Goal: Task Accomplishment & Management: Manage account settings

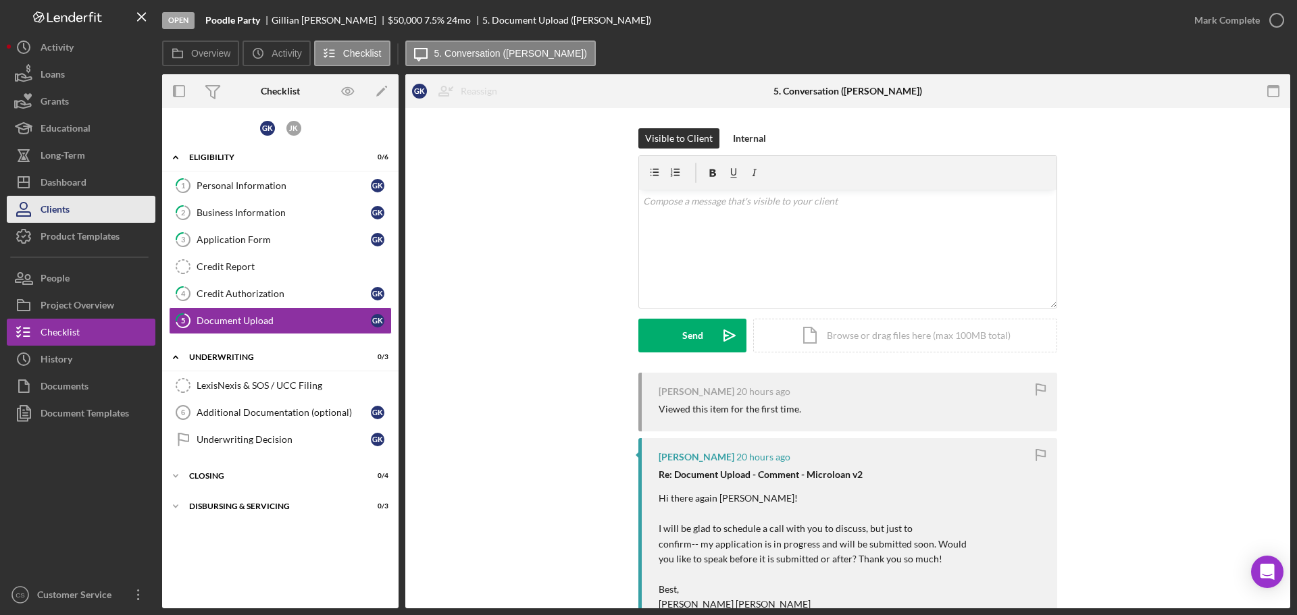
scroll to position [135, 0]
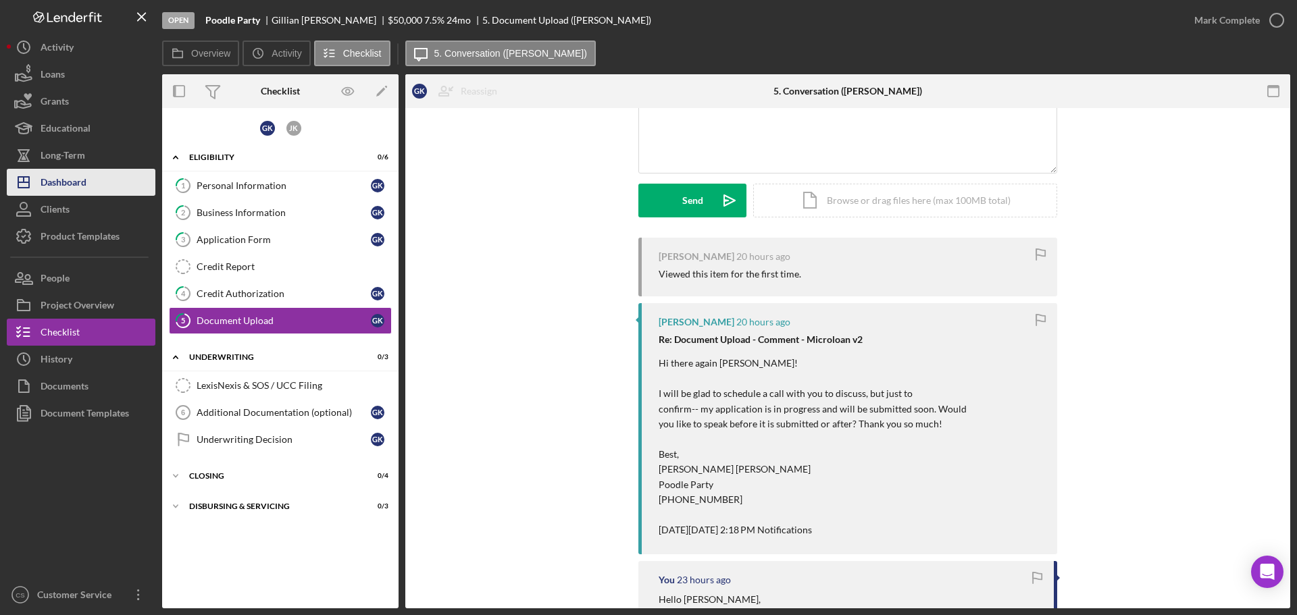
click at [88, 191] on button "Icon/Dashboard Dashboard" at bounding box center [81, 182] width 149 height 27
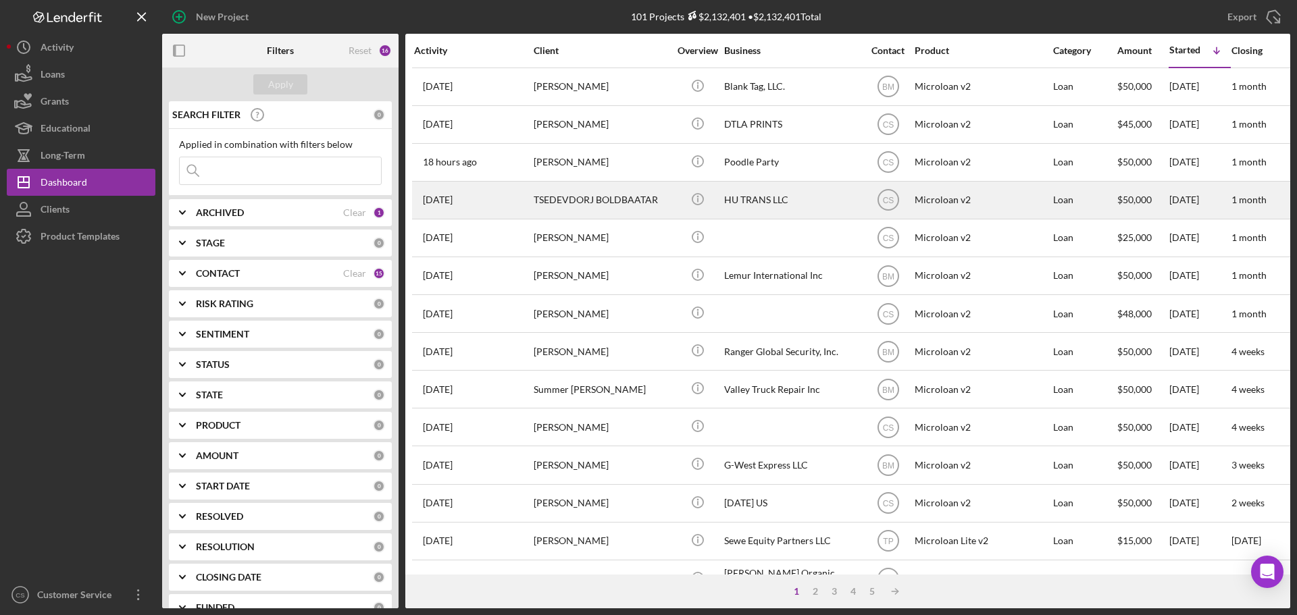
click at [674, 203] on div "Icon/Info" at bounding box center [697, 200] width 51 height 36
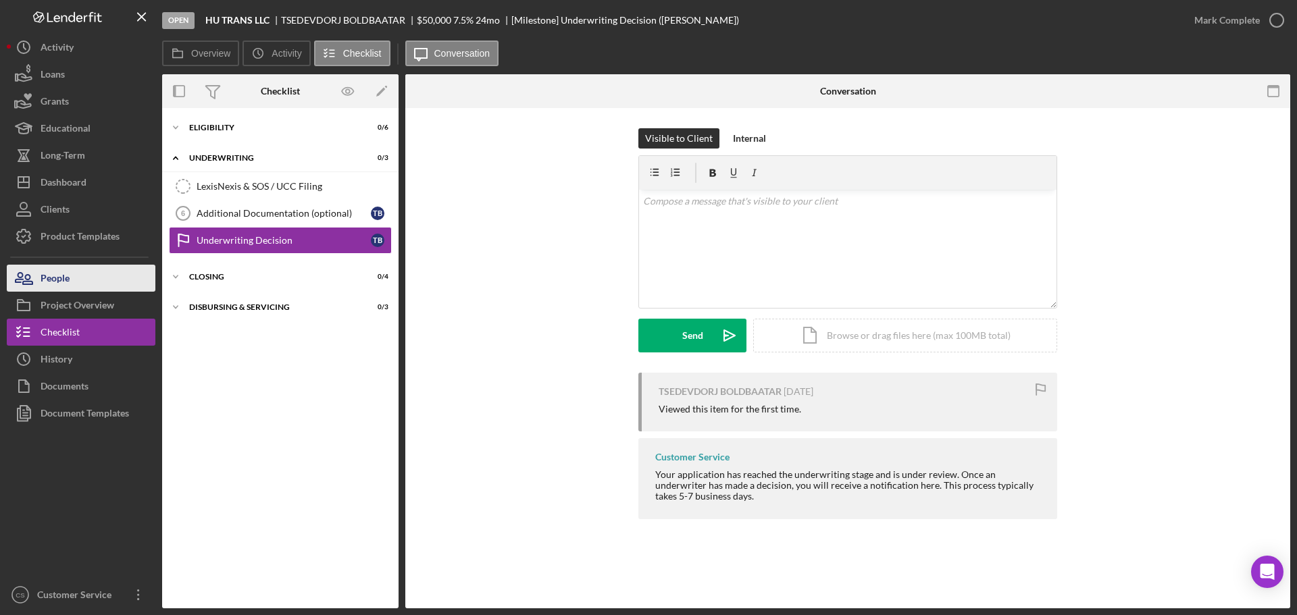
click at [74, 280] on button "People" at bounding box center [81, 278] width 149 height 27
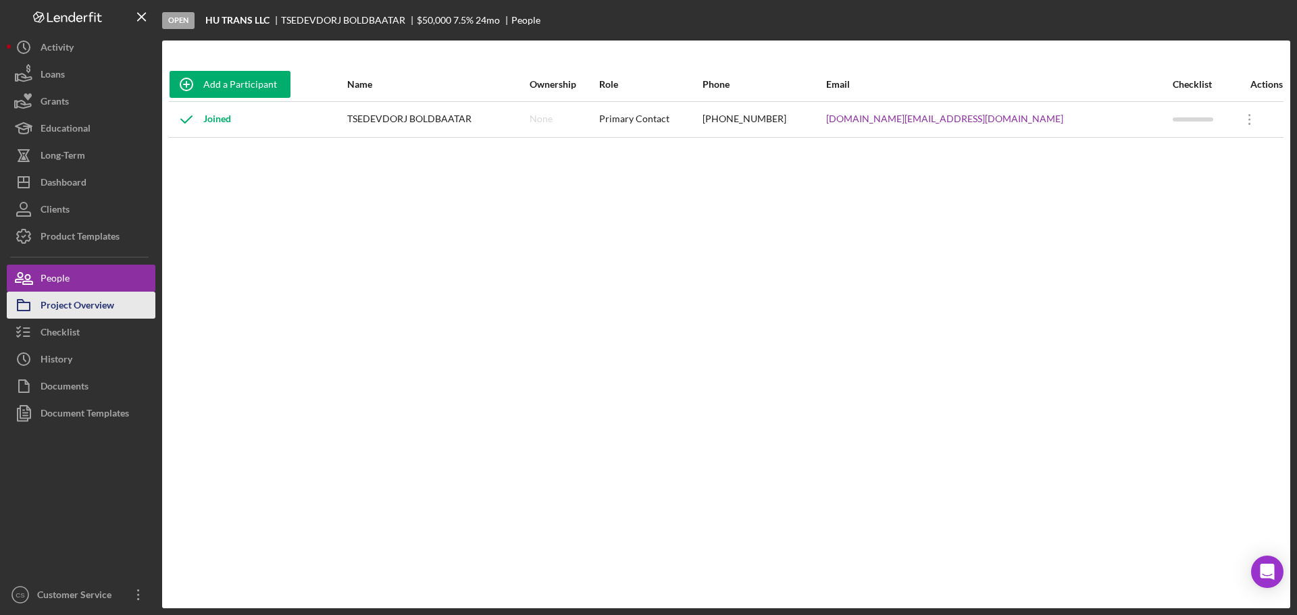
click at [77, 319] on div "Checklist" at bounding box center [60, 334] width 39 height 30
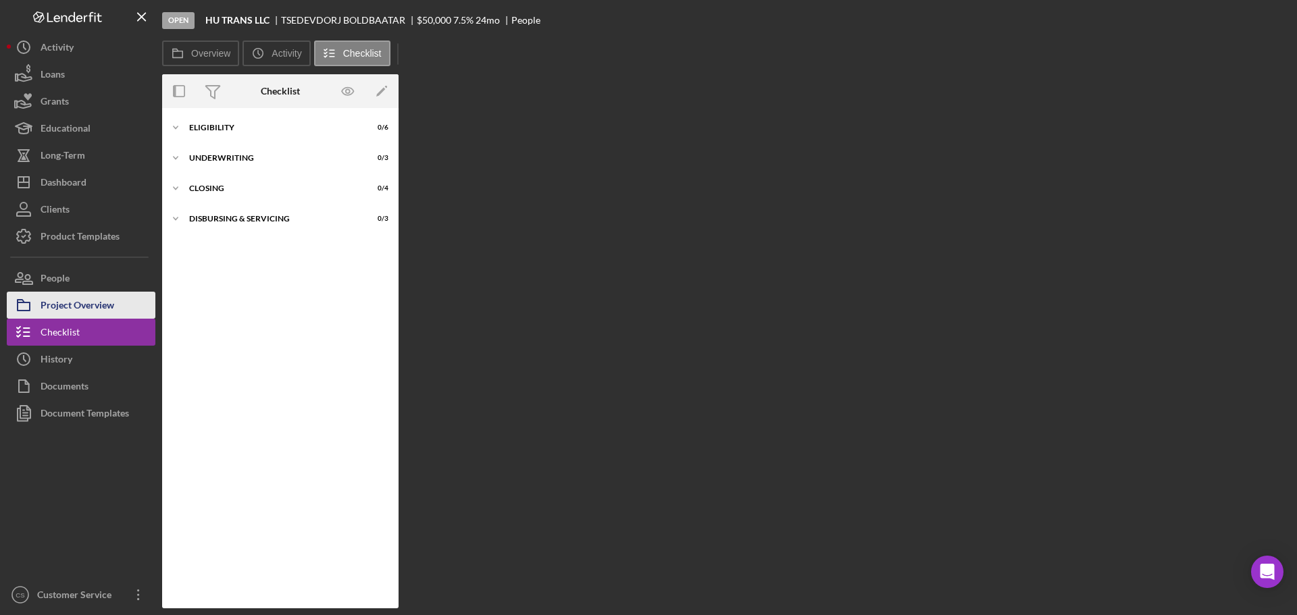
click at [80, 305] on div "Project Overview" at bounding box center [78, 307] width 74 height 30
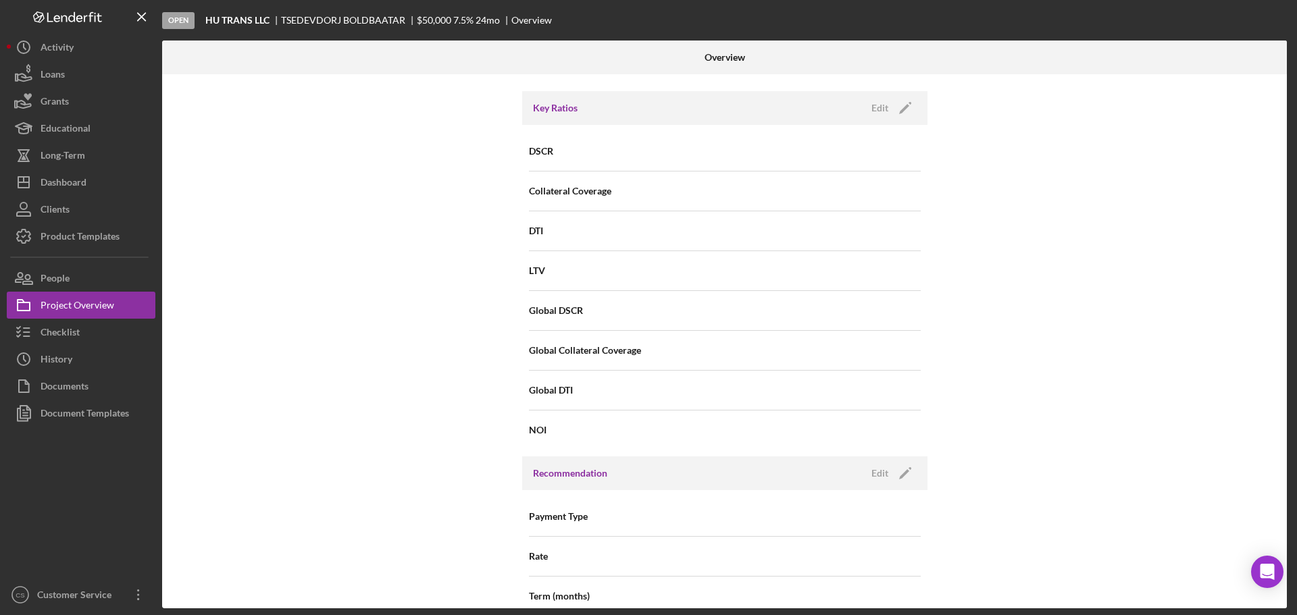
scroll to position [1318, 0]
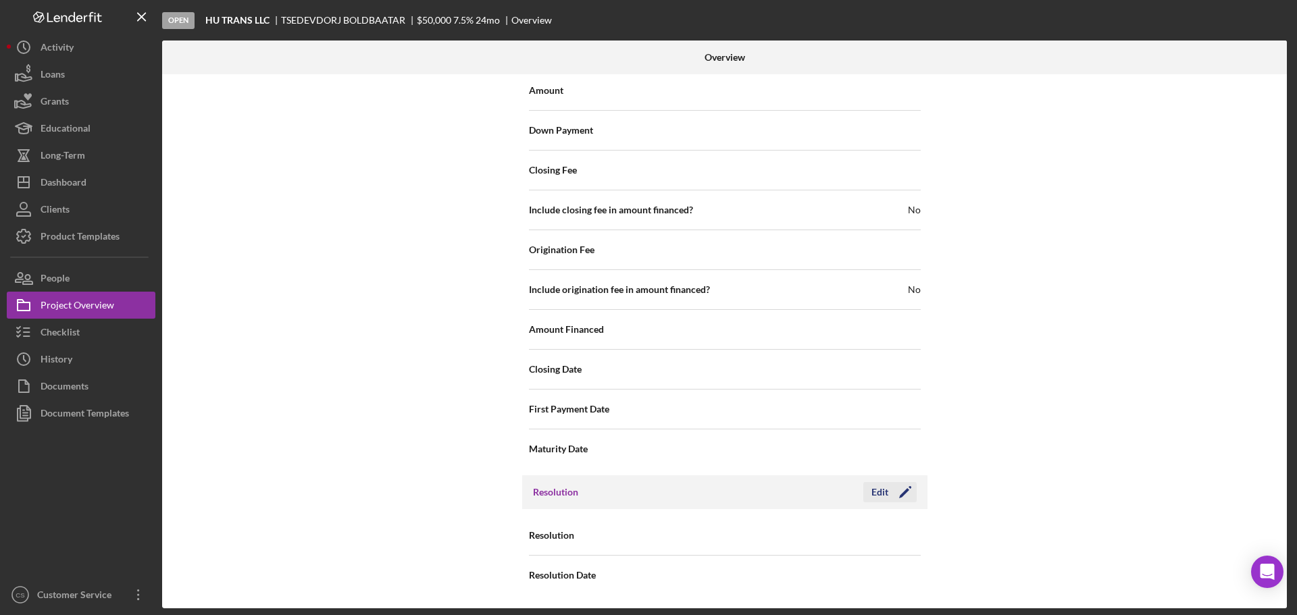
click at [876, 490] on div "Edit" at bounding box center [879, 492] width 17 height 20
click at [791, 538] on div "Select..." at bounding box center [807, 536] width 162 height 31
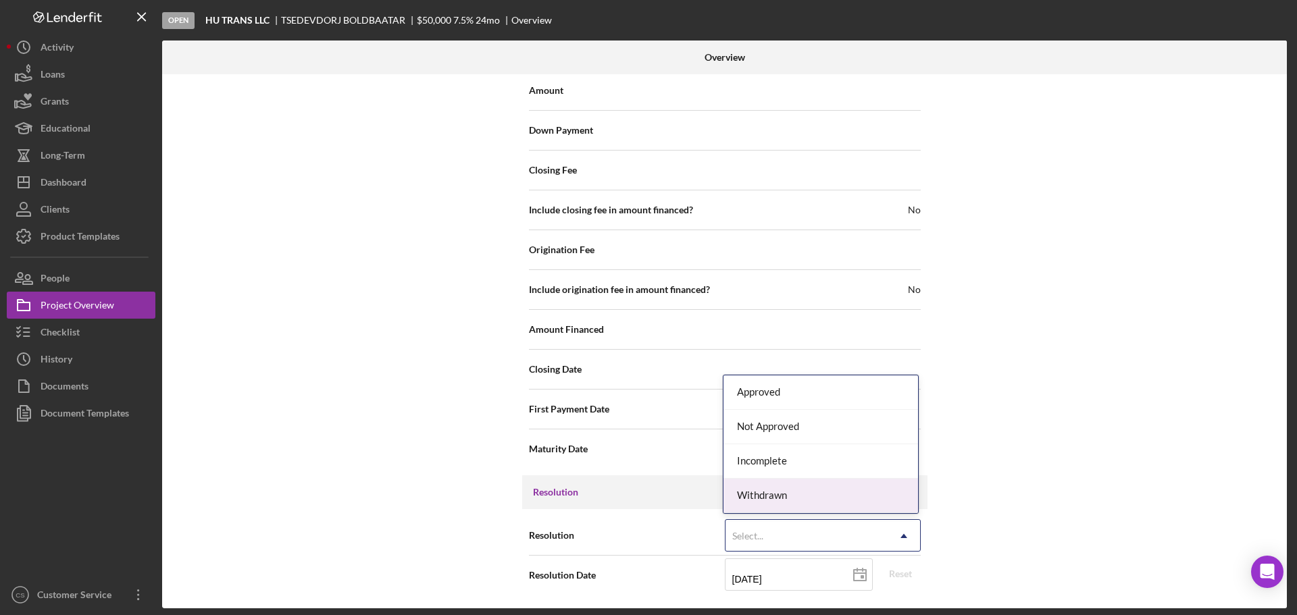
click at [761, 492] on div "Withdrawn" at bounding box center [821, 496] width 195 height 34
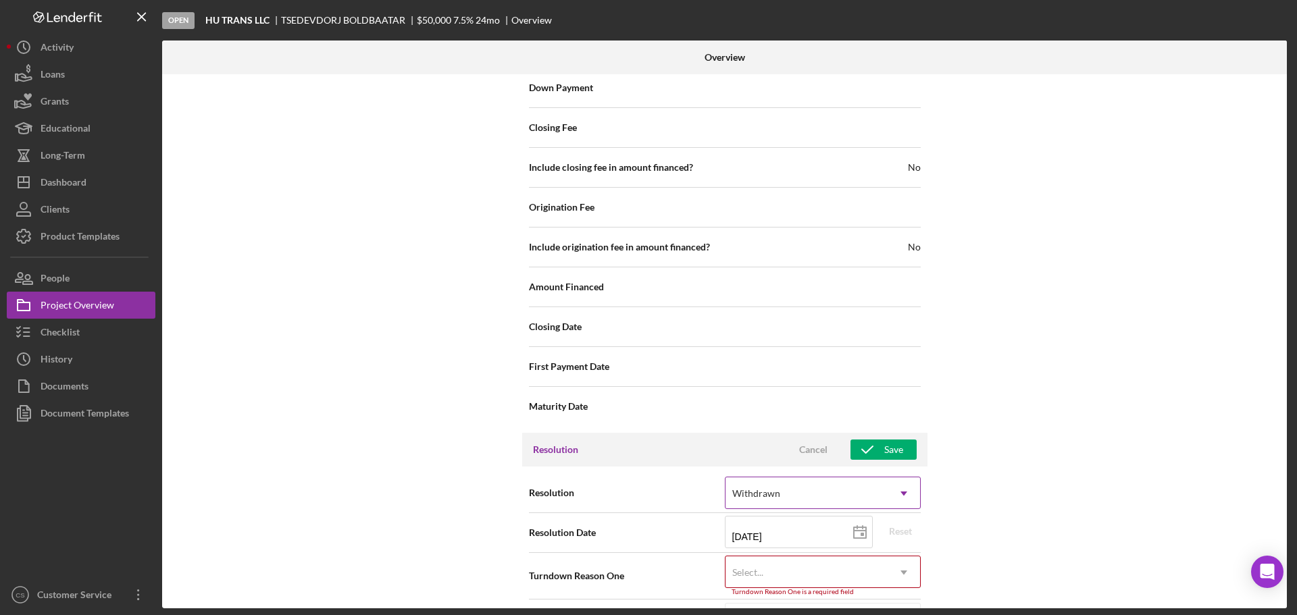
scroll to position [1404, 0]
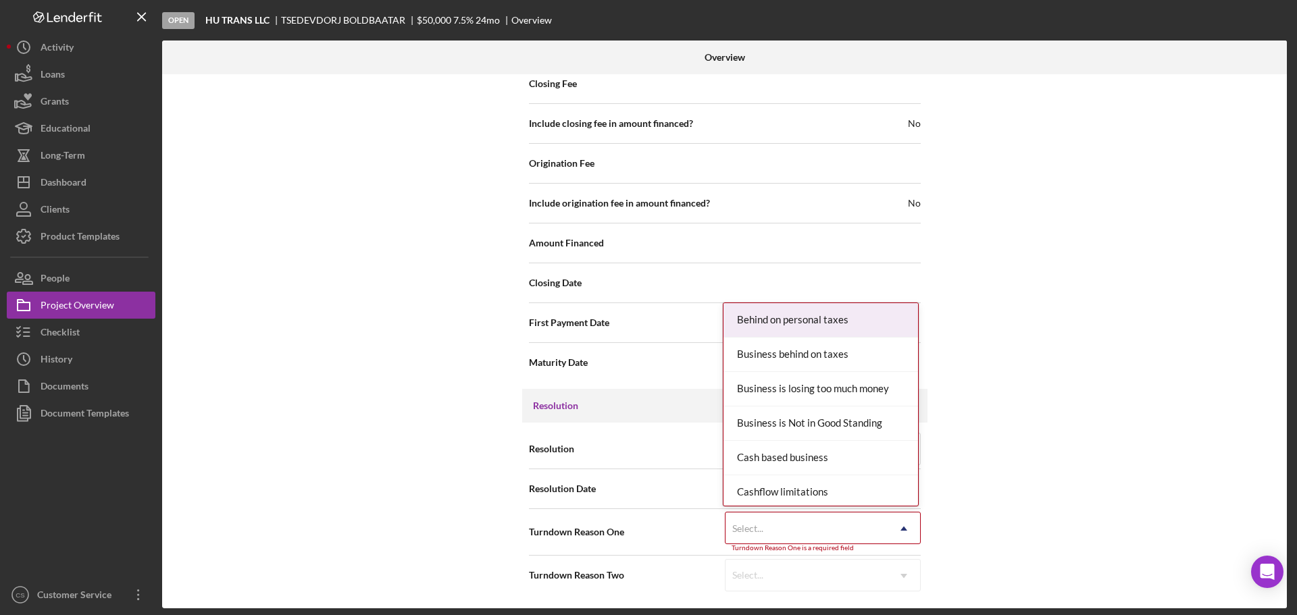
click at [765, 532] on div "Select..." at bounding box center [807, 528] width 162 height 31
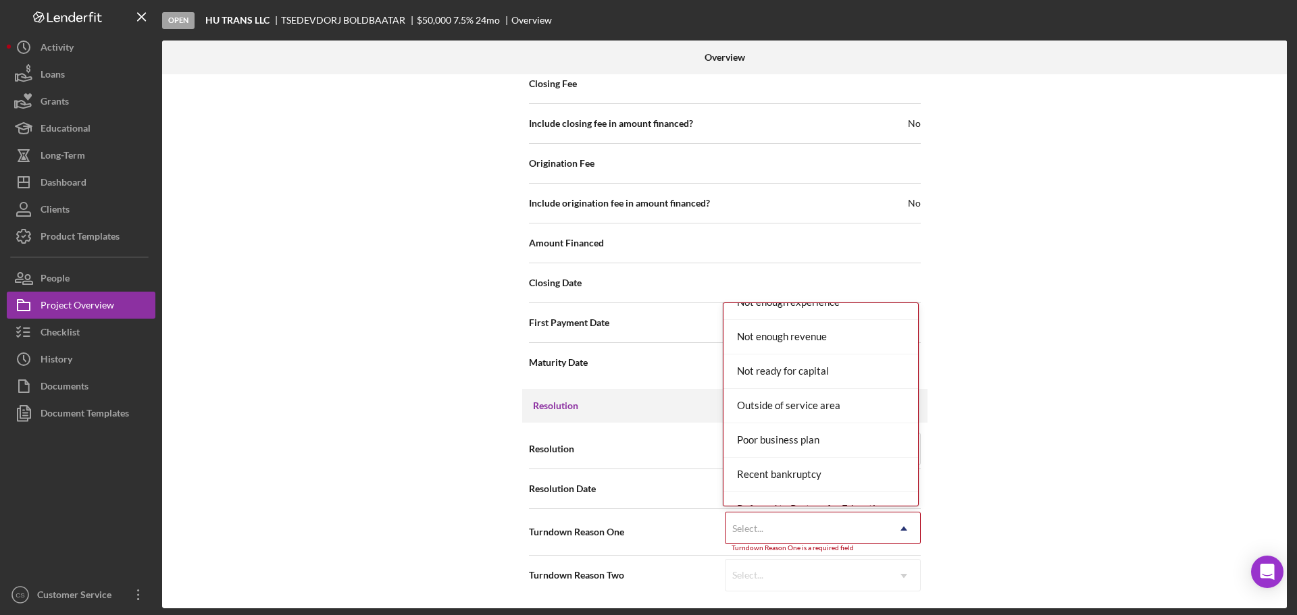
scroll to position [1081, 0]
click at [841, 383] on div "Not ready for capital" at bounding box center [821, 376] width 195 height 34
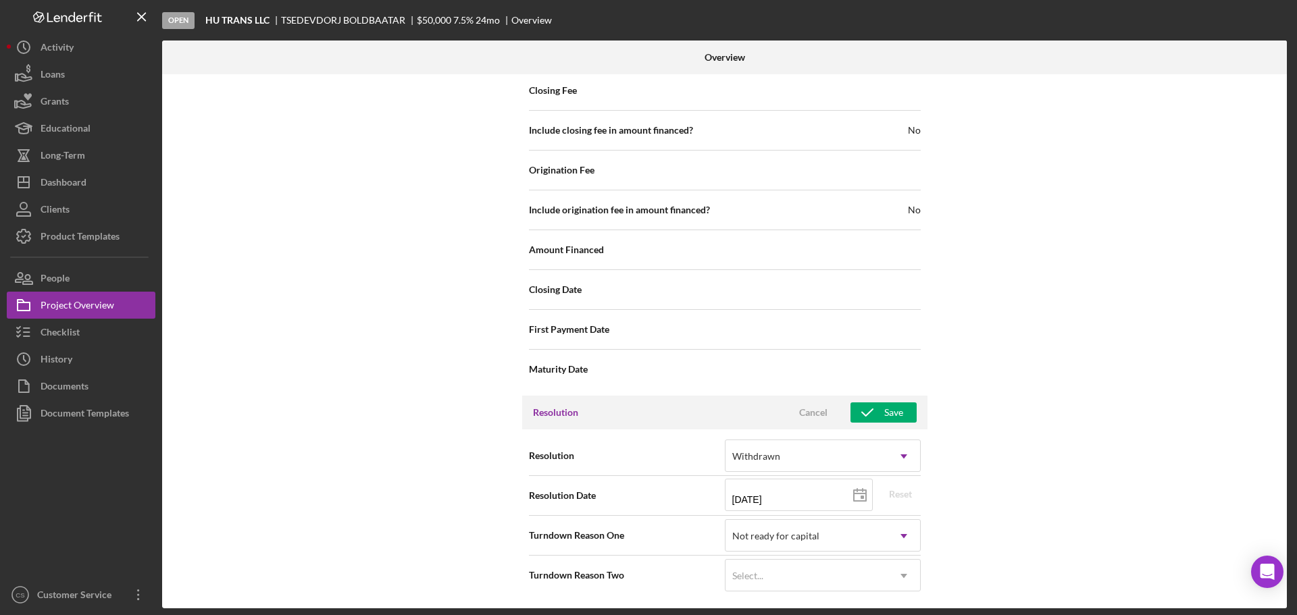
click at [1138, 374] on div "Internal Workflow Stage Open Icon/Dropdown Arrow Archive (can unarchive later i…" at bounding box center [724, 341] width 1125 height 534
click at [912, 417] on button "Save" at bounding box center [884, 413] width 66 height 20
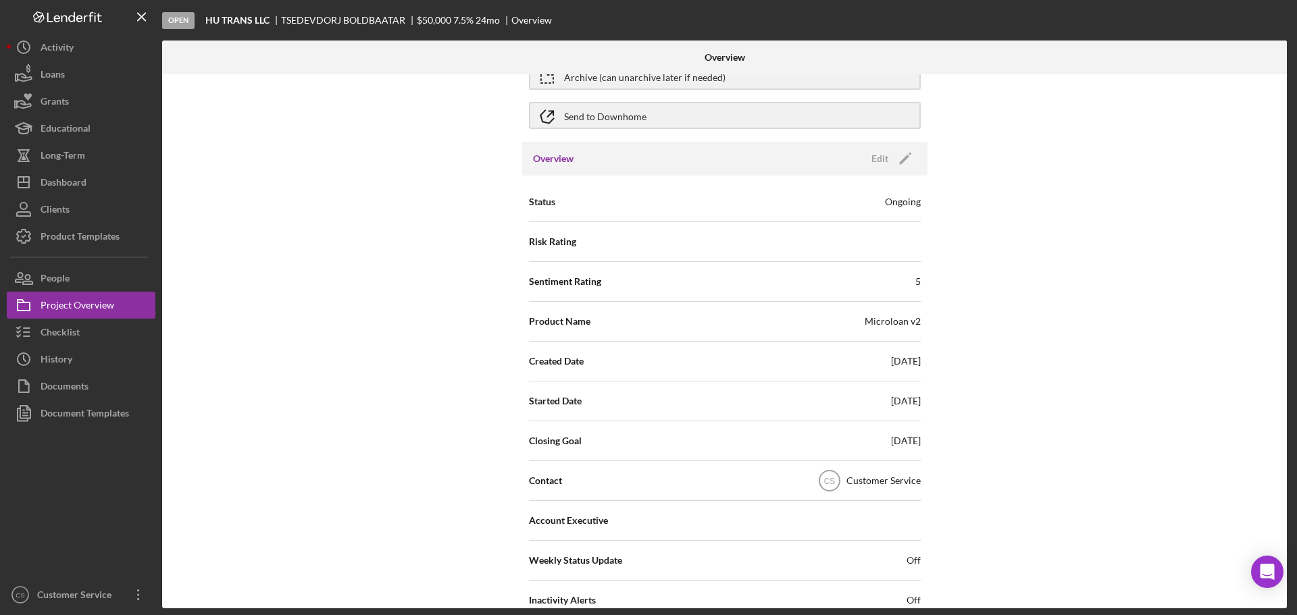
scroll to position [0, 0]
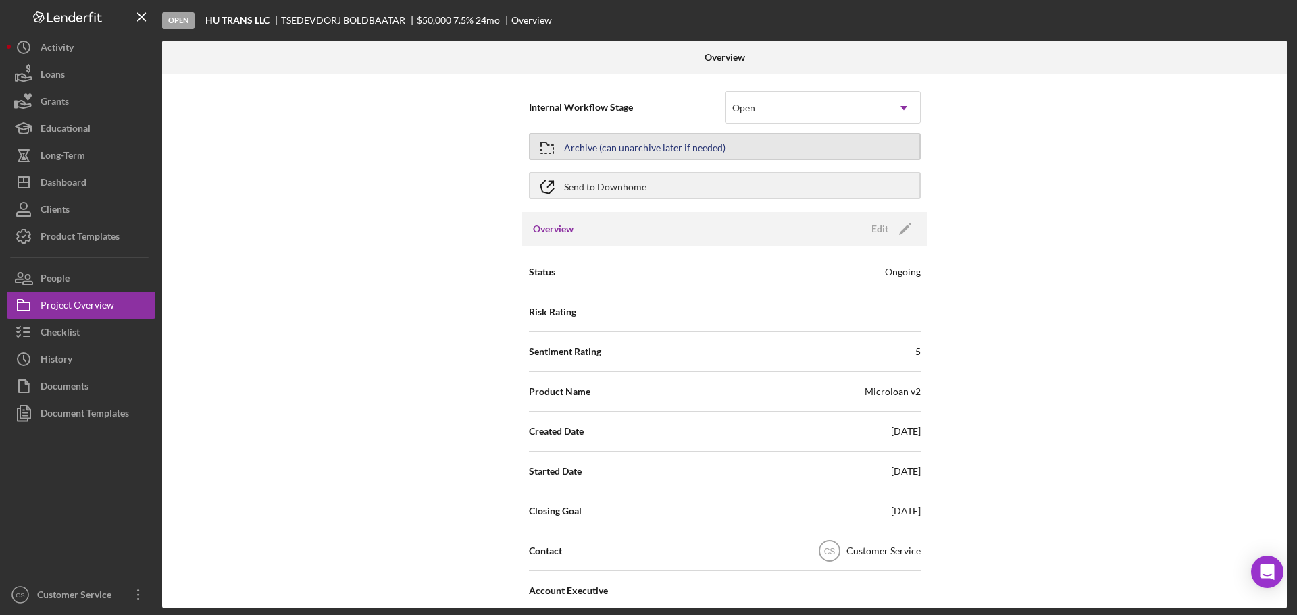
click at [684, 146] on div "Archive (can unarchive later if needed)" at bounding box center [644, 146] width 161 height 24
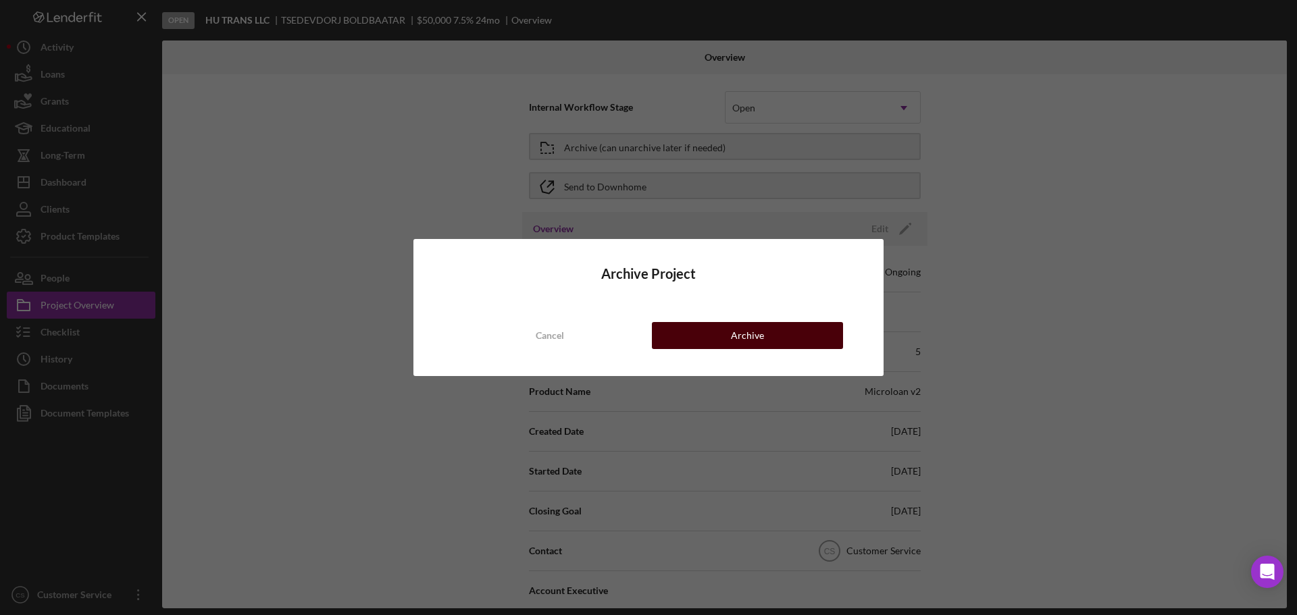
click at [669, 332] on button "Archive" at bounding box center [747, 335] width 191 height 27
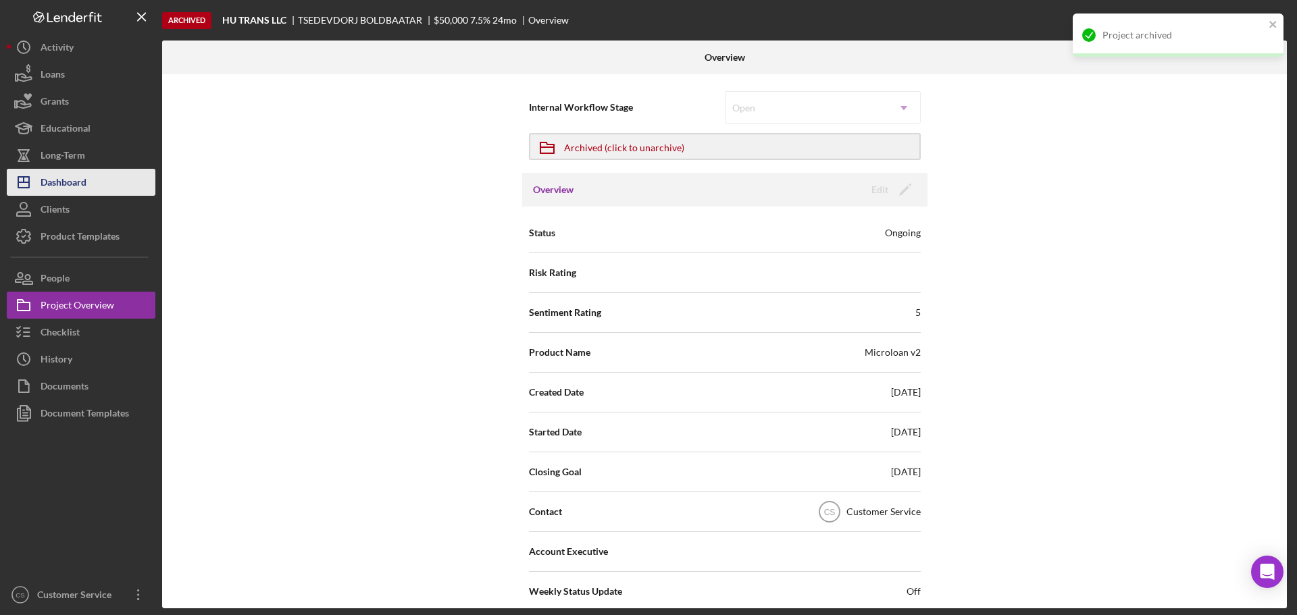
click at [100, 188] on button "Icon/Dashboard Dashboard" at bounding box center [81, 182] width 149 height 27
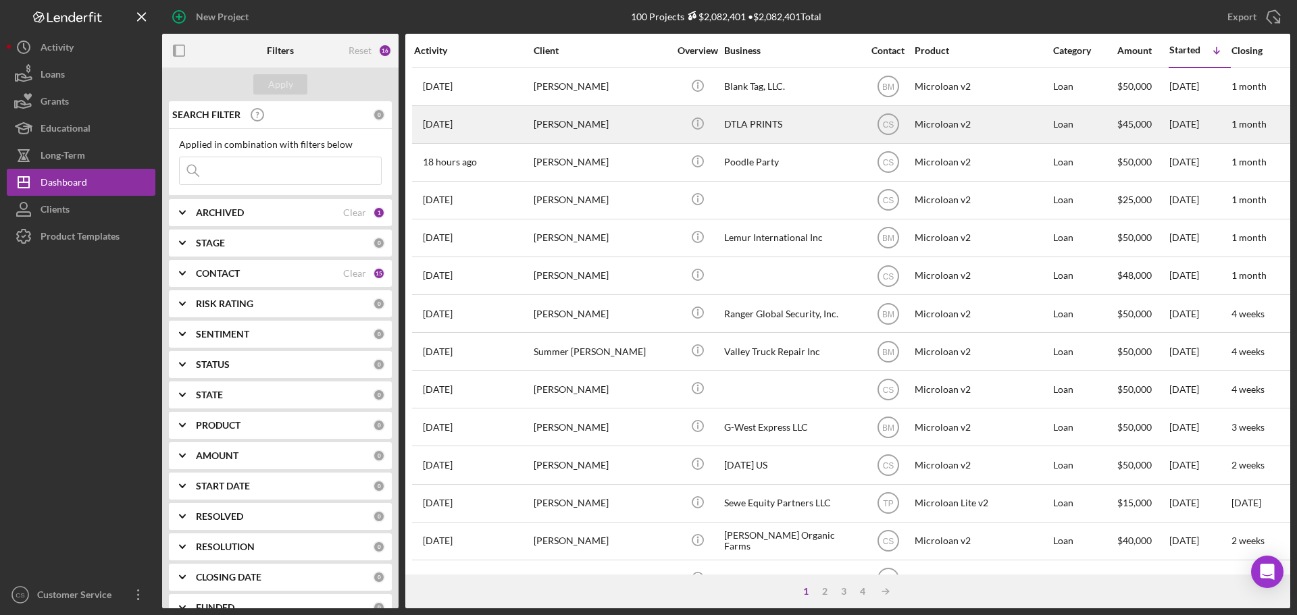
click at [626, 132] on div "[PERSON_NAME]" at bounding box center [601, 125] width 135 height 36
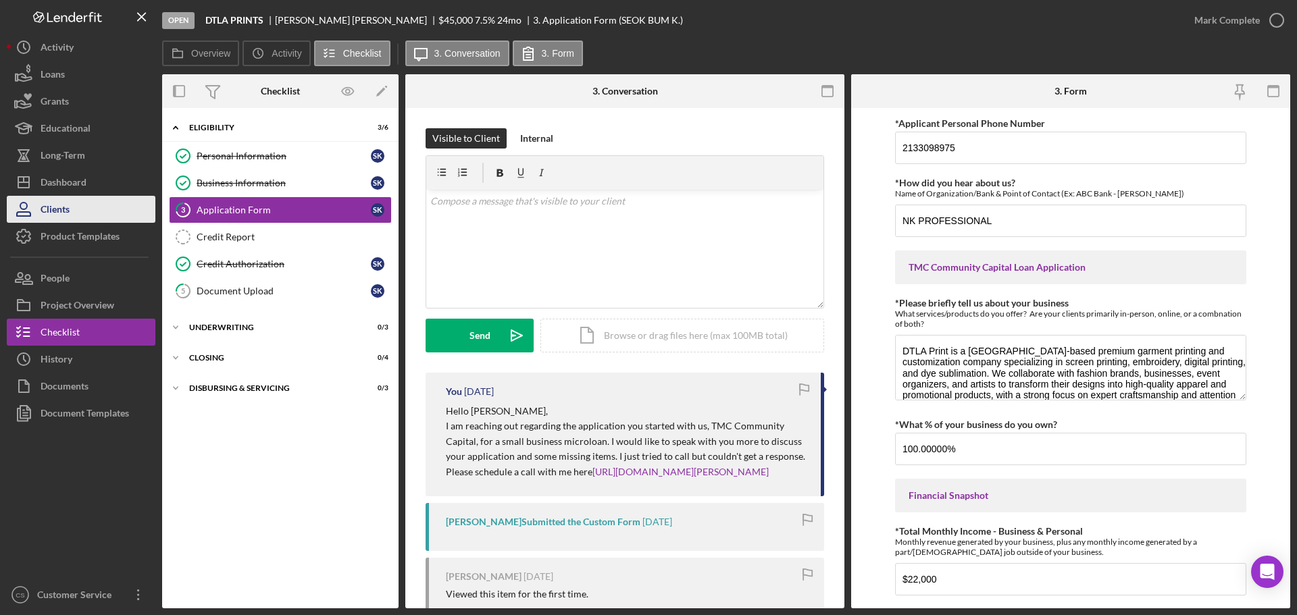
click at [95, 197] on button "Clients" at bounding box center [81, 209] width 149 height 27
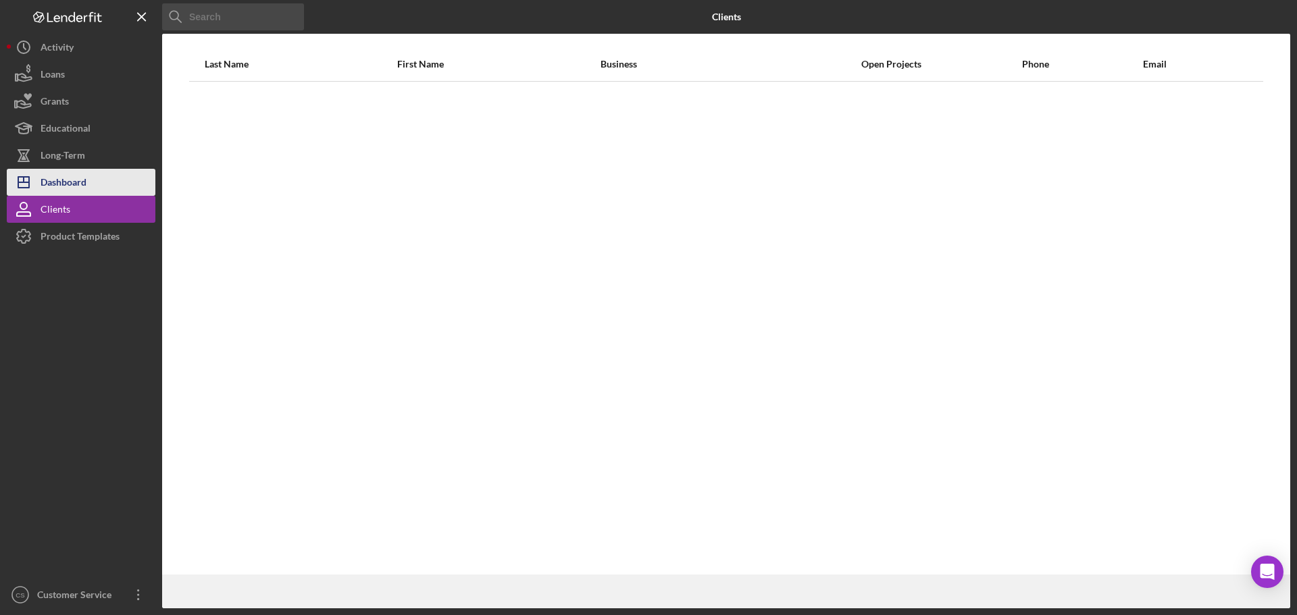
click at [97, 183] on button "Icon/Dashboard Dashboard" at bounding box center [81, 182] width 149 height 27
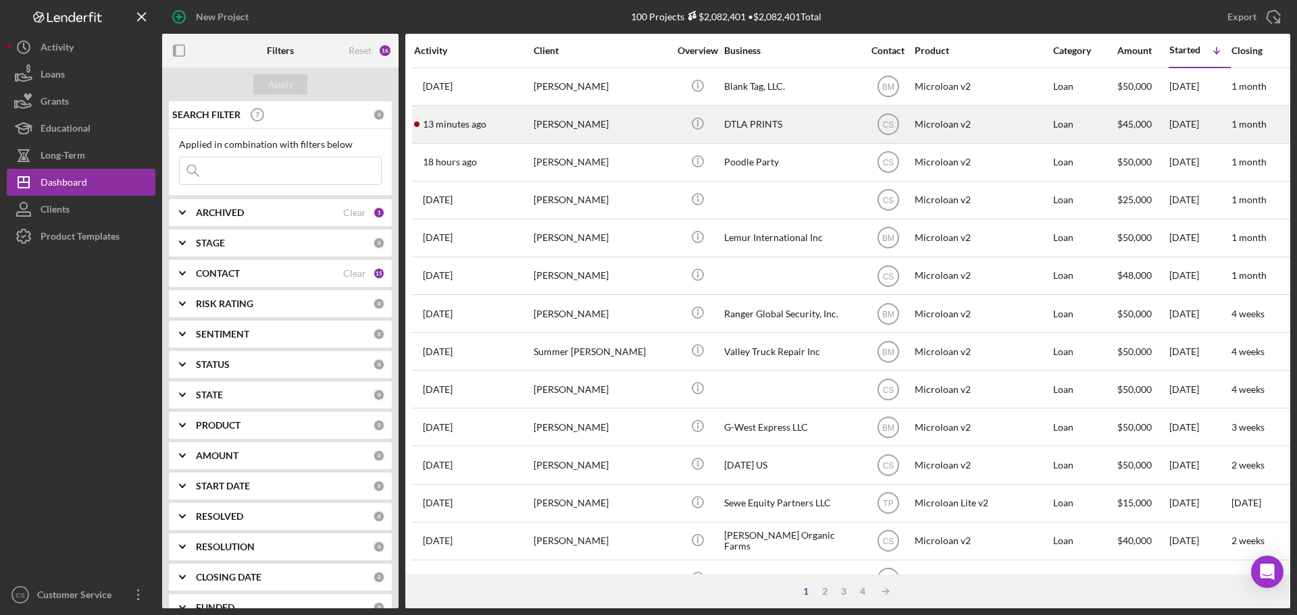
click at [629, 122] on div "[PERSON_NAME]" at bounding box center [601, 125] width 135 height 36
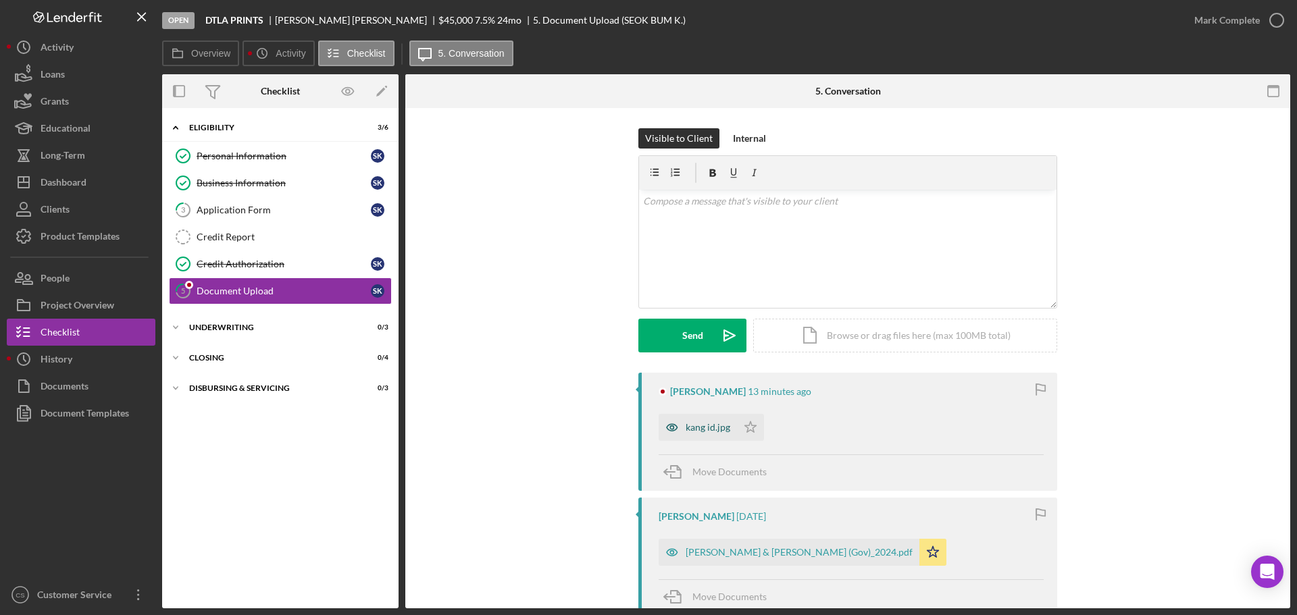
click at [679, 432] on icon "button" at bounding box center [672, 427] width 27 height 27
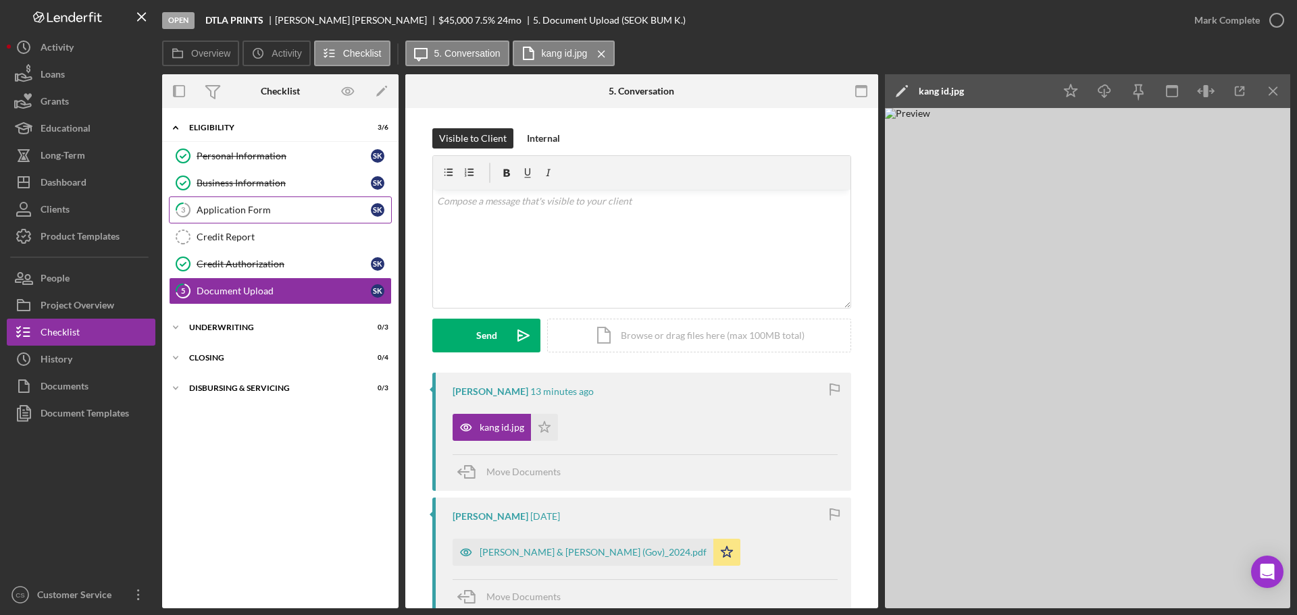
click at [282, 208] on div "Application Form" at bounding box center [284, 210] width 174 height 11
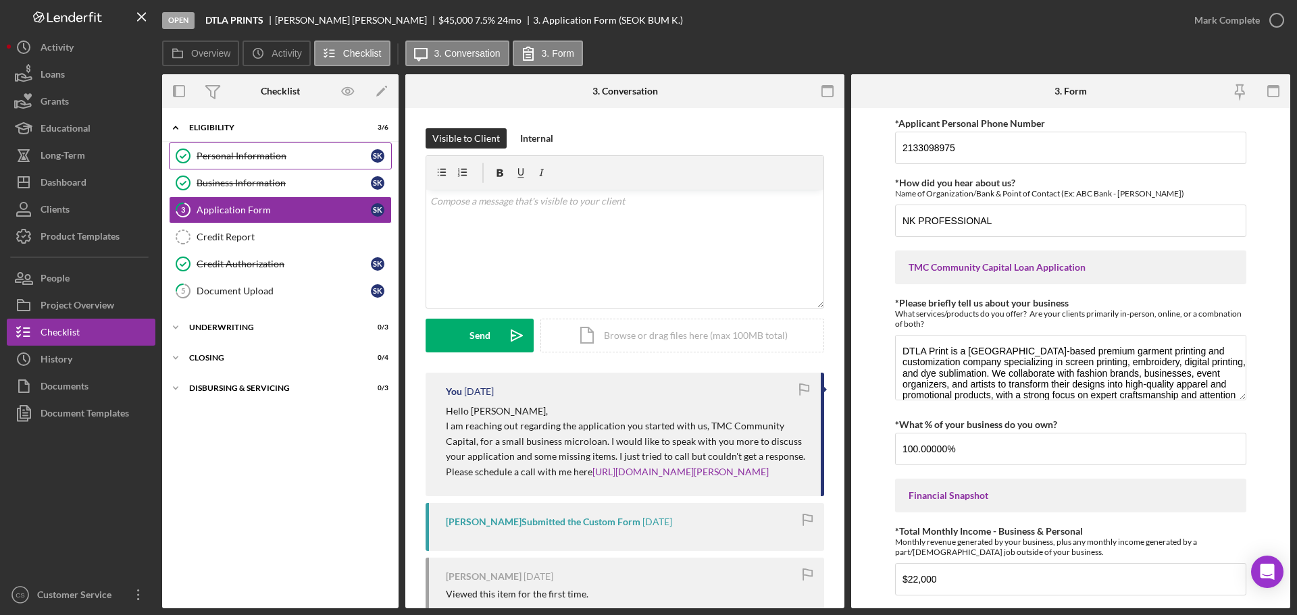
click at [243, 155] on div "Personal Information" at bounding box center [284, 156] width 174 height 11
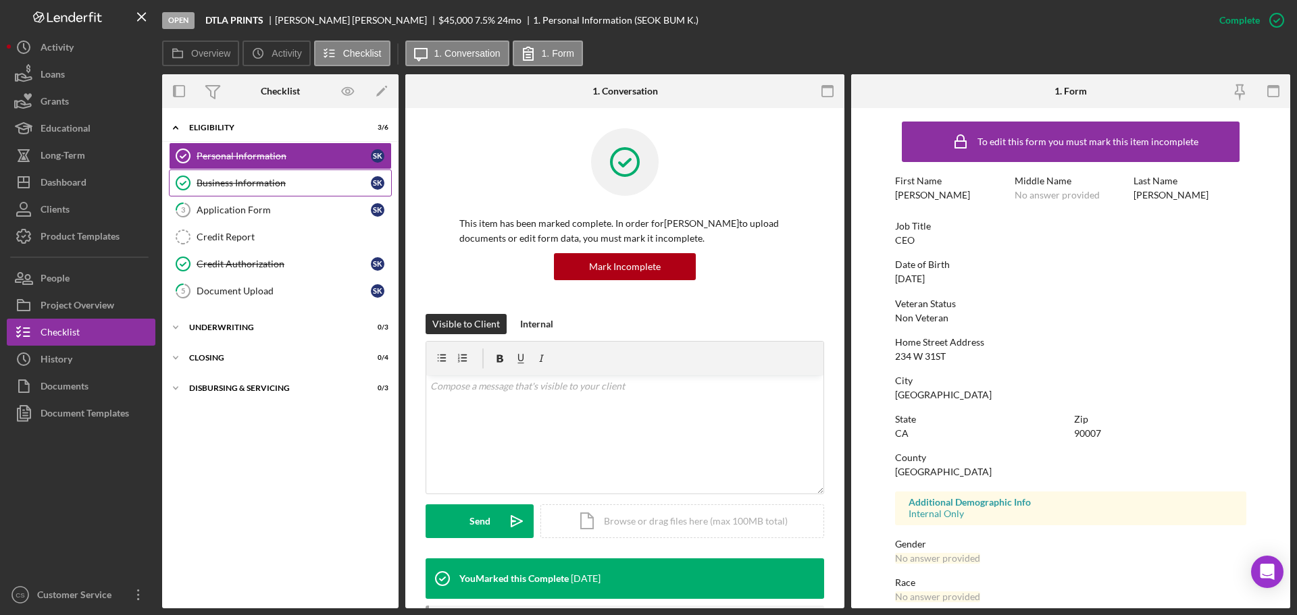
click at [243, 191] on link "Business Information Business Information S K" at bounding box center [280, 183] width 223 height 27
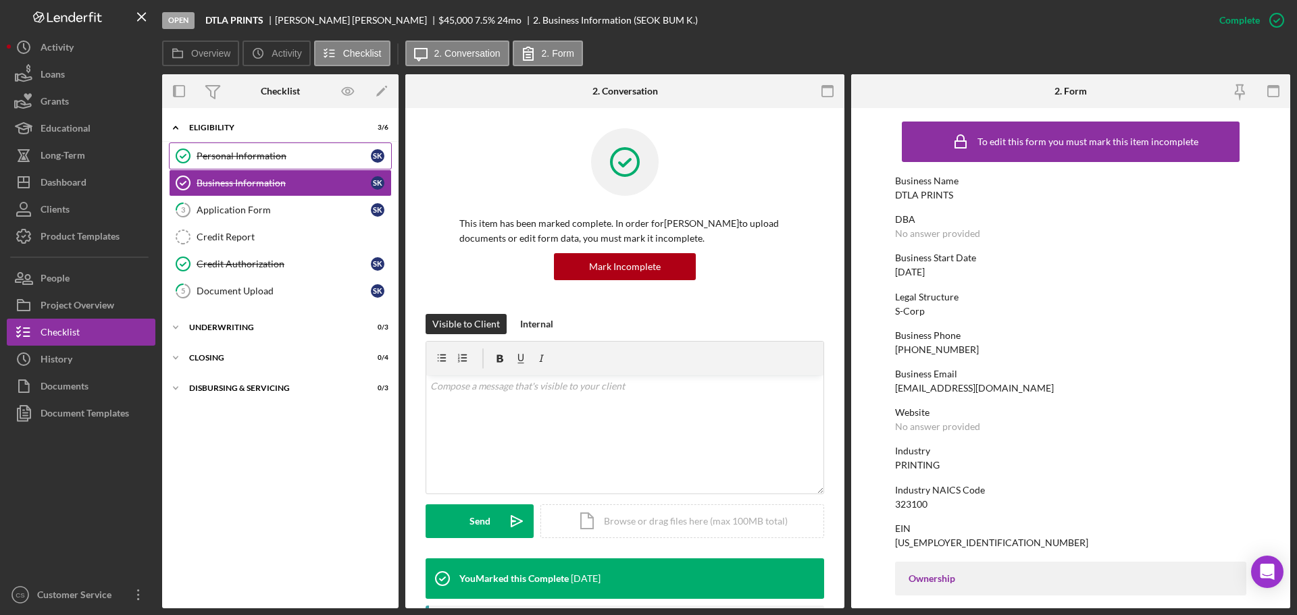
click at [259, 163] on link "Personal Information Personal Information S K" at bounding box center [280, 156] width 223 height 27
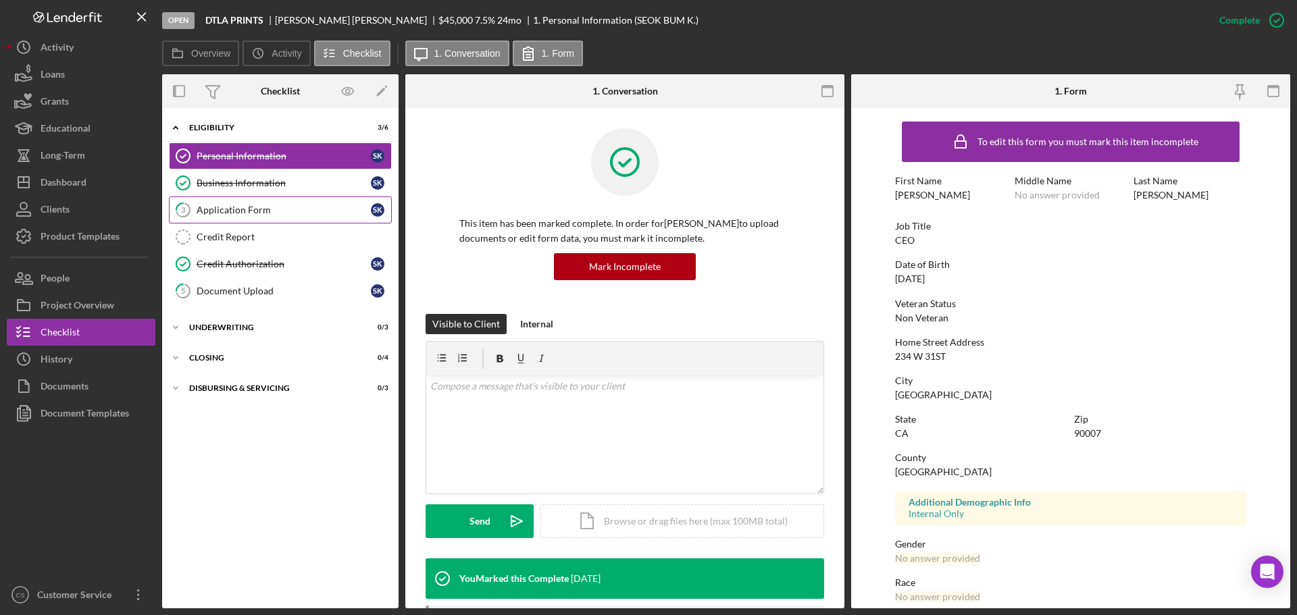
click at [276, 207] on div "Application Form" at bounding box center [284, 210] width 174 height 11
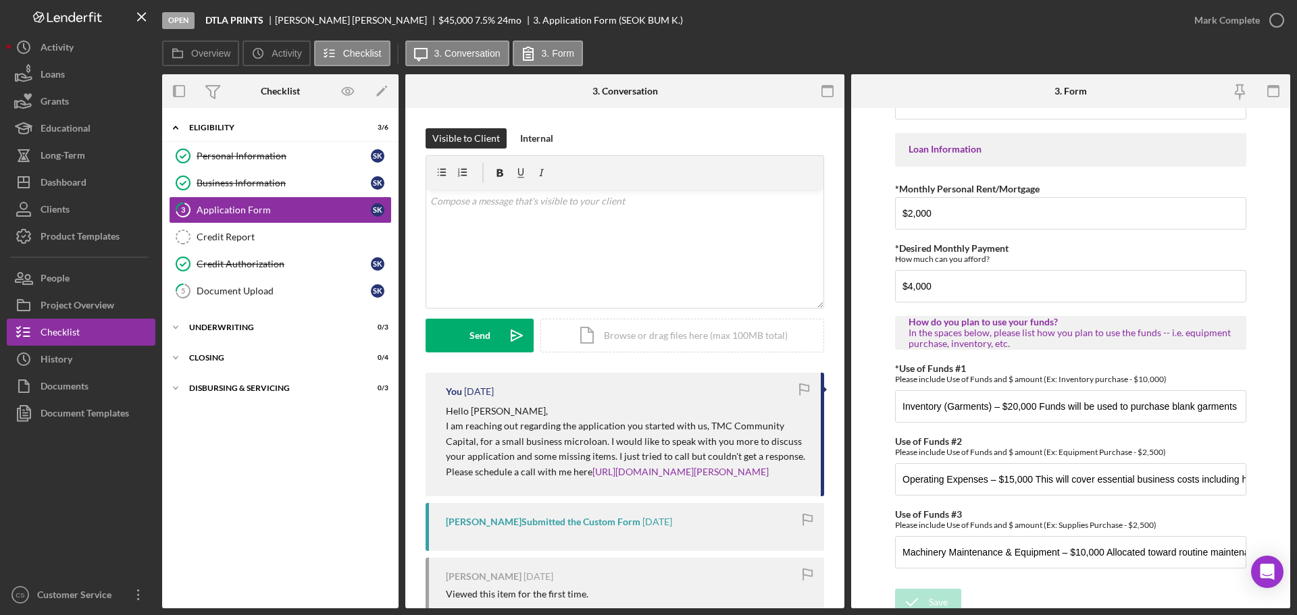
scroll to position [673, 0]
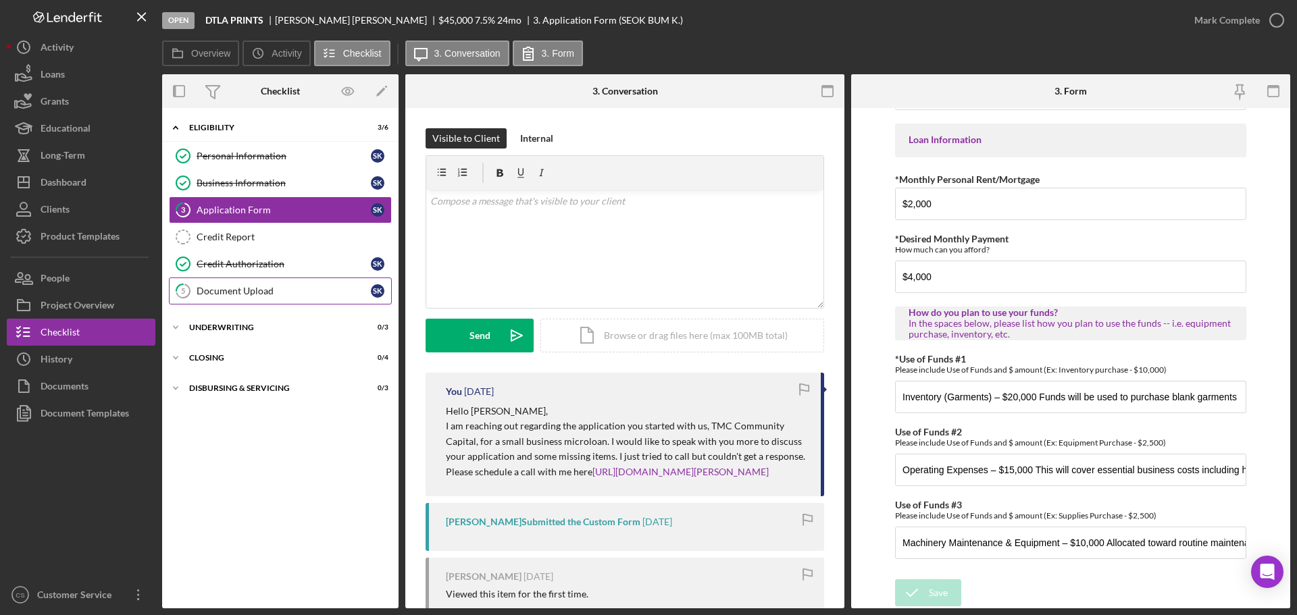
click at [266, 282] on link "5 Document Upload S K" at bounding box center [280, 291] width 223 height 27
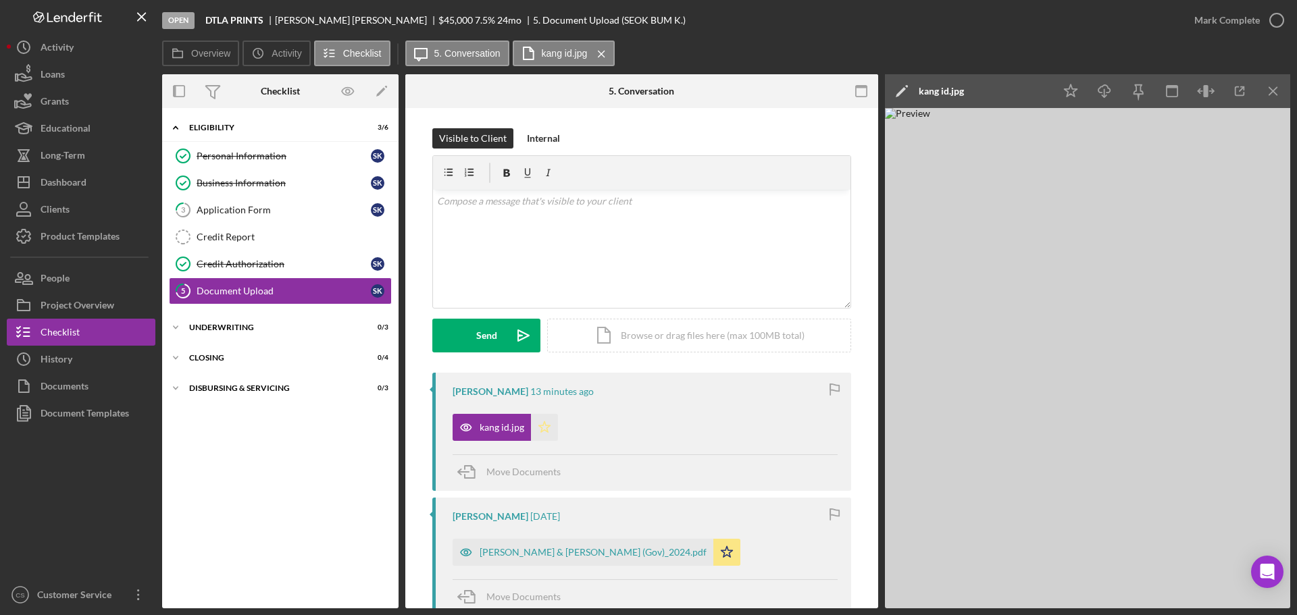
click at [542, 428] on icon "Icon/Star" at bounding box center [544, 427] width 27 height 27
click at [214, 210] on div "Application Form" at bounding box center [284, 210] width 174 height 11
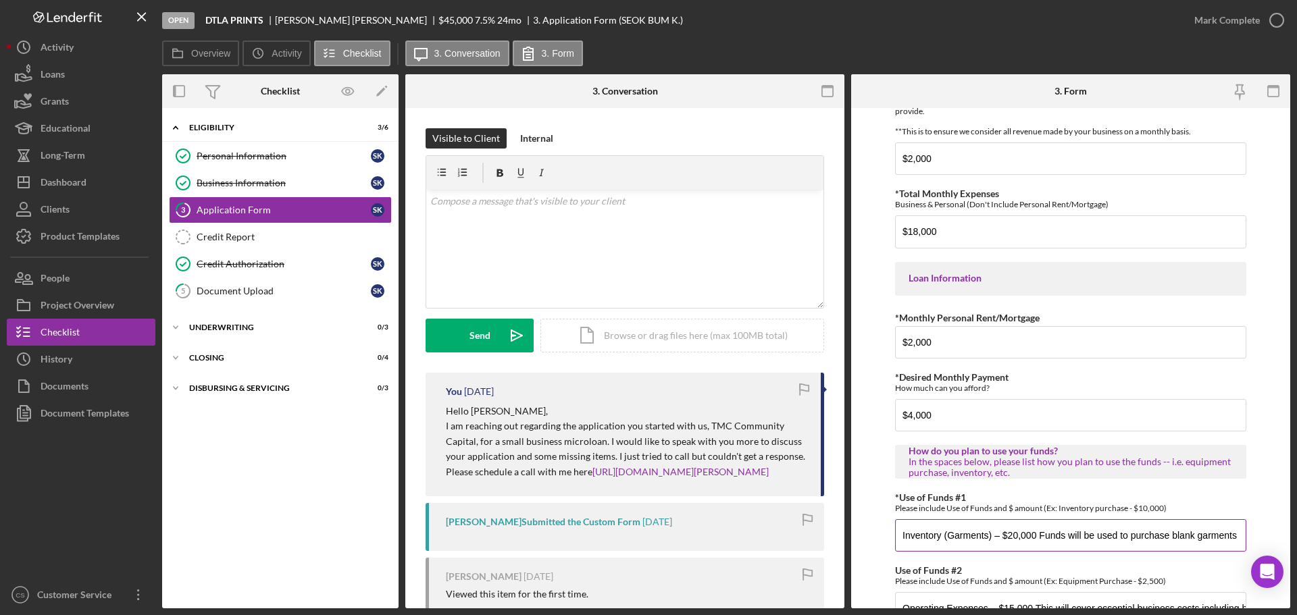
scroll to position [673, 0]
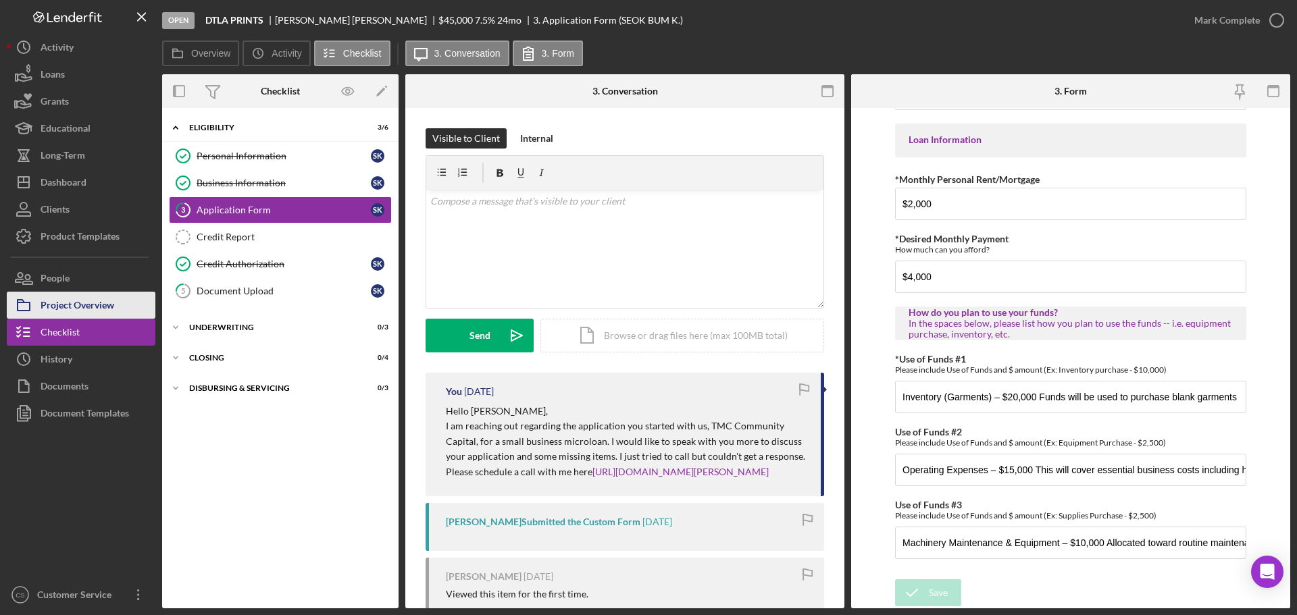
click at [90, 305] on div "Project Overview" at bounding box center [78, 307] width 74 height 30
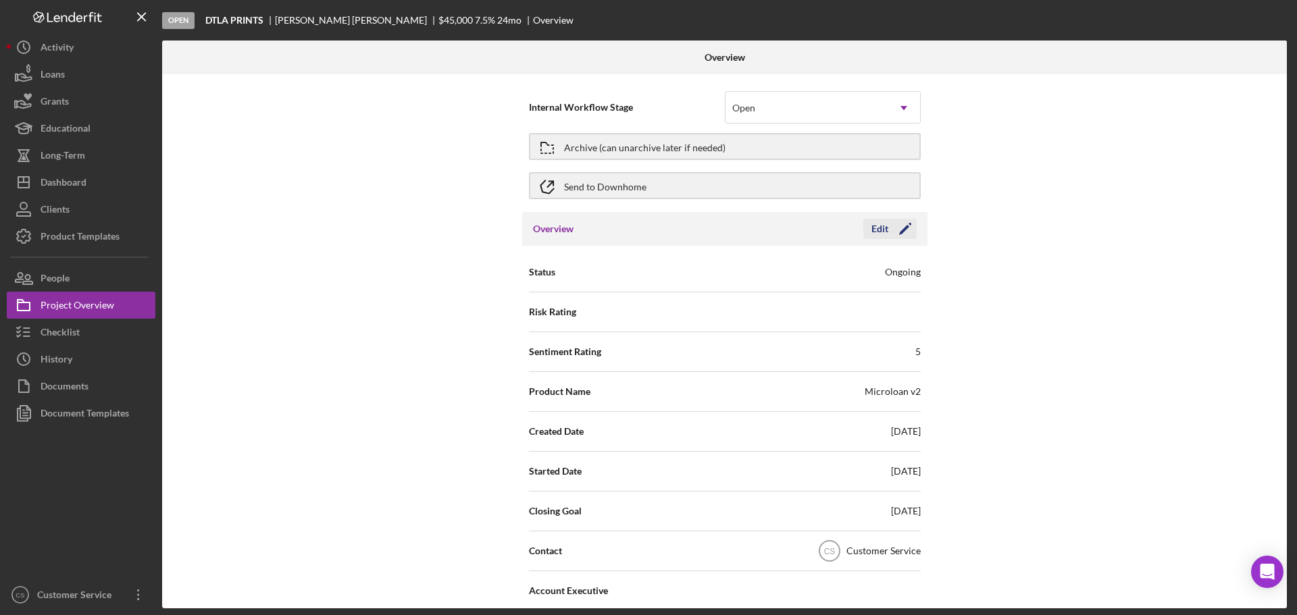
click at [877, 234] on div "Edit" at bounding box center [879, 229] width 17 height 20
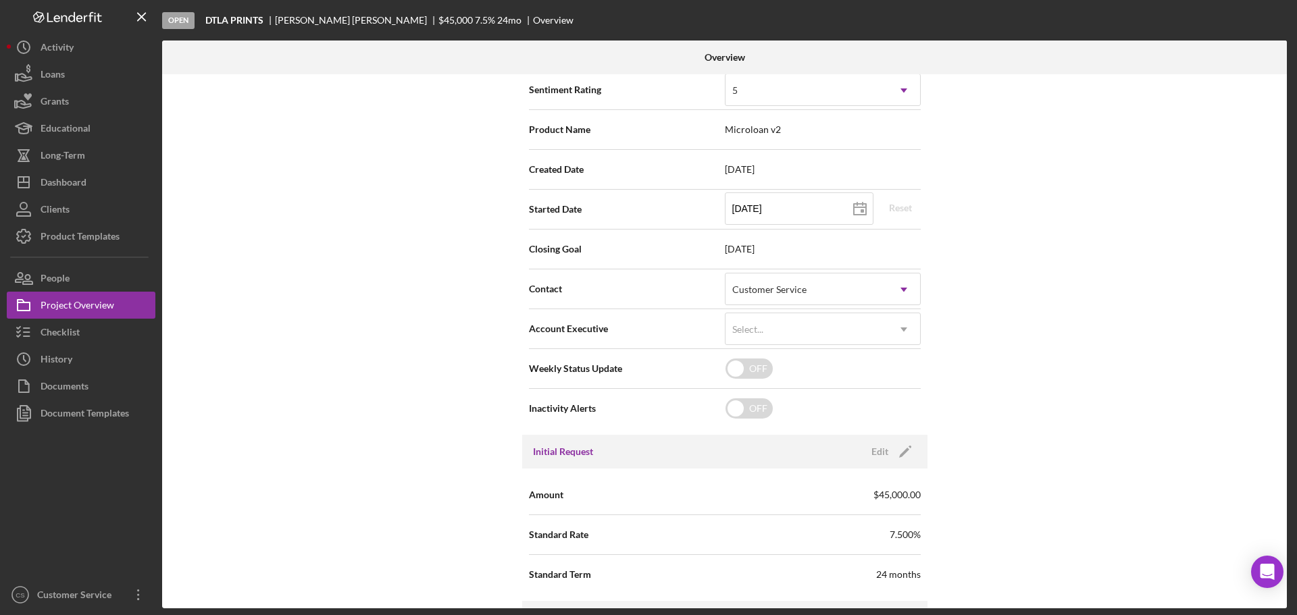
scroll to position [338, 0]
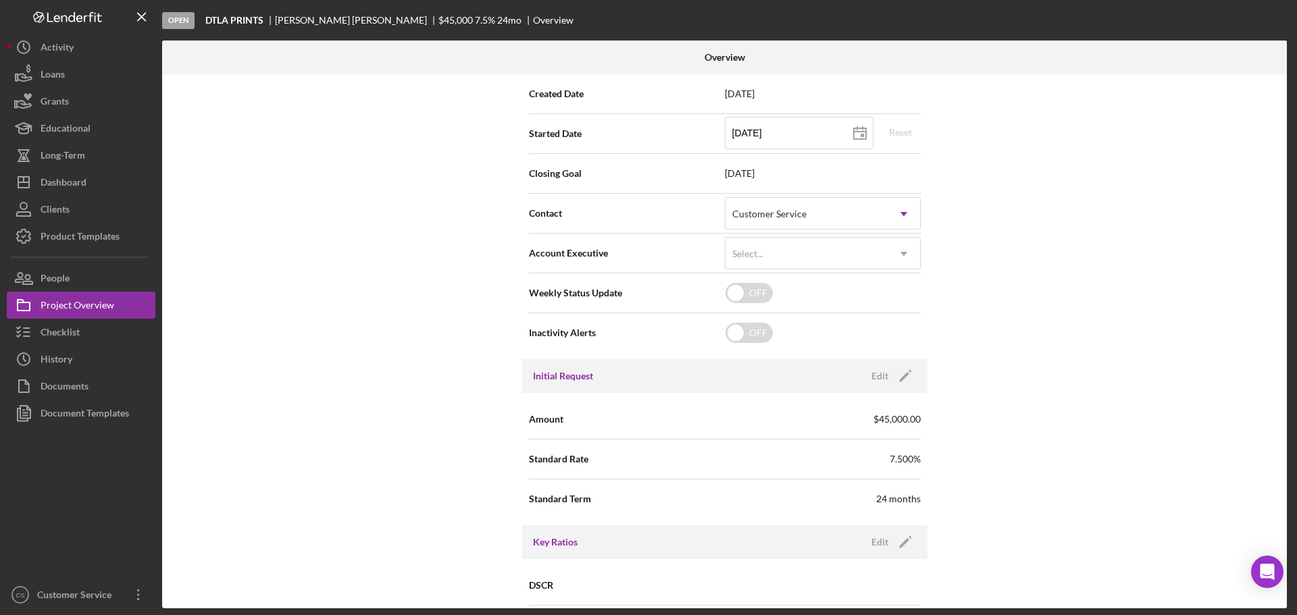
click at [994, 395] on div "Internal Workflow Stage Open Icon/Dropdown Arrow Archive (can unarchive later i…" at bounding box center [724, 341] width 1125 height 534
click at [898, 382] on icon "Icon/Edit" at bounding box center [905, 376] width 34 height 34
click at [740, 419] on input "$45,000" at bounding box center [823, 419] width 196 height 32
click at [744, 418] on input "$45,000" at bounding box center [823, 419] width 196 height 32
type input "$50,000"
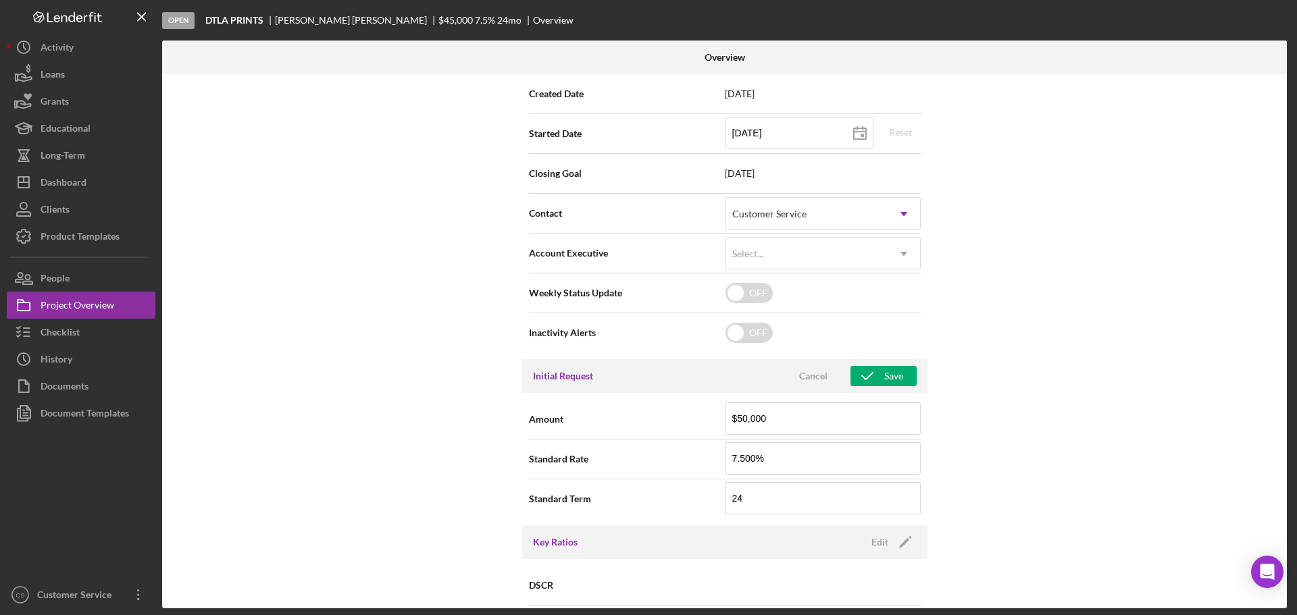
click at [993, 380] on div "Internal Workflow Stage Open Icon/Dropdown Arrow Archive (can unarchive later i…" at bounding box center [724, 341] width 1125 height 534
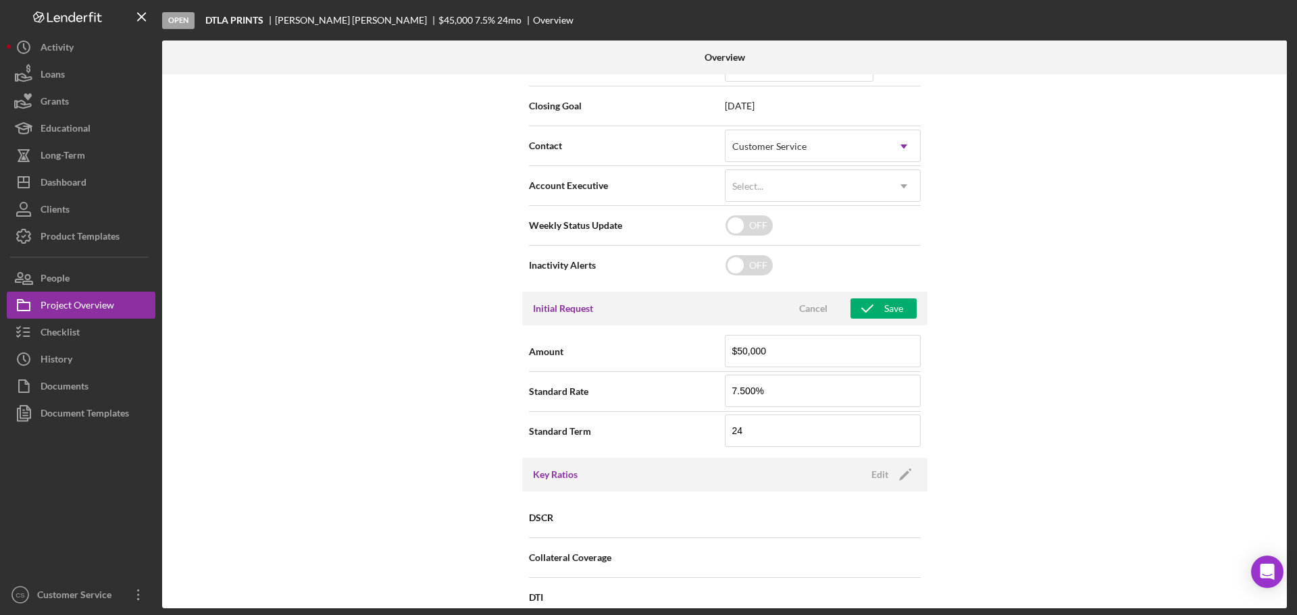
click at [906, 319] on div "Initial Request Cancel Save" at bounding box center [724, 309] width 405 height 34
click at [906, 312] on button "Save" at bounding box center [884, 309] width 66 height 20
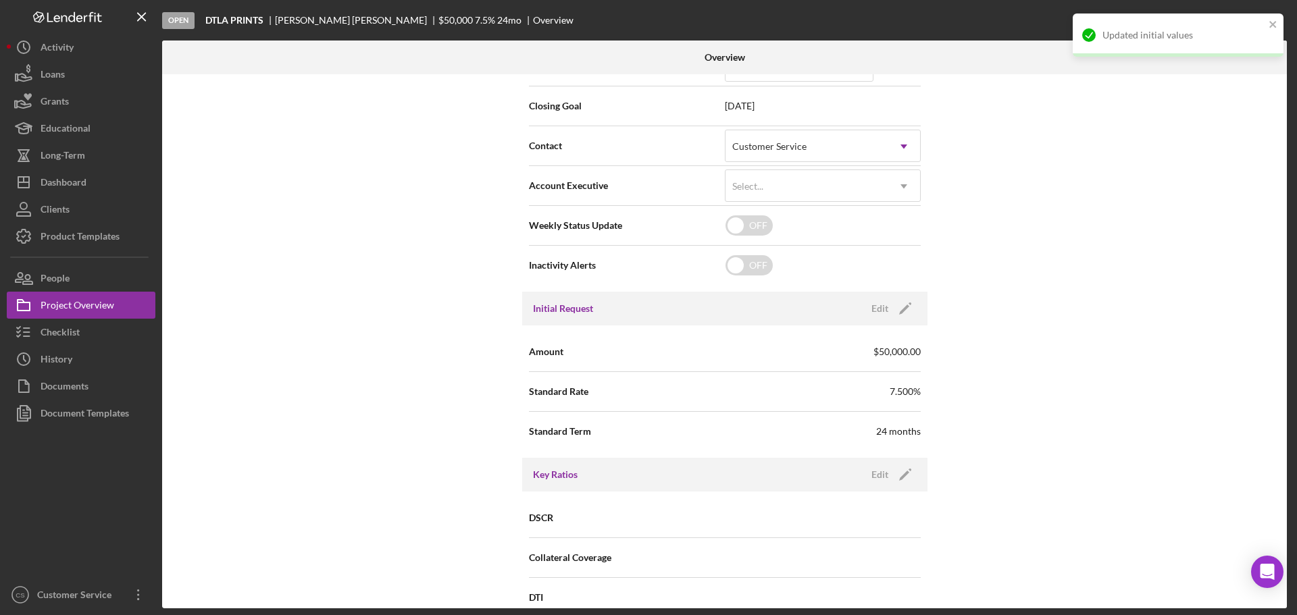
click at [1080, 368] on div "Internal Workflow Stage Open Icon/Dropdown Arrow Archive (can unarchive later i…" at bounding box center [724, 341] width 1125 height 534
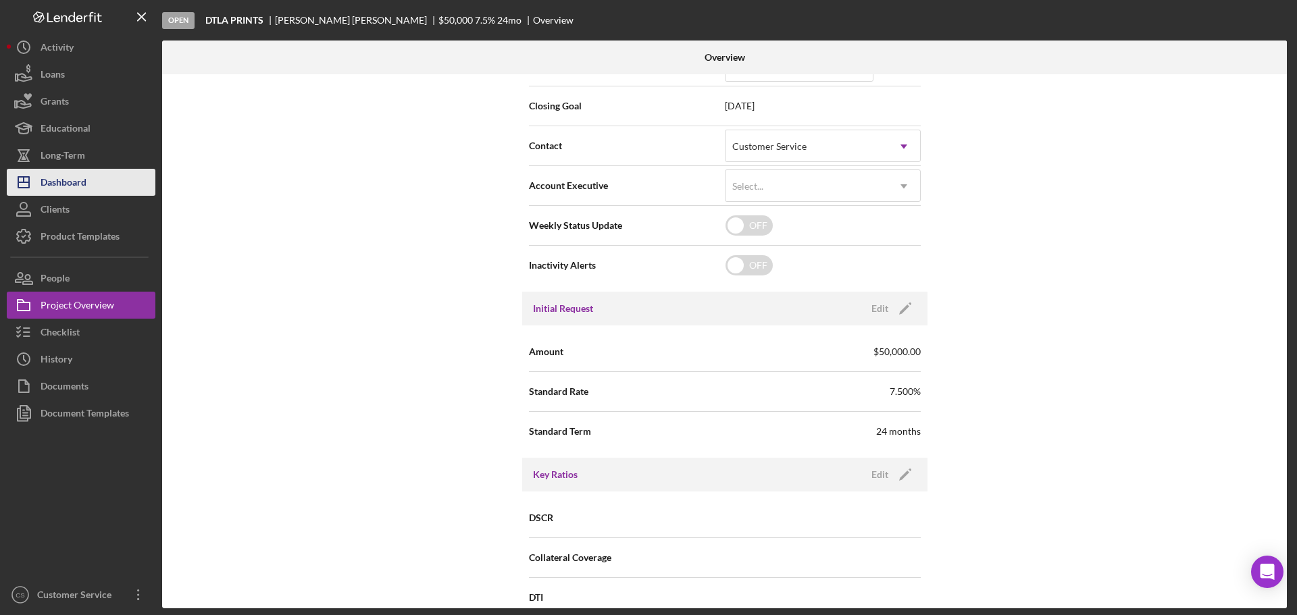
click at [72, 193] on div "Dashboard" at bounding box center [64, 184] width 46 height 30
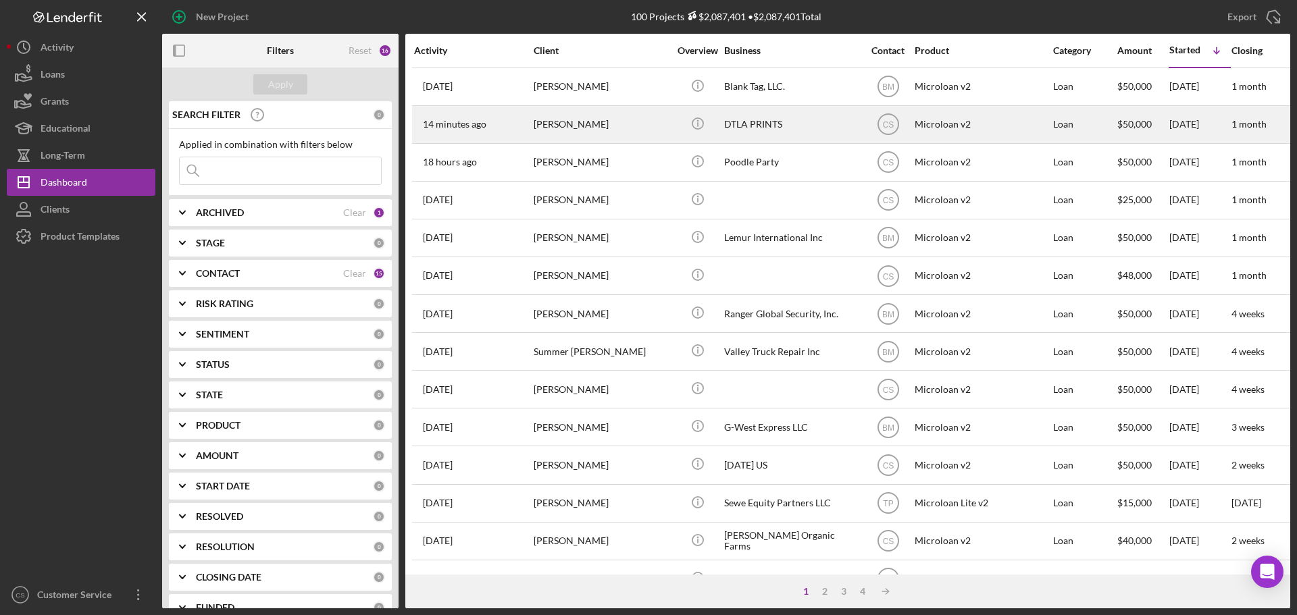
click at [628, 127] on div "[PERSON_NAME]" at bounding box center [601, 125] width 135 height 36
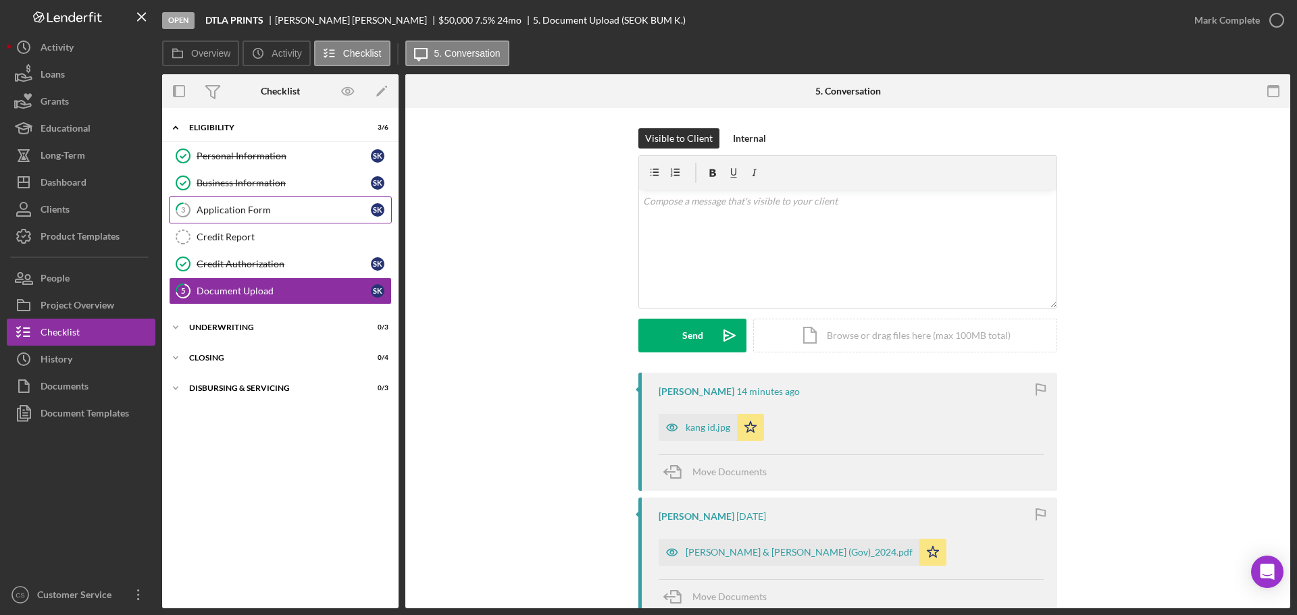
click at [297, 216] on link "3 Application Form S K" at bounding box center [280, 210] width 223 height 27
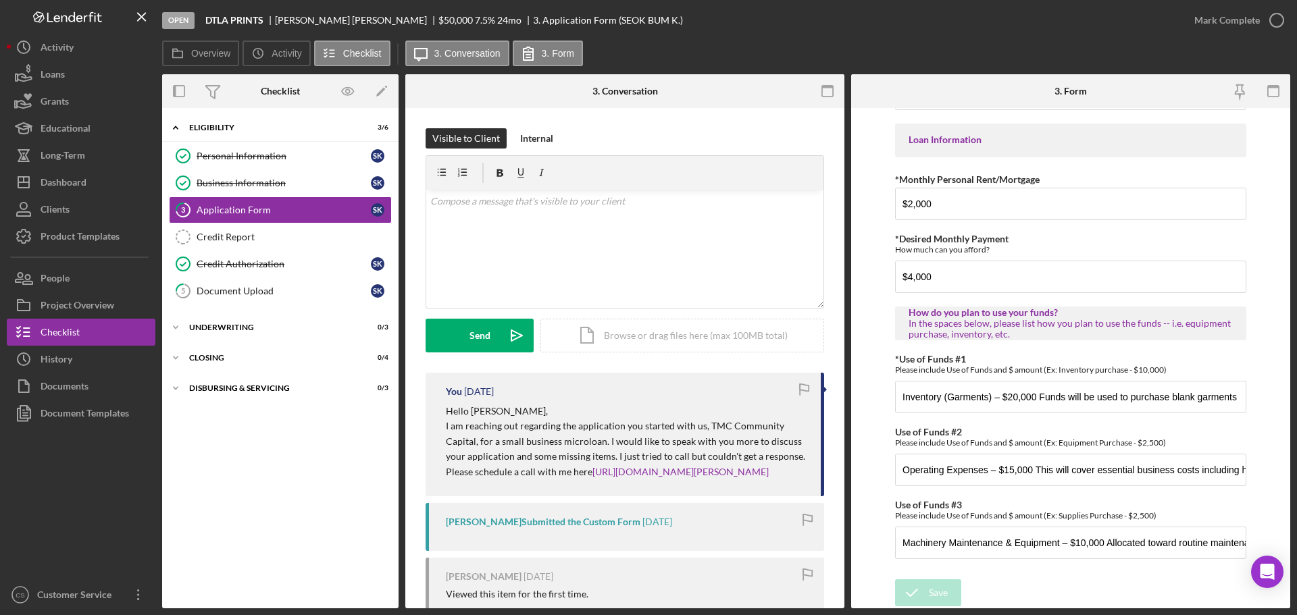
scroll to position [673, 0]
click at [1136, 547] on input "Machinery Maintenance & Equipment – $10,000 Allocated toward routine maintenanc…" at bounding box center [1070, 543] width 351 height 32
drag, startPoint x: 1131, startPoint y: 547, endPoint x: 1284, endPoint y: 537, distance: 153.7
click at [1284, 537] on form "*Applicant Personal Phone Number [PHONE_NUMBER] *How did you hear about us? Nam…" at bounding box center [1070, 358] width 439 height 501
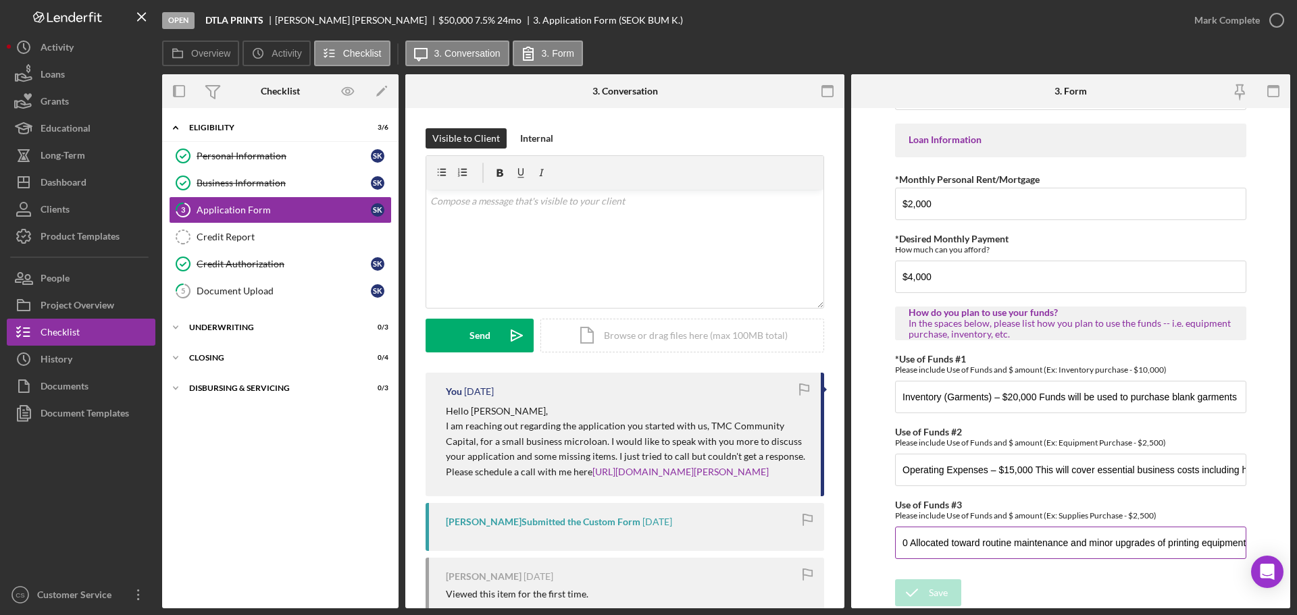
click at [1241, 542] on input "Machinery Maintenance & Equipment – $10,000 Allocated toward routine maintenanc…" at bounding box center [1070, 543] width 351 height 32
click at [1213, 542] on input "Machinery Maintenance & Equipment – $10,000 Allocated toward routine maintenanc…" at bounding box center [1070, 543] width 351 height 32
drag, startPoint x: 1213, startPoint y: 542, endPoint x: 1405, endPoint y: 528, distance: 192.4
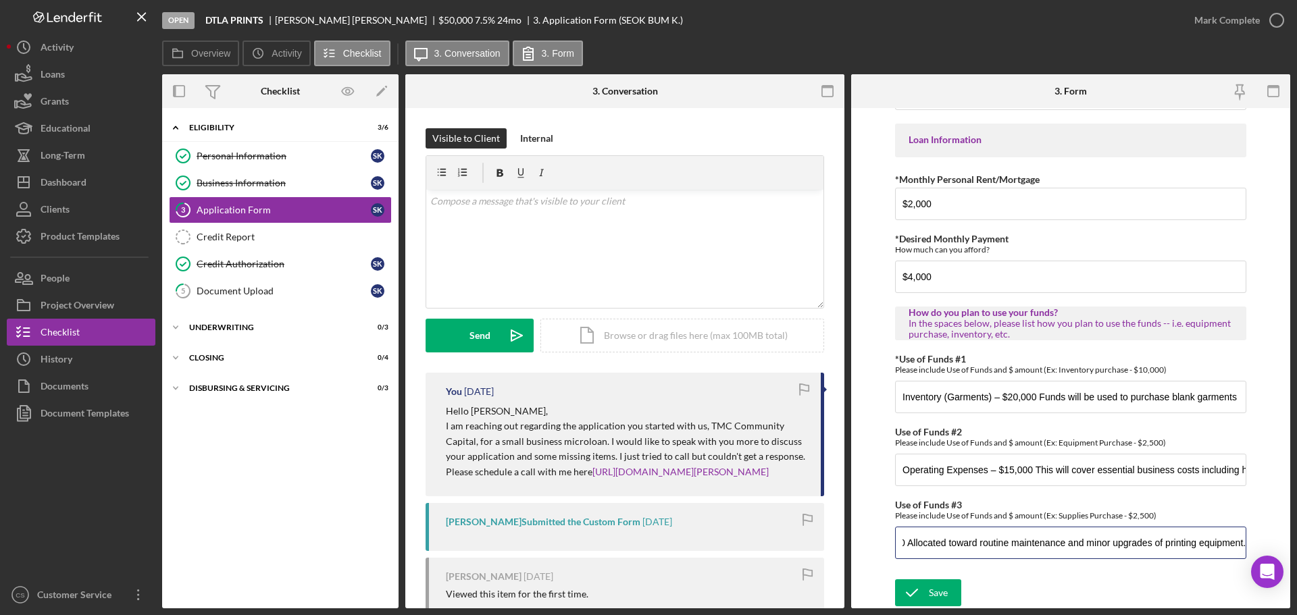
click at [1296, 528] on html "Open DTLA PRINTS SEOK BUM KANG $50,000 $50,000 7.5 % 24 mo 3. Application Form …" at bounding box center [648, 307] width 1297 height 615
click at [1240, 543] on input "Machinery Maintenance & Equipment – $10,000 Allocated toward routine maintenanc…" at bounding box center [1070, 543] width 351 height 32
paste input "$5,000"
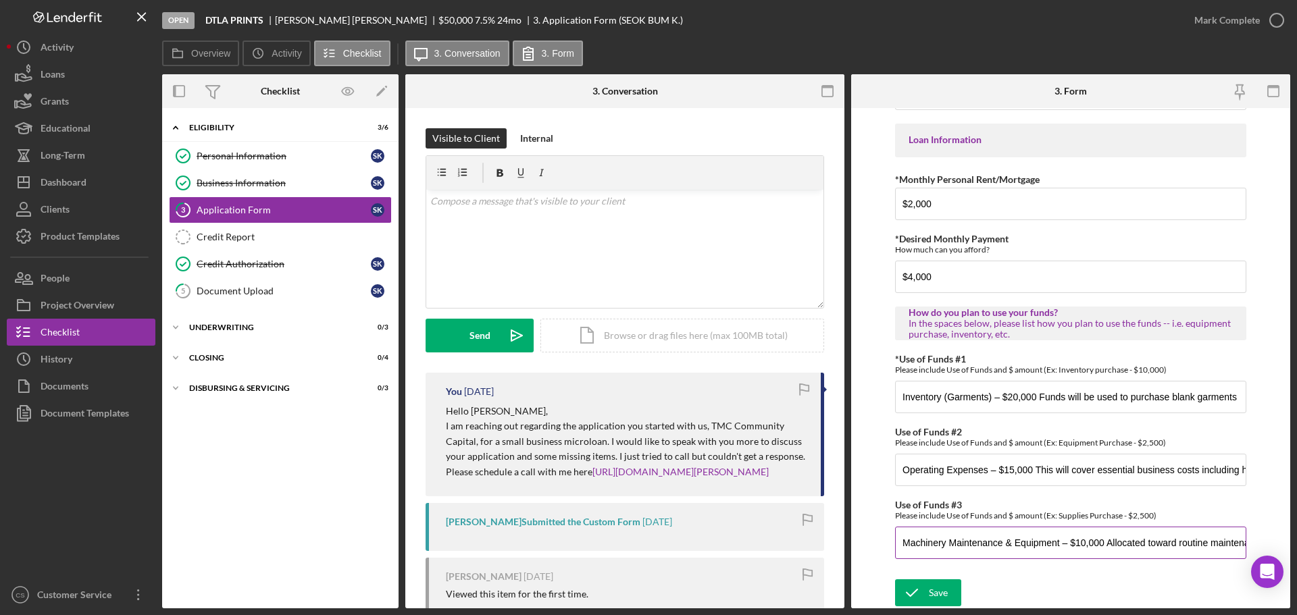
click at [1148, 544] on input "Machinery Maintenance & Equipment – $10,000 Allocated toward routine maintenanc…" at bounding box center [1070, 543] width 351 height 32
drag, startPoint x: 1148, startPoint y: 544, endPoint x: 1333, endPoint y: 534, distance: 184.7
click at [1296, 534] on html "Open DTLA PRINTS SEOK BUM KANG $50,000 $50,000 7.5 % 24 mo 3. Application Form …" at bounding box center [648, 307] width 1297 height 615
click at [1240, 544] on input "Machinery Maintenance & Equipment – $10,000 Allocated toward routine maintenanc…" at bounding box center [1070, 543] width 351 height 32
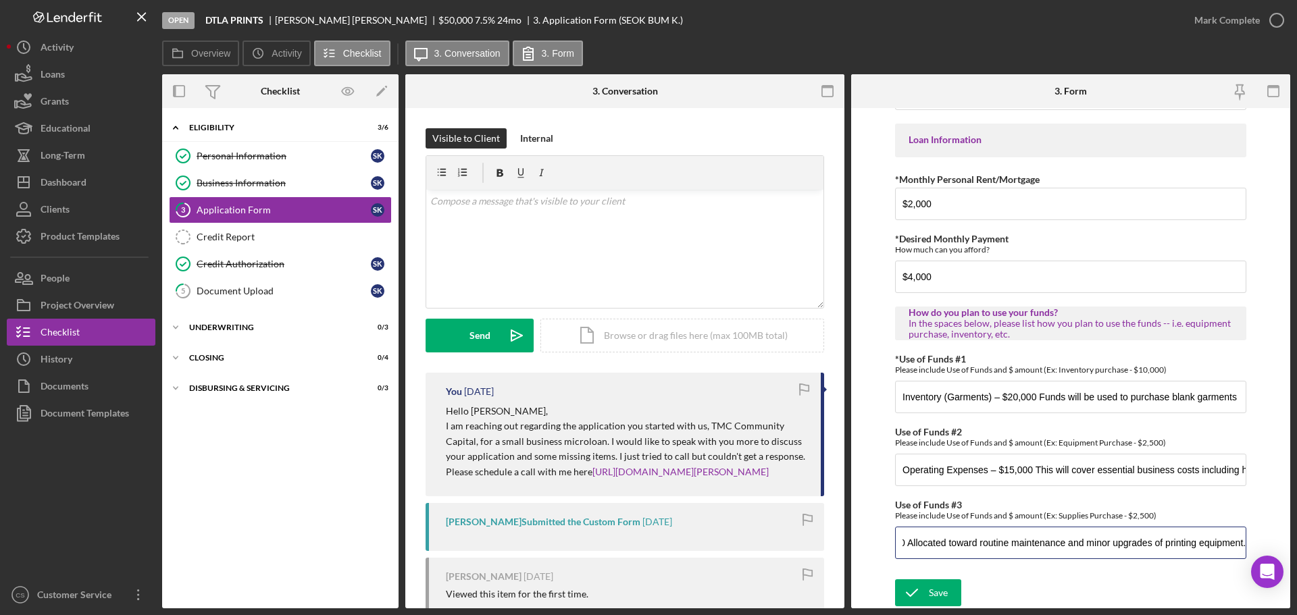
paste input "Consolidation of Existing Loan: $5,000"
click at [1210, 540] on input "Machinery Maintenance & Equipment – $10,000 Allocated toward routine maintenanc…" at bounding box center [1070, 543] width 351 height 32
type input "Machinery Maintenance & Equipment – $10,000 Allocated toward routine maintenanc…"
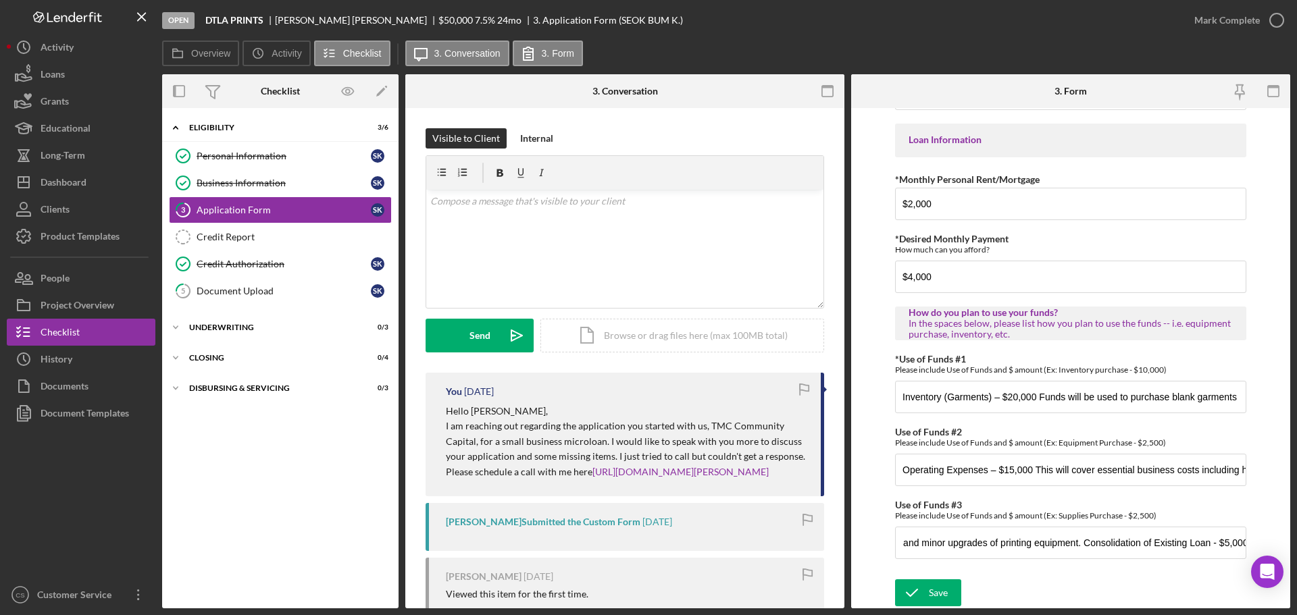
drag, startPoint x: 1042, startPoint y: 582, endPoint x: 1007, endPoint y: 586, distance: 35.4
click at [1035, 582] on div "Save Save" at bounding box center [1070, 594] width 351 height 29
click at [947, 597] on button "Save" at bounding box center [928, 593] width 66 height 27
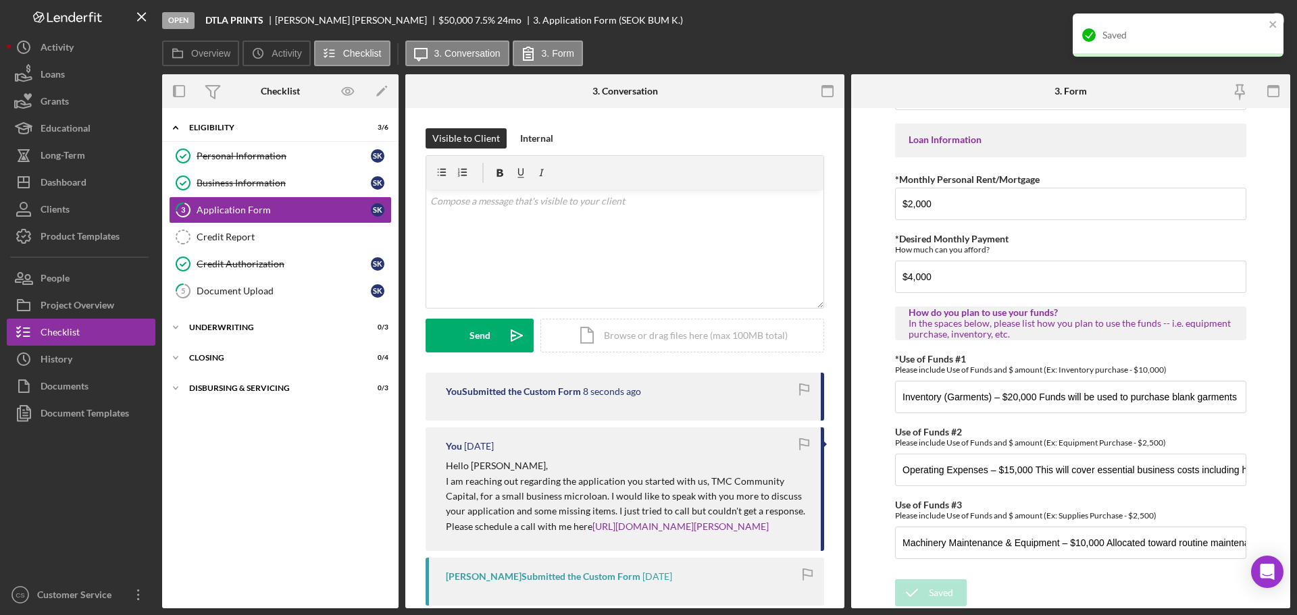
click at [863, 386] on form "*Applicant Personal Phone Number [PHONE_NUMBER] *How did you hear about us? Nam…" at bounding box center [1070, 358] width 439 height 501
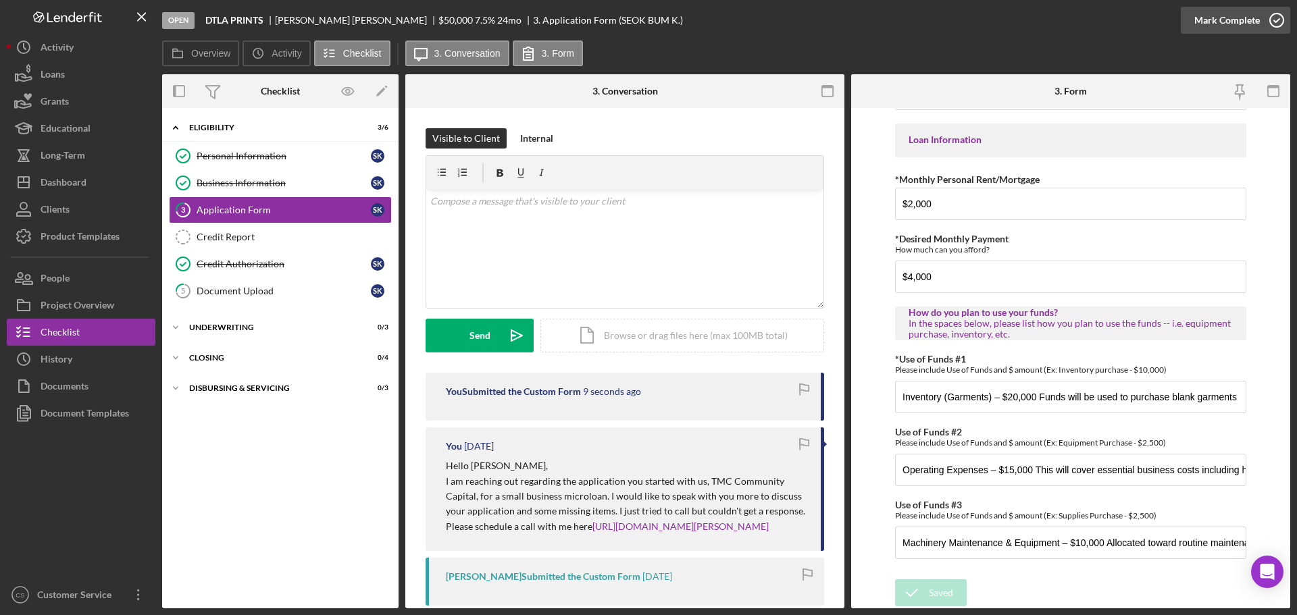
click at [1271, 20] on icon "button" at bounding box center [1277, 20] width 34 height 34
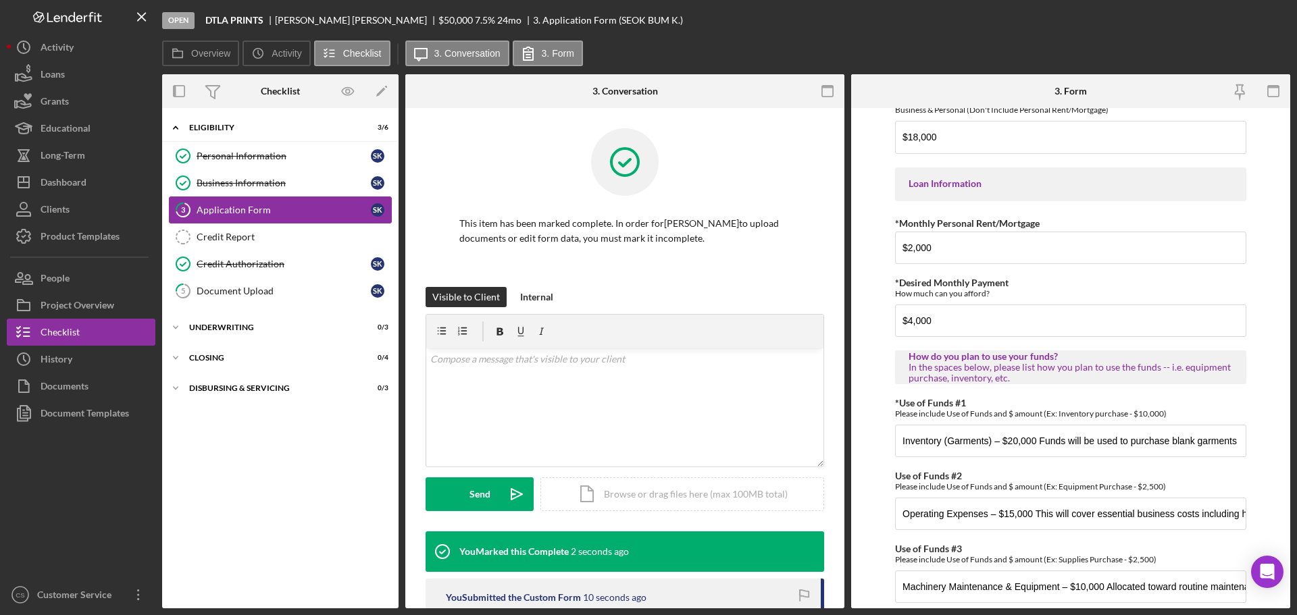
scroll to position [727, 0]
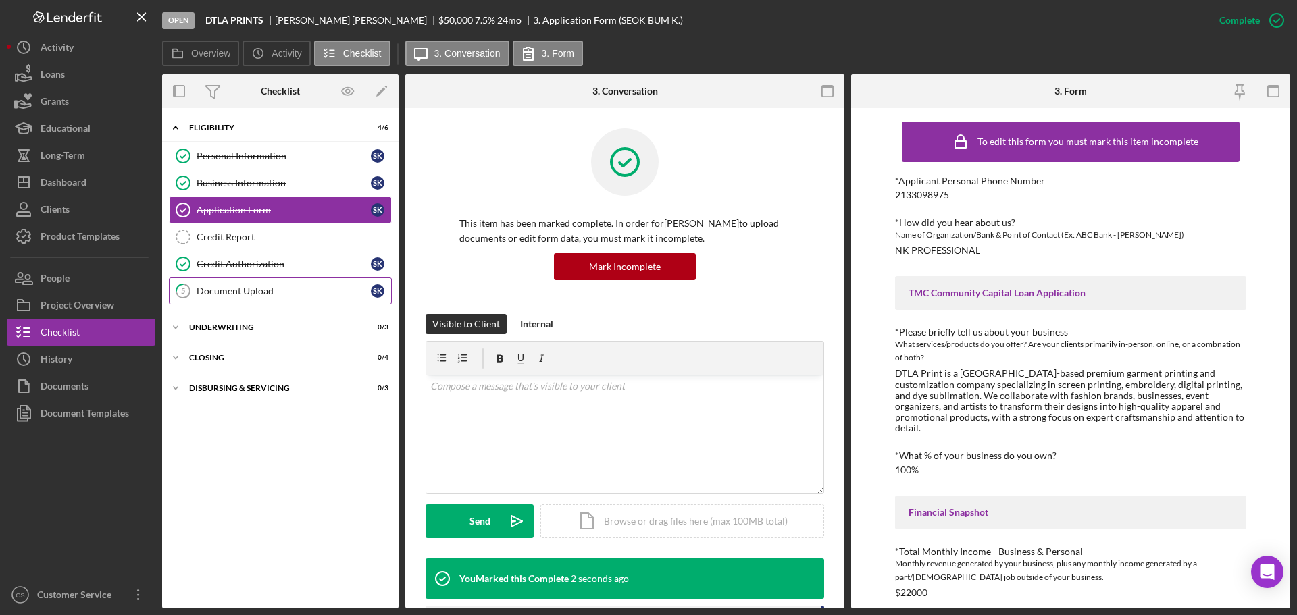
click at [263, 298] on link "5 Document Upload S K" at bounding box center [280, 291] width 223 height 27
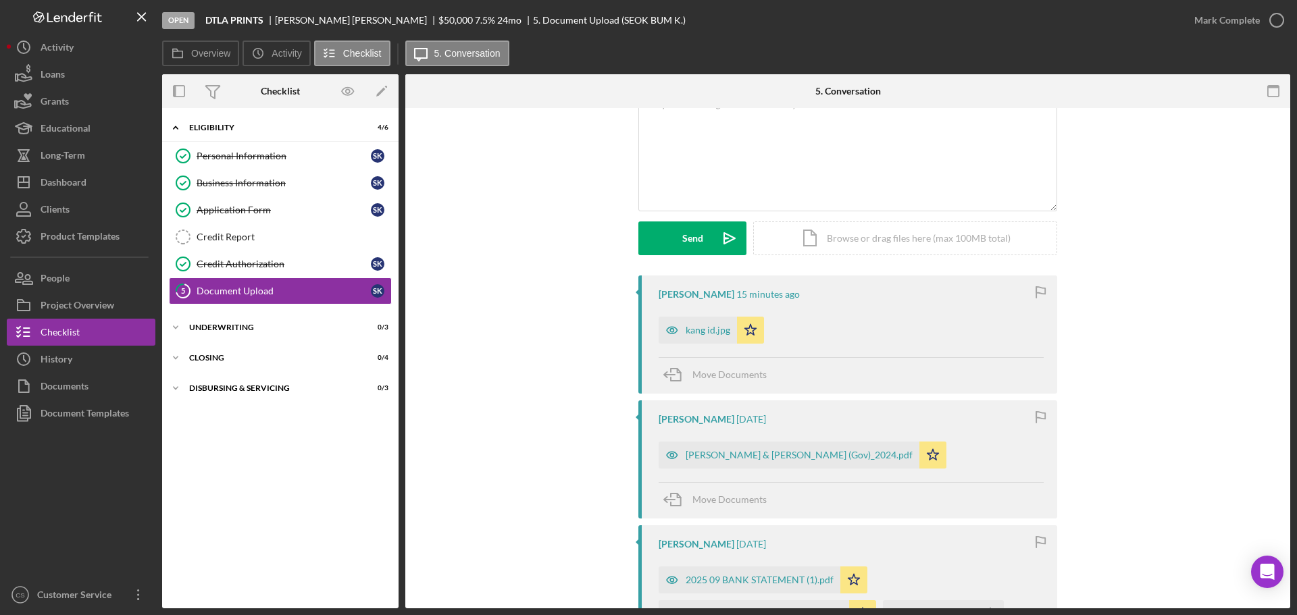
scroll to position [203, 0]
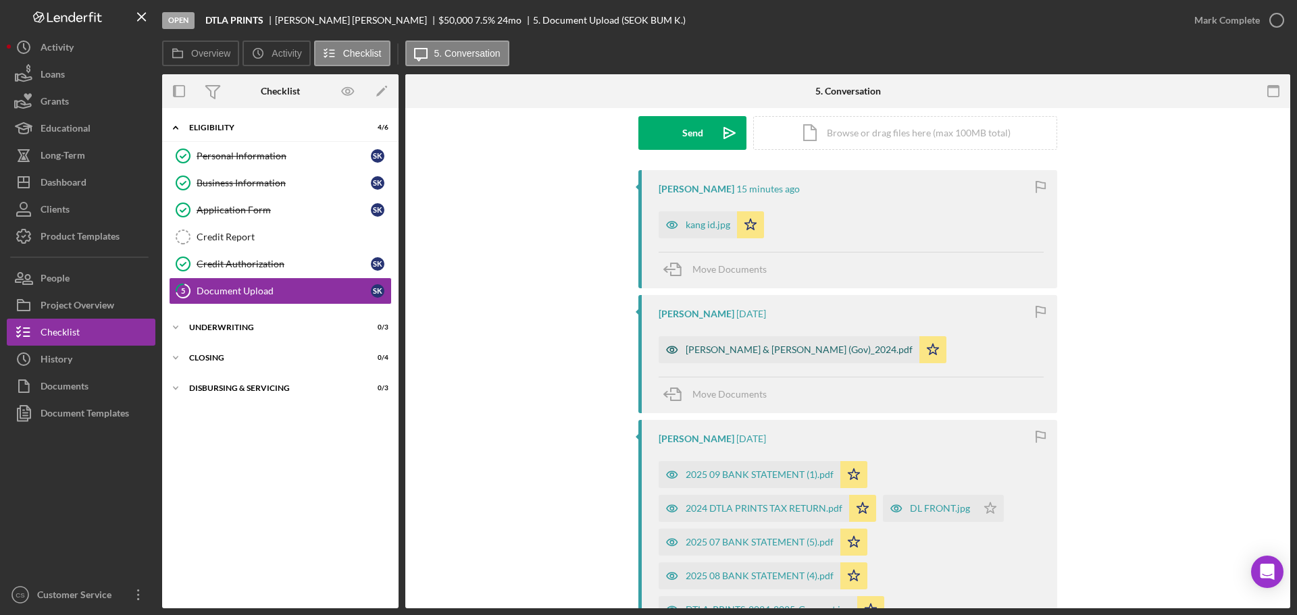
click at [773, 352] on div "[PERSON_NAME] & [PERSON_NAME] (Gov)_2024.pdf" at bounding box center [799, 350] width 227 height 11
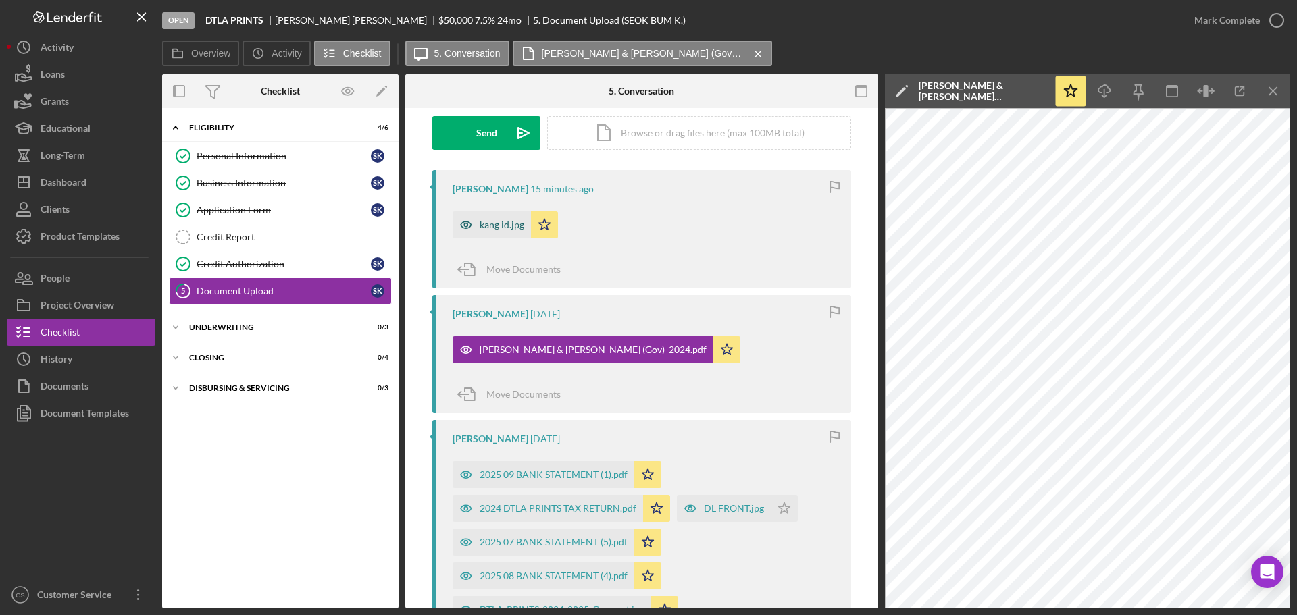
click at [472, 224] on icon "button" at bounding box center [466, 224] width 27 height 27
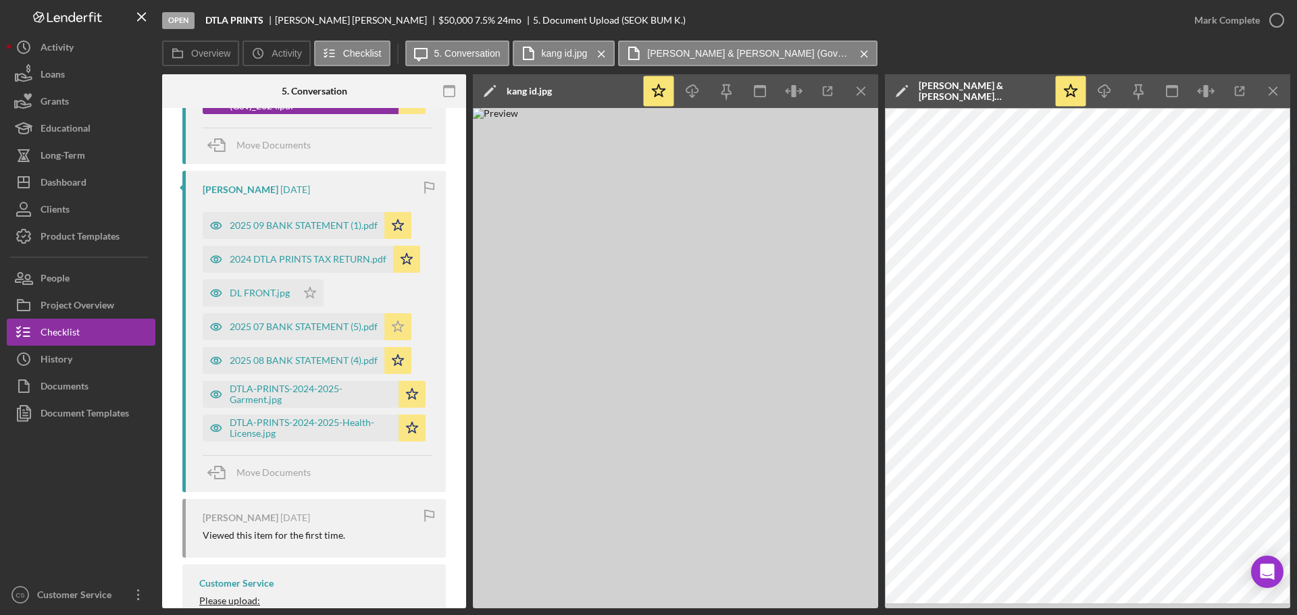
scroll to position [540, 0]
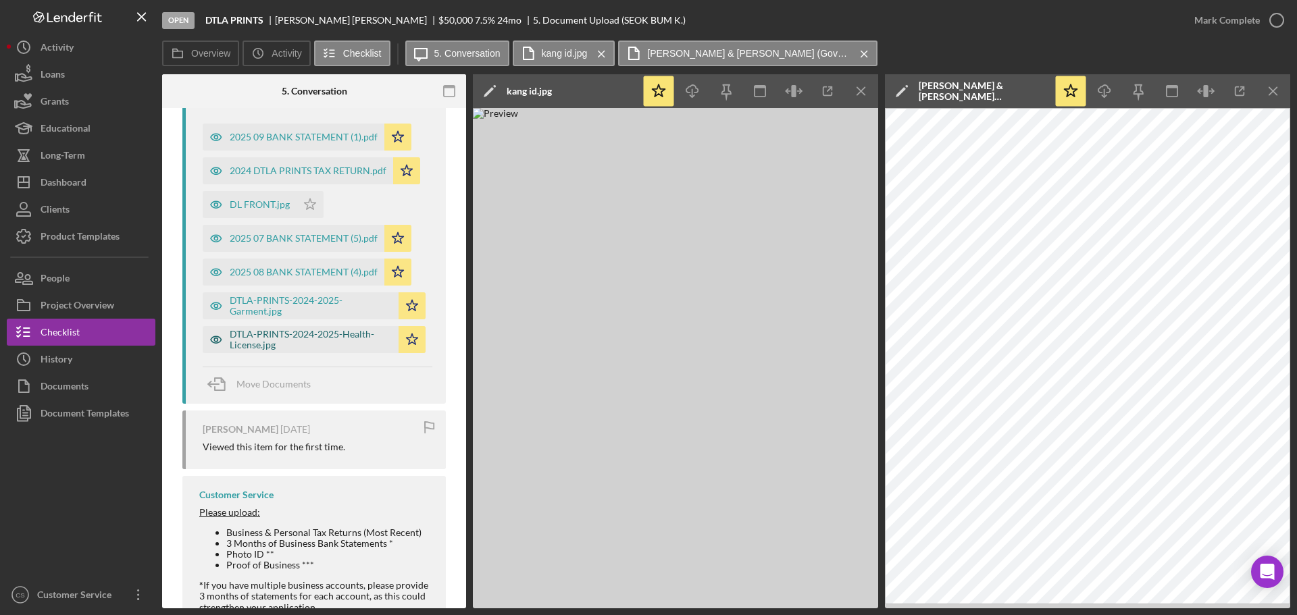
click at [321, 336] on div "DTLA-PRINTS-2024-2025-Health-License.jpg" at bounding box center [311, 340] width 162 height 22
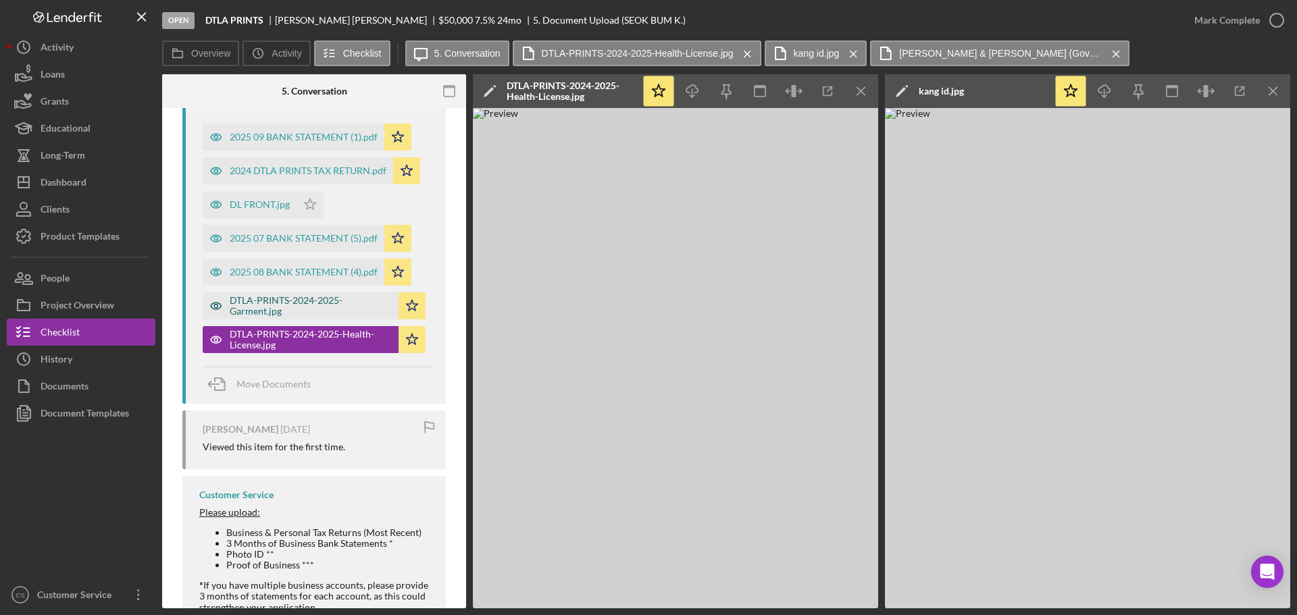
click at [304, 297] on div "DTLA-PRINTS-2024-2025-Garment.jpg" at bounding box center [311, 306] width 162 height 22
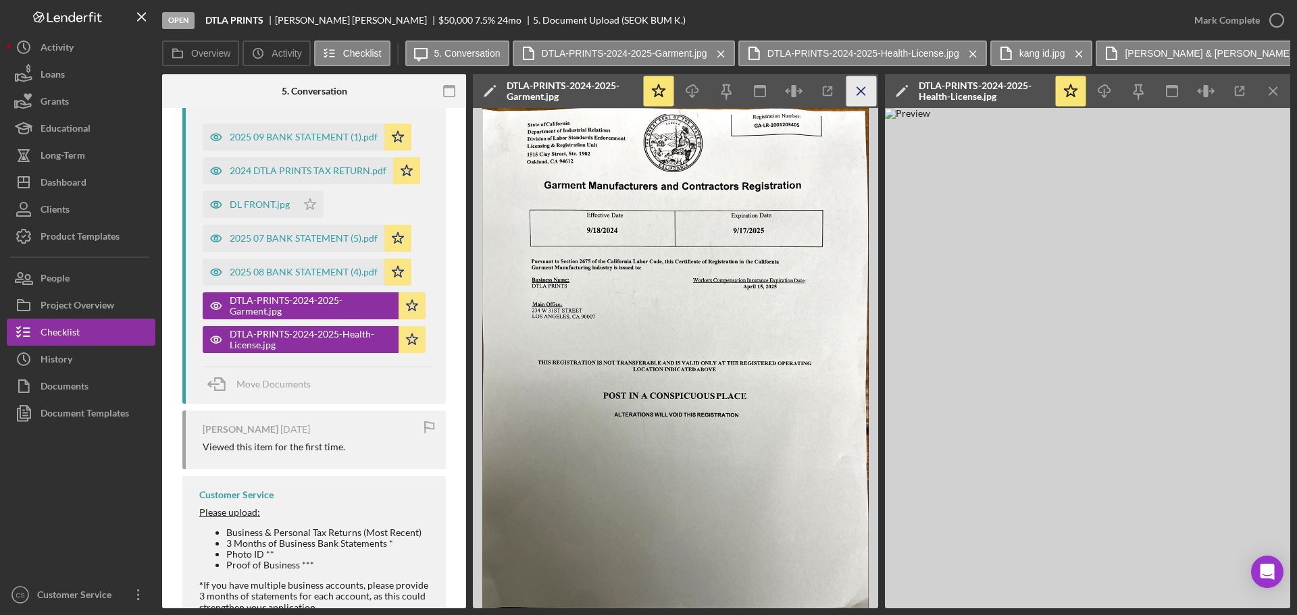
click at [865, 85] on icon "Icon/Menu Close" at bounding box center [861, 91] width 30 height 30
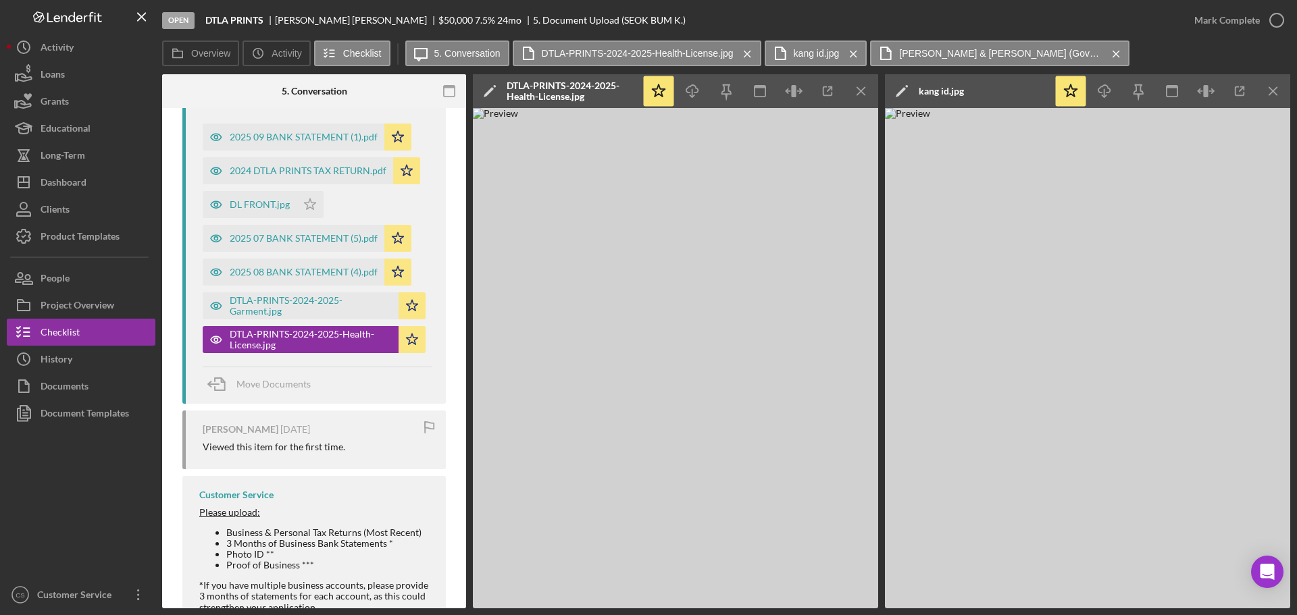
click at [865, 85] on icon "Icon/Menu Close" at bounding box center [861, 91] width 30 height 30
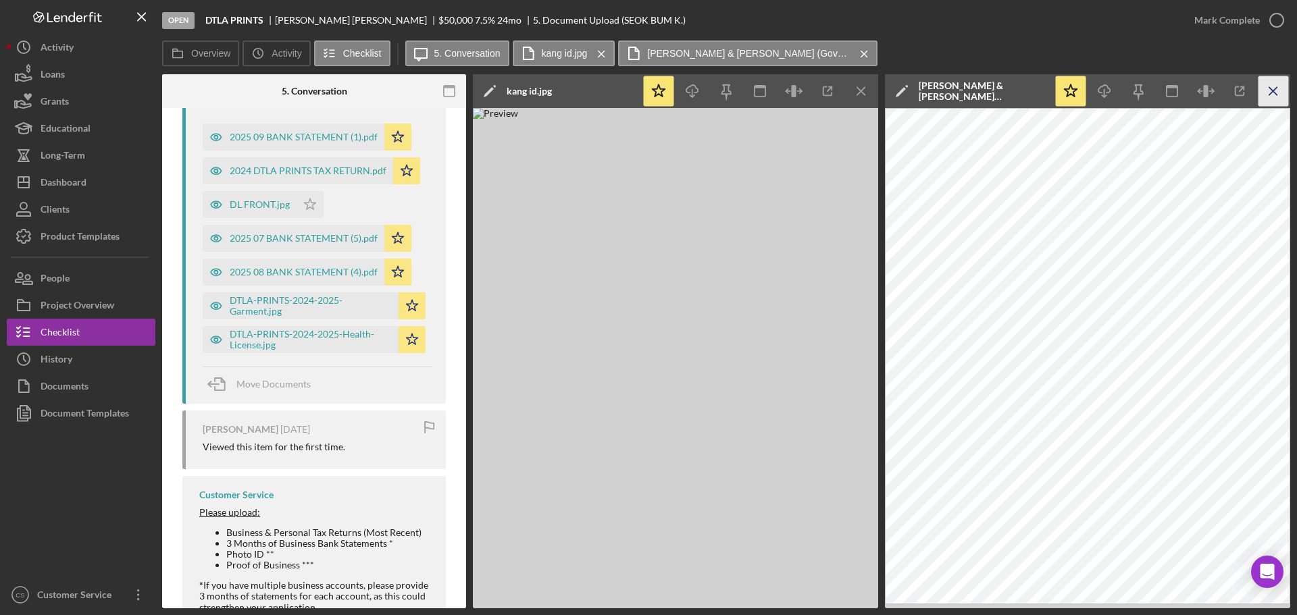
click at [1270, 88] on line "button" at bounding box center [1272, 90] width 7 height 7
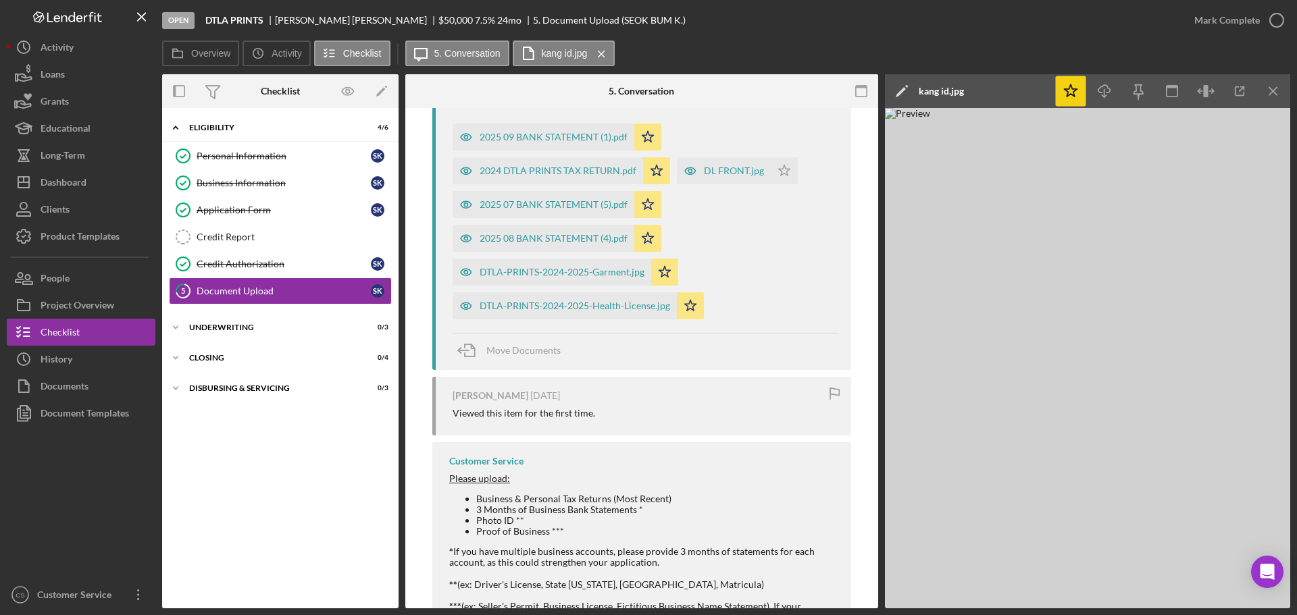
scroll to position [0, 0]
click at [1279, 90] on icon "Icon/Menu Close" at bounding box center [1274, 91] width 30 height 30
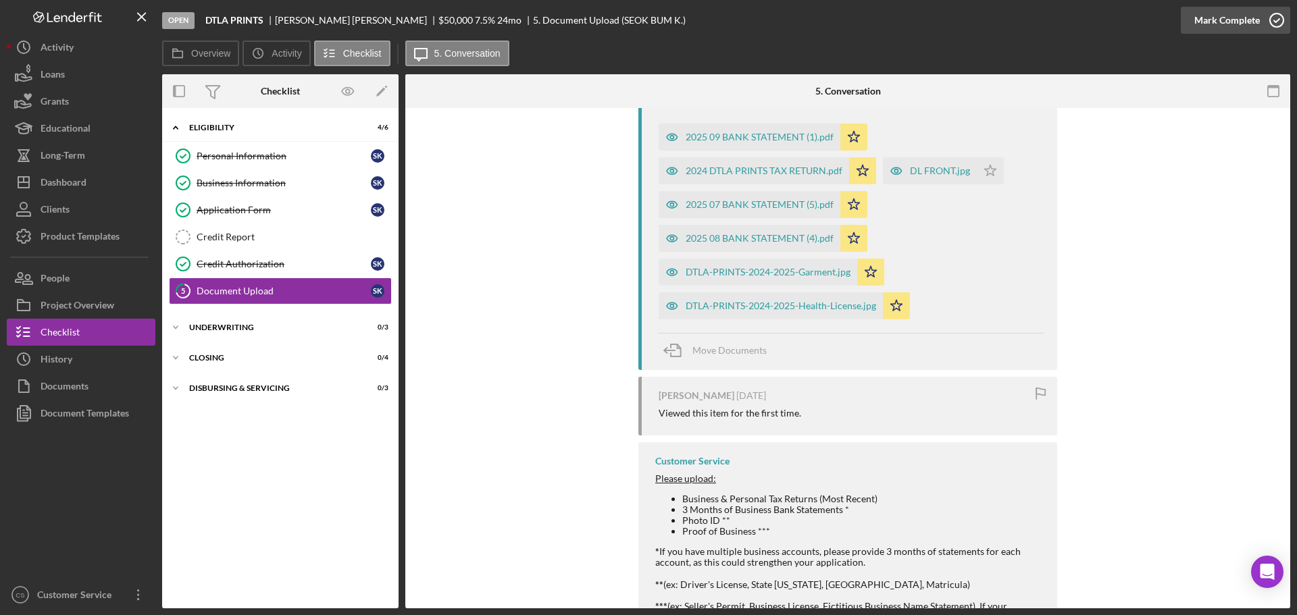
click at [1271, 24] on icon "button" at bounding box center [1277, 20] width 34 height 34
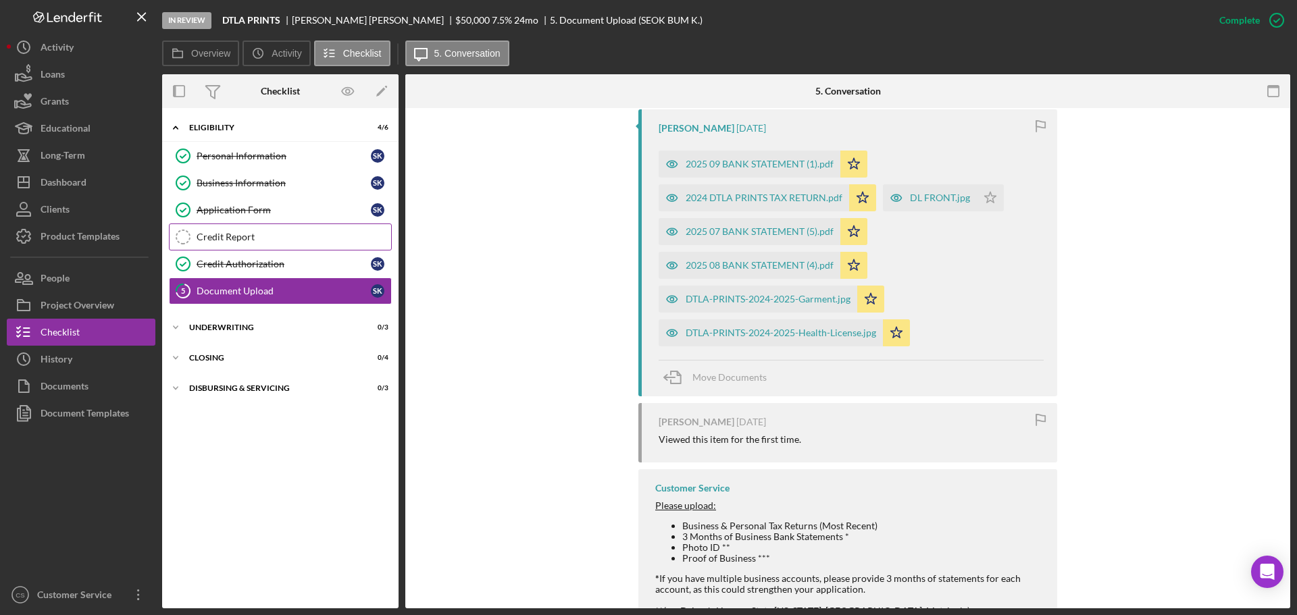
scroll to position [774, 0]
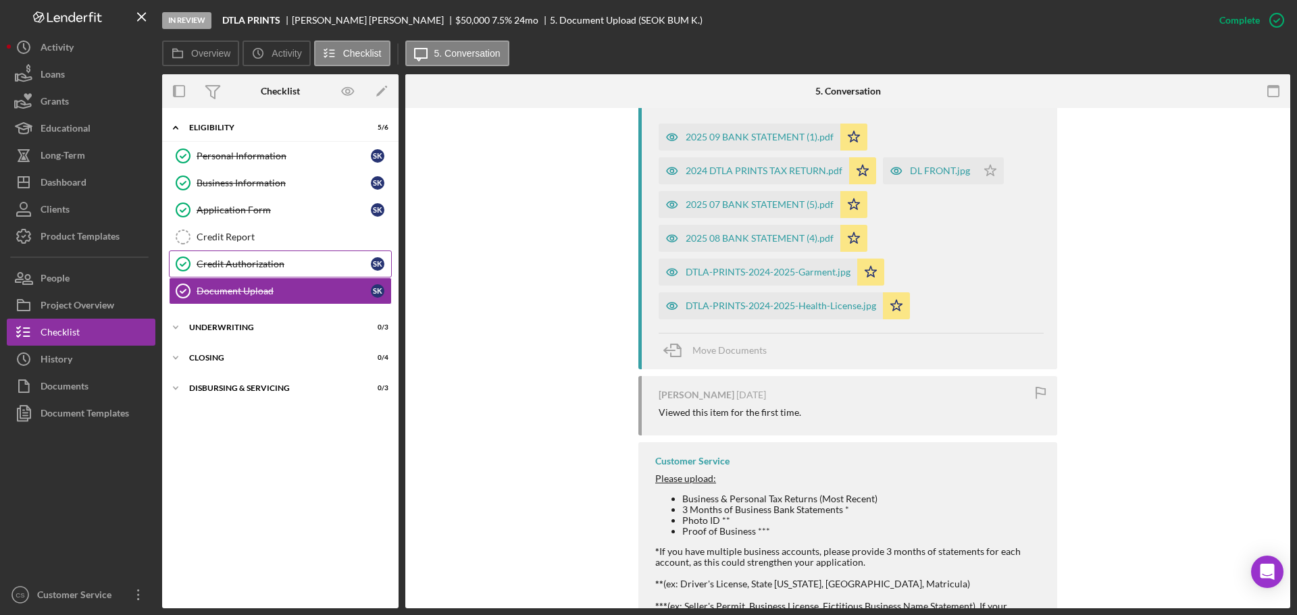
click at [297, 260] on div "Credit Authorization" at bounding box center [284, 264] width 174 height 11
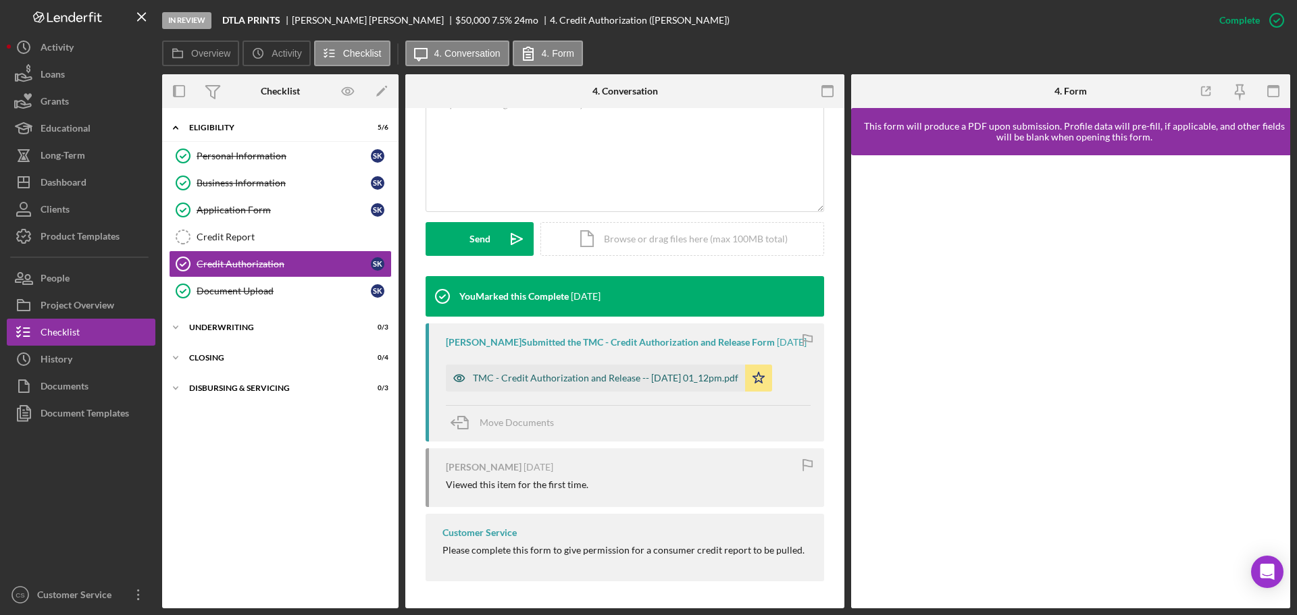
click at [616, 373] on div "TMC - Credit Authorization and Release -- [DATE] 01_12pm.pdf" at bounding box center [605, 378] width 265 height 11
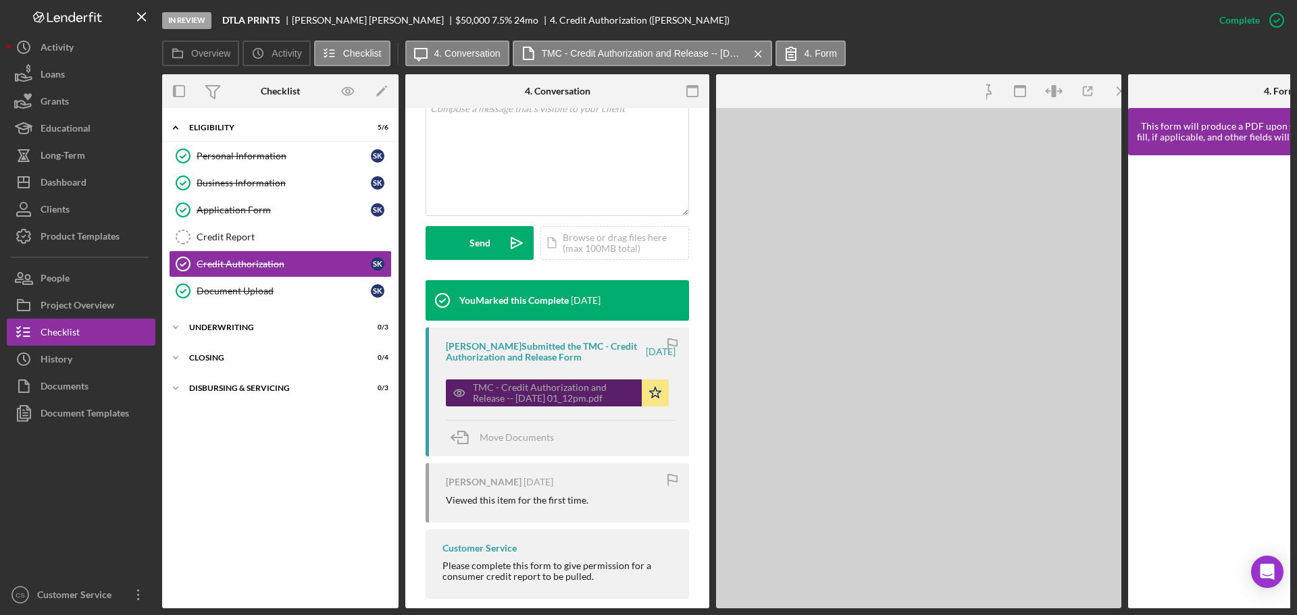
scroll to position [308, 0]
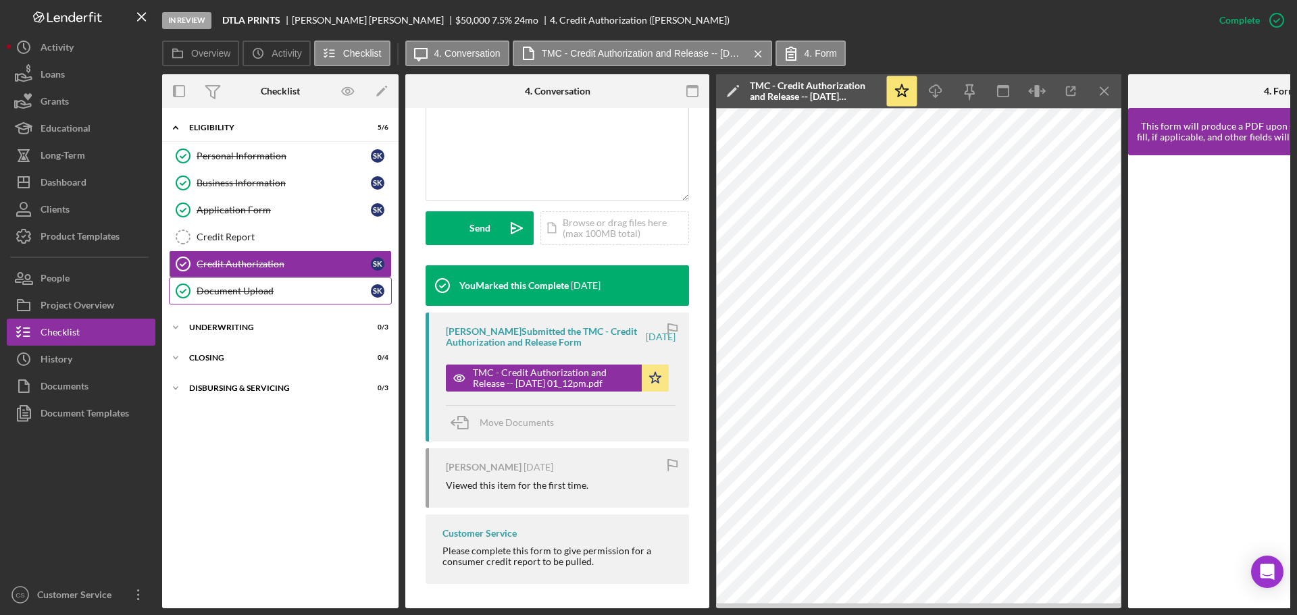
click at [284, 295] on div "Document Upload" at bounding box center [284, 291] width 174 height 11
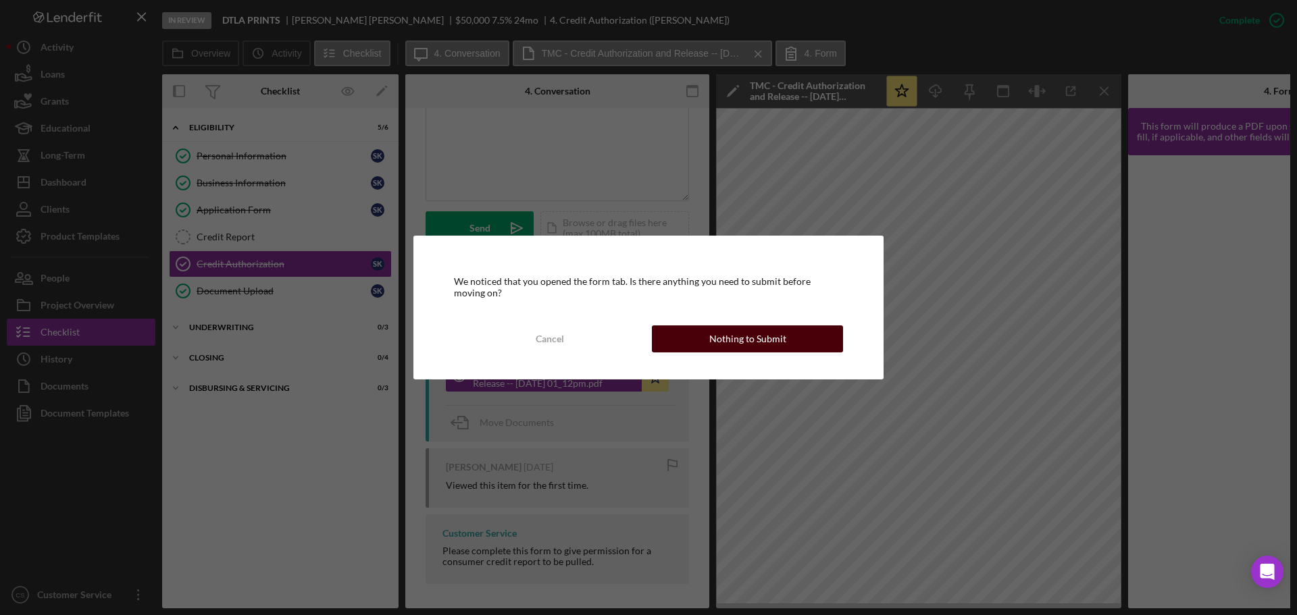
click at [692, 328] on button "Nothing to Submit" at bounding box center [747, 339] width 191 height 27
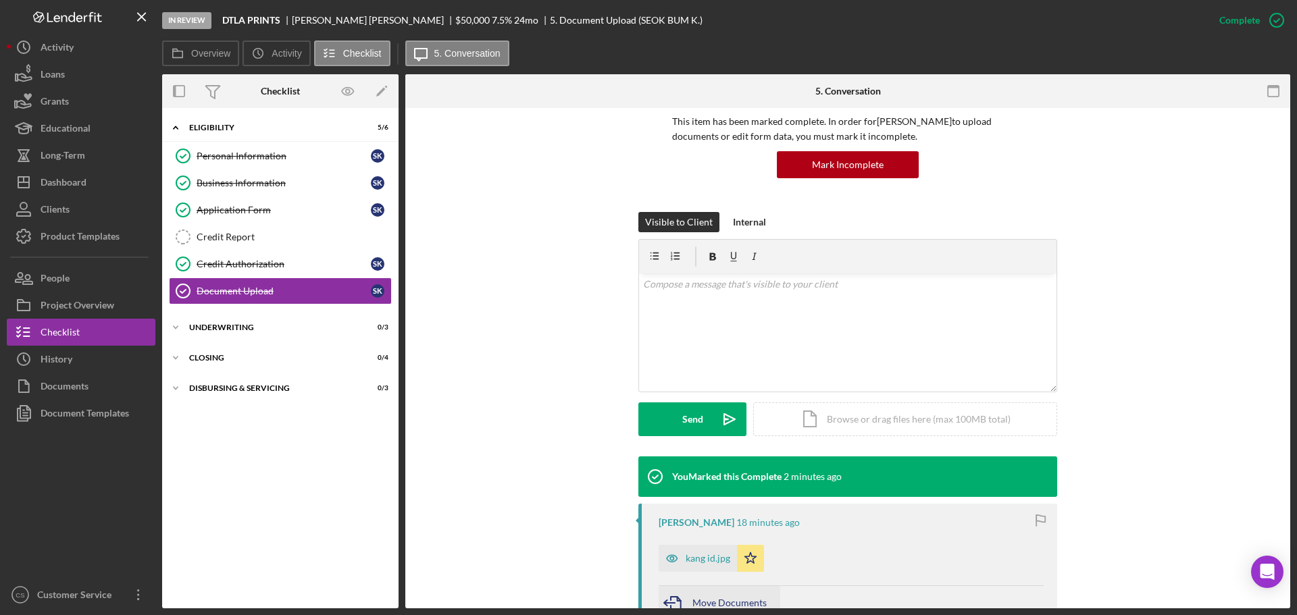
scroll to position [270, 0]
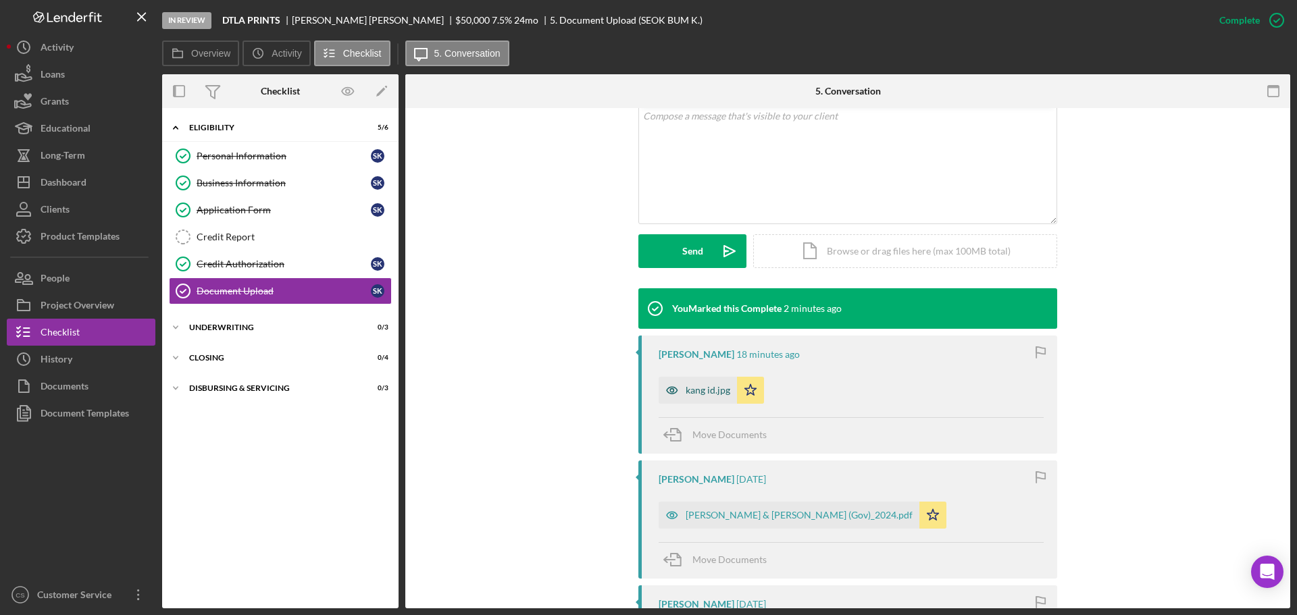
click at [681, 386] on icon "button" at bounding box center [672, 390] width 27 height 27
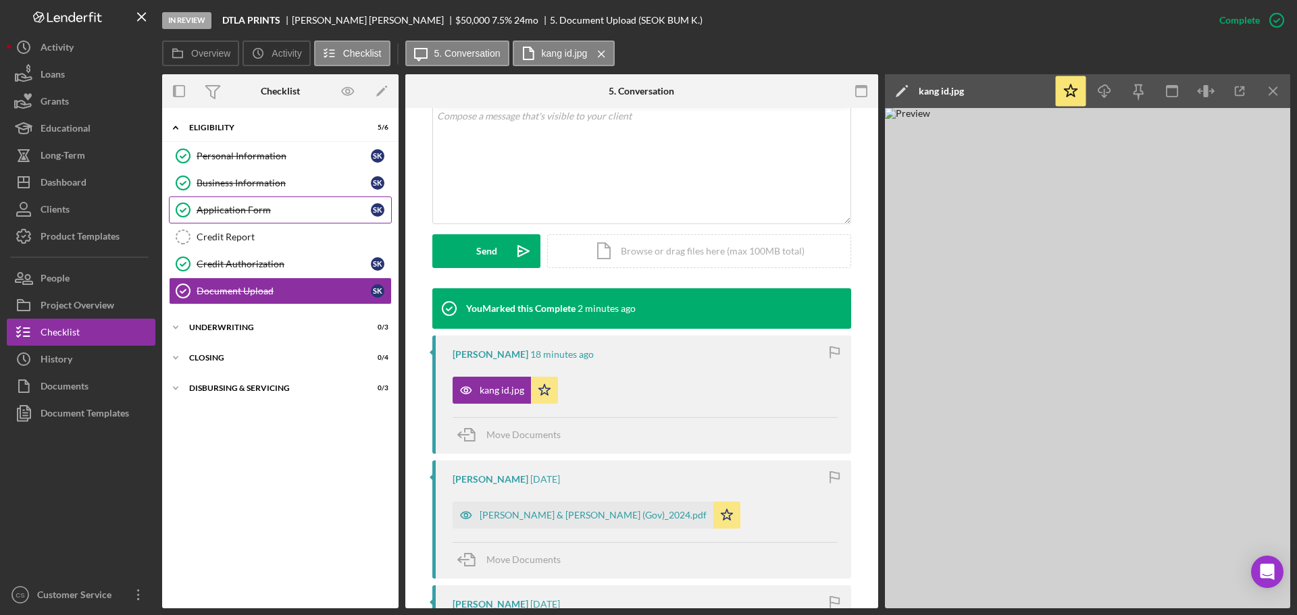
click at [271, 208] on div "Application Form" at bounding box center [284, 210] width 174 height 11
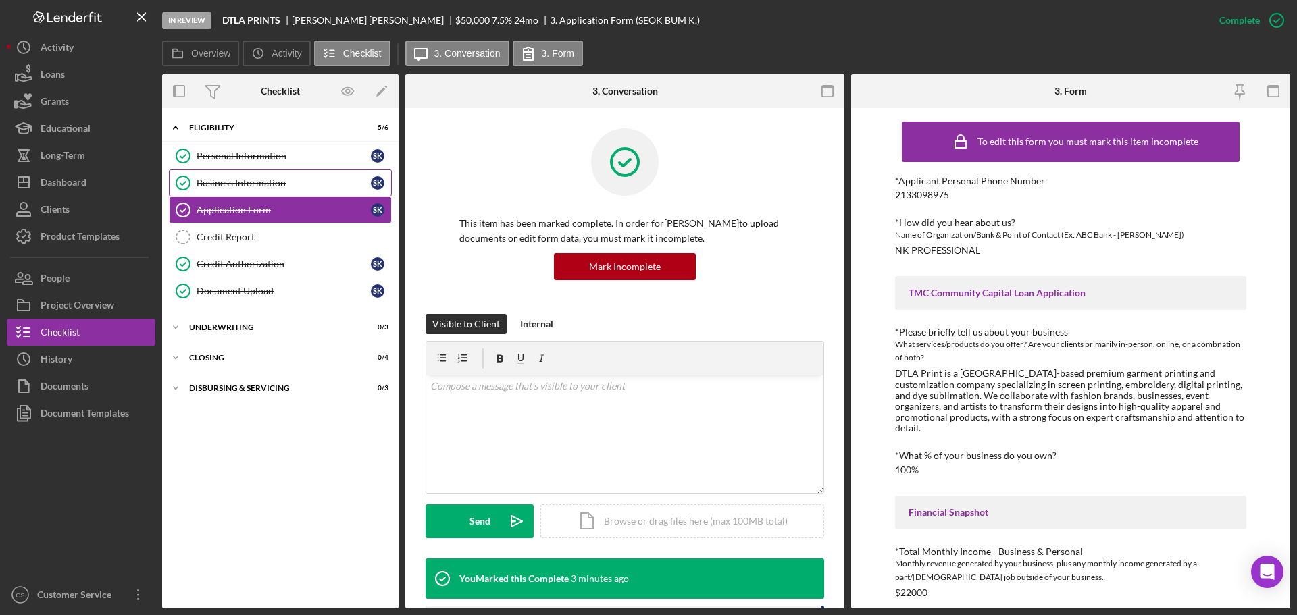
click at [276, 176] on link "Business Information Business Information S K" at bounding box center [280, 183] width 223 height 27
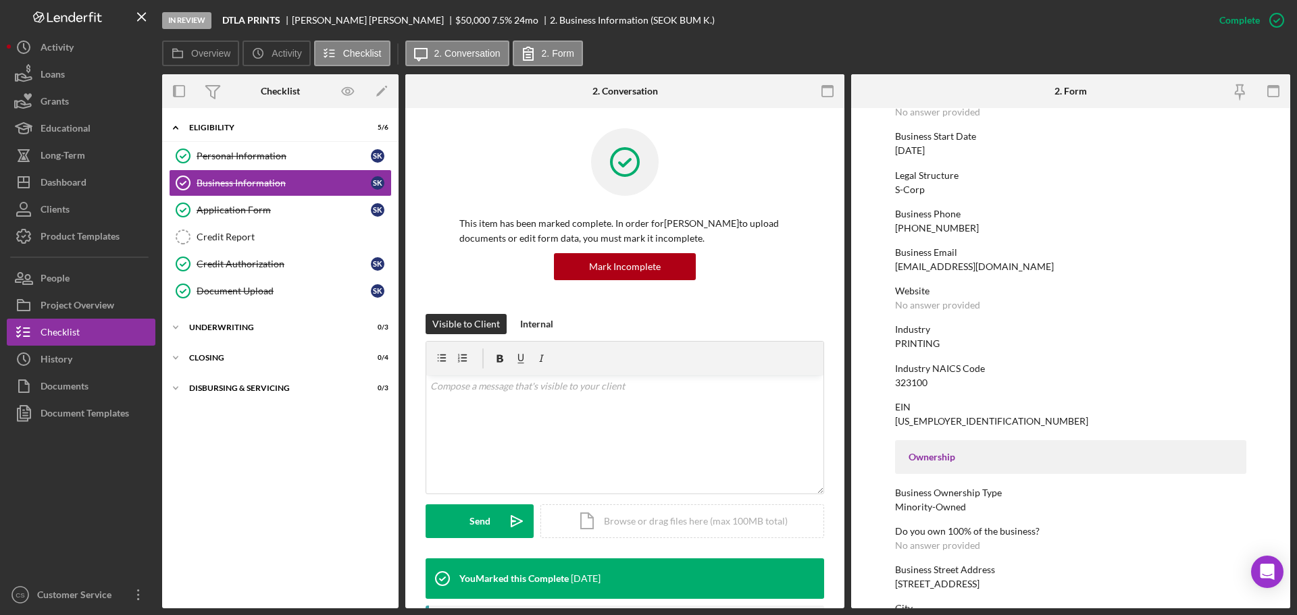
scroll to position [68, 0]
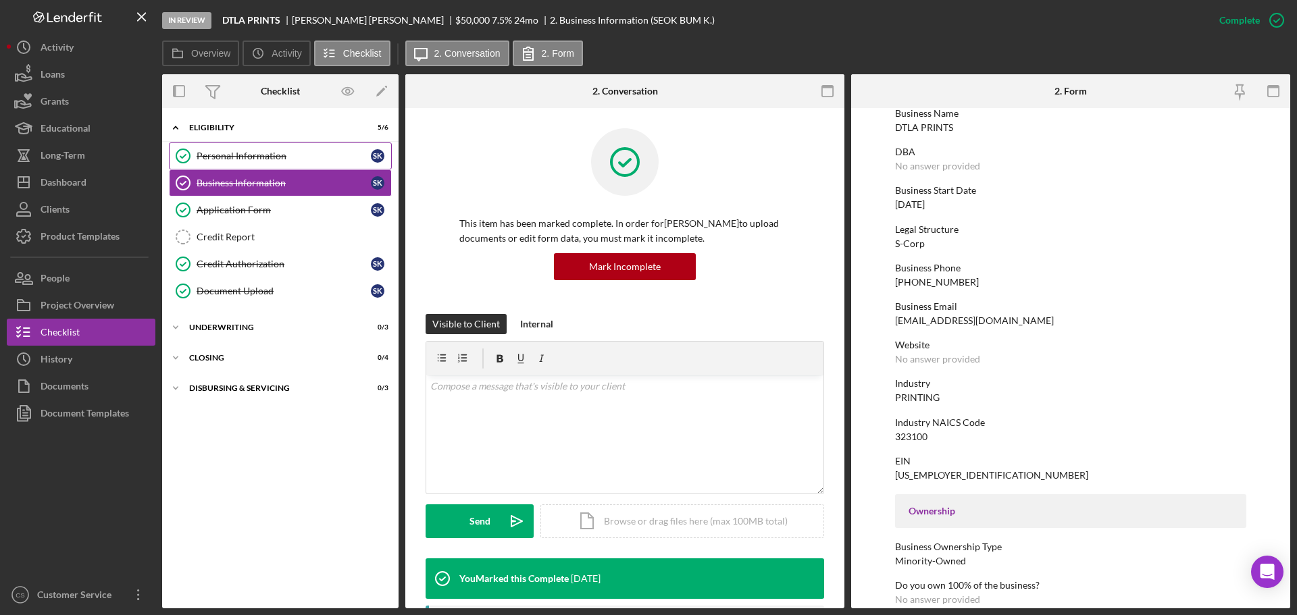
click at [275, 163] on link "Personal Information Personal Information S K" at bounding box center [280, 156] width 223 height 27
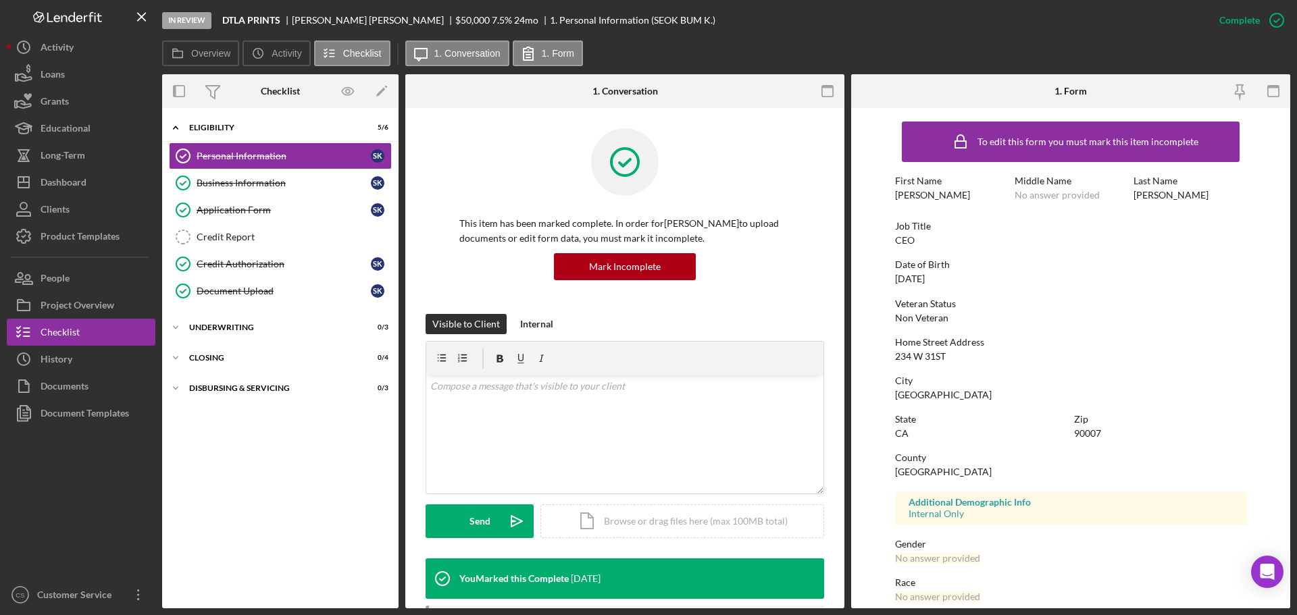
drag, startPoint x: 961, startPoint y: 357, endPoint x: 890, endPoint y: 355, distance: 71.0
click at [890, 355] on form "To edit this form you must mark this item incomplete First Name SEOK BUM Middle…" at bounding box center [1070, 358] width 439 height 501
copy div "234 W 31ST"
drag, startPoint x: 954, startPoint y: 393, endPoint x: 858, endPoint y: 401, distance: 96.2
click at [858, 401] on form "To edit this form you must mark this item incomplete First Name SEOK BUM Middle…" at bounding box center [1070, 358] width 439 height 501
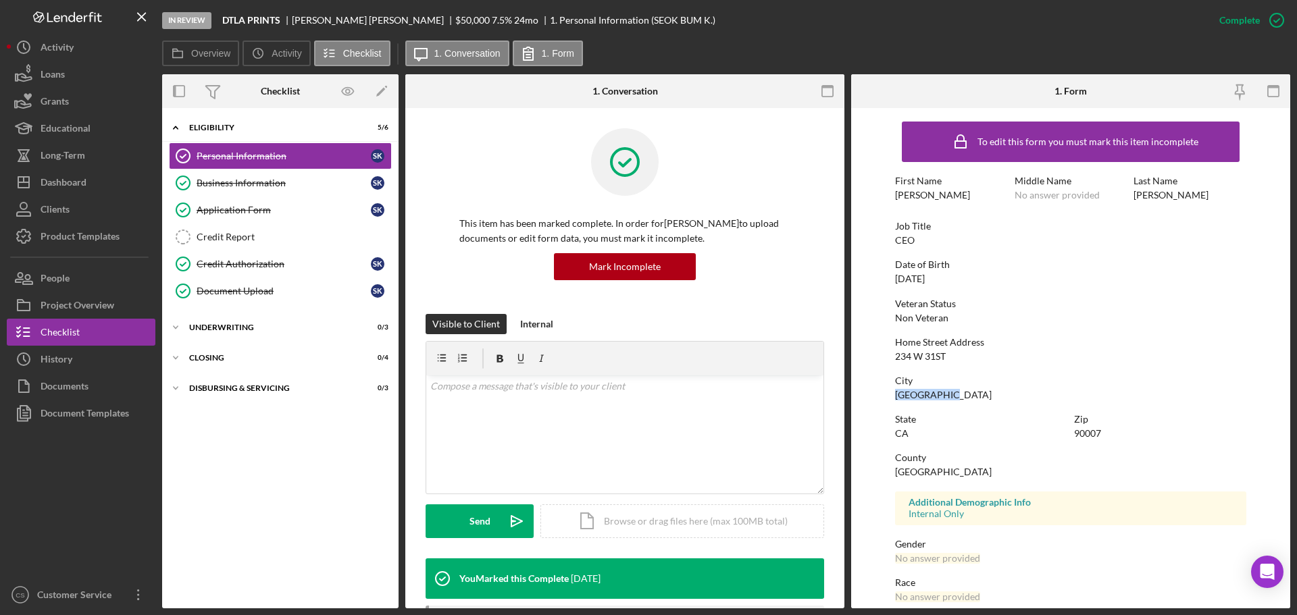
copy div "[GEOGRAPHIC_DATA]"
click at [1078, 430] on div "90007" at bounding box center [1087, 433] width 27 height 11
copy div "90007"
click at [300, 172] on link "Business Information Business Information S K" at bounding box center [280, 183] width 223 height 27
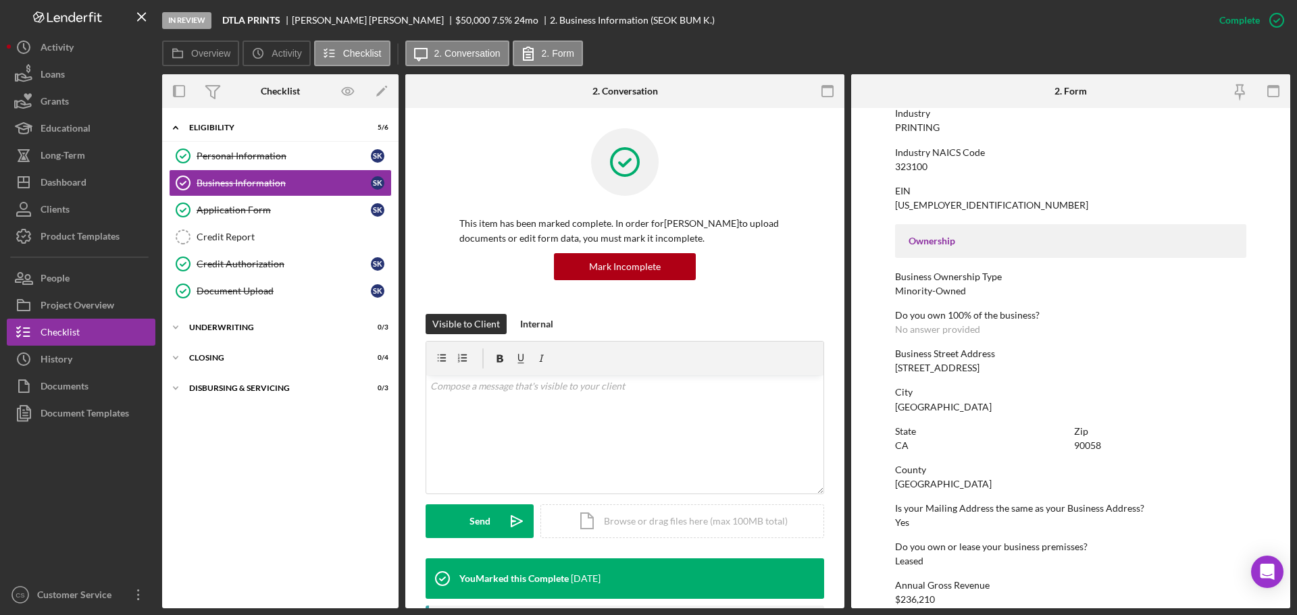
scroll to position [405, 0]
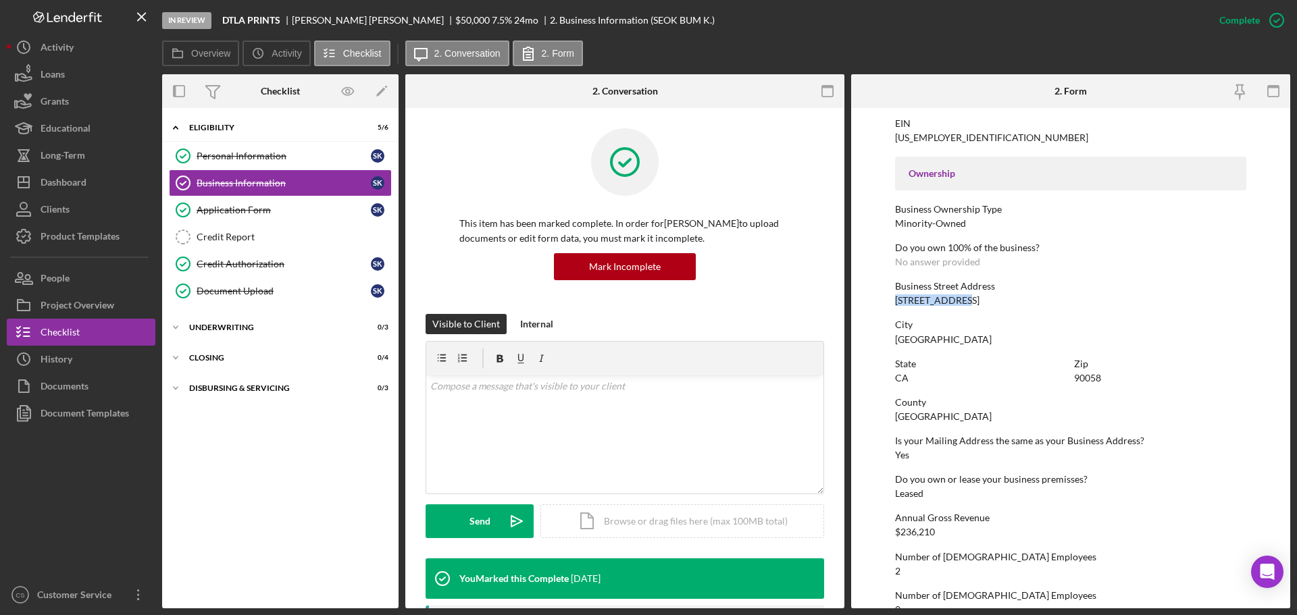
drag, startPoint x: 986, startPoint y: 302, endPoint x: 884, endPoint y: 304, distance: 102.0
click at [884, 304] on form "To edit this form you must mark this item incomplete Business Name DTLA PRINTS …" at bounding box center [1070, 358] width 439 height 501
copy div "[STREET_ADDRESS]"
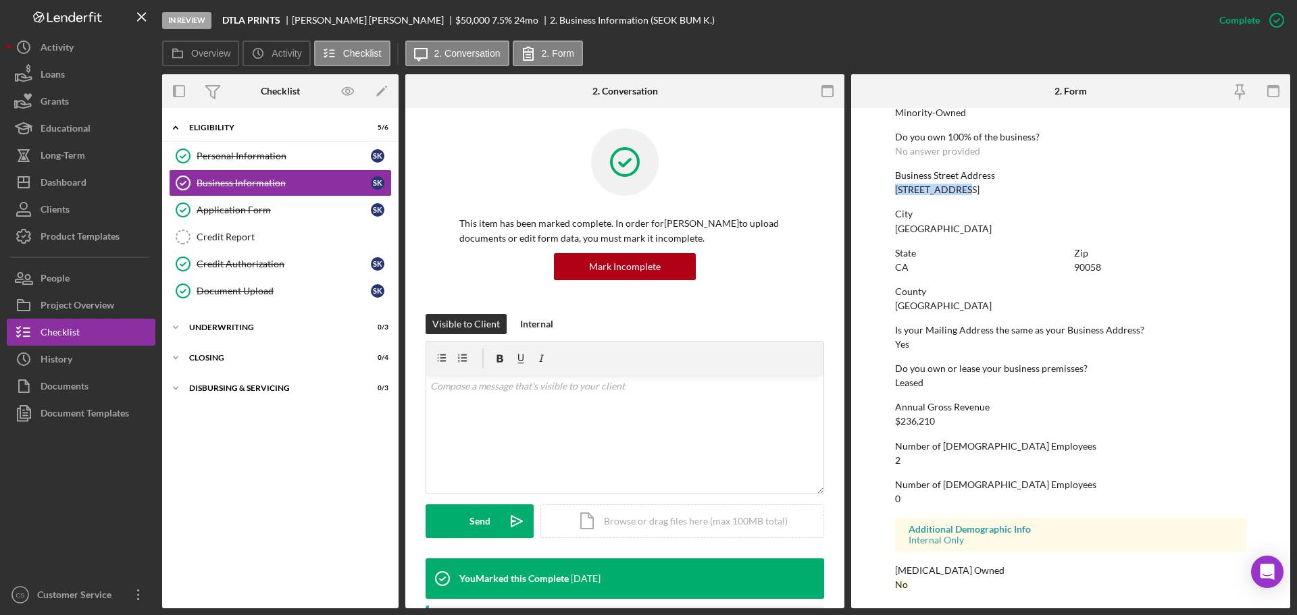
scroll to position [518, 0]
click at [265, 219] on link "Application Form Application Form S K" at bounding box center [280, 210] width 223 height 27
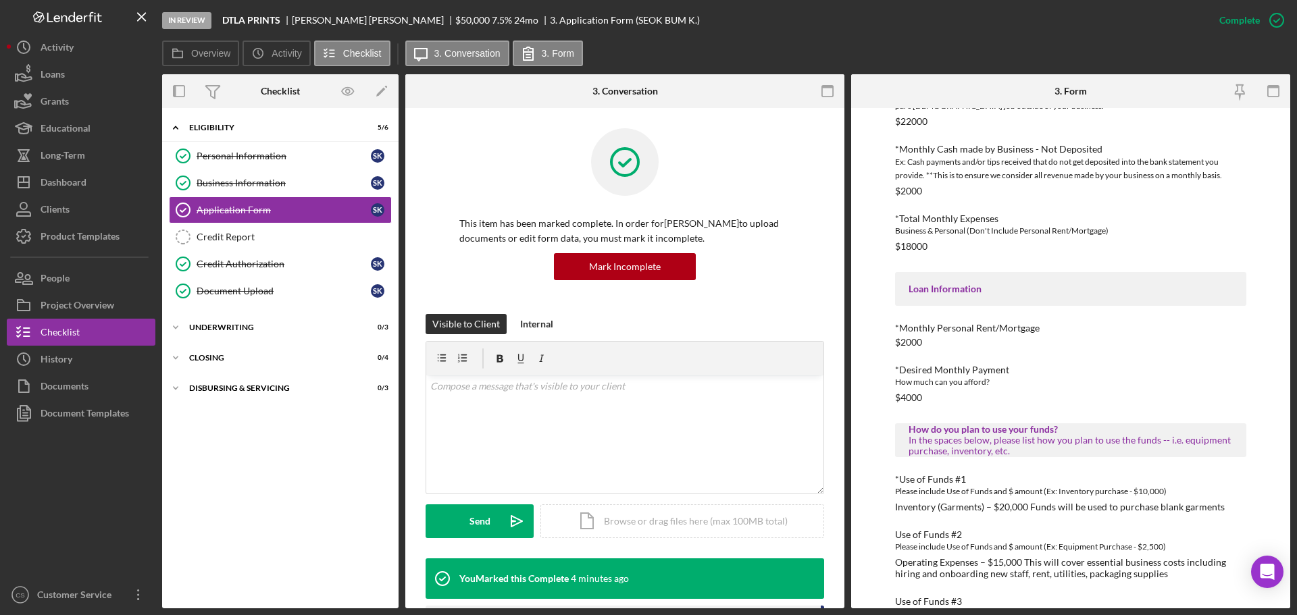
scroll to position [529, 0]
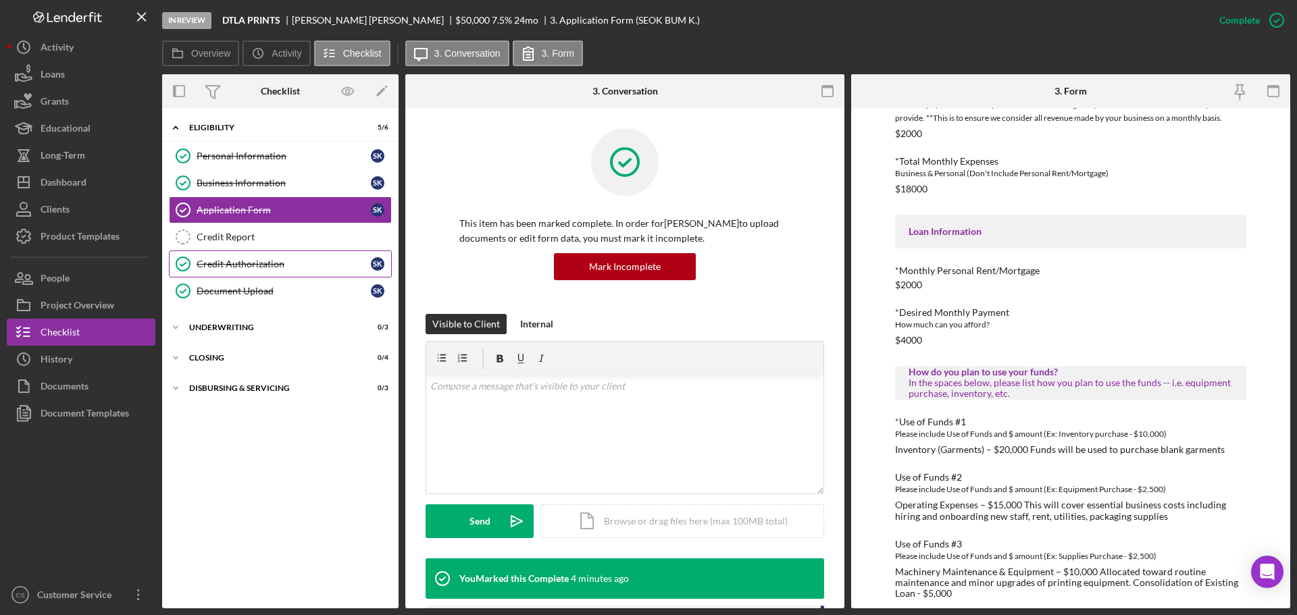
click at [265, 270] on div "Credit Authorization" at bounding box center [284, 264] width 174 height 11
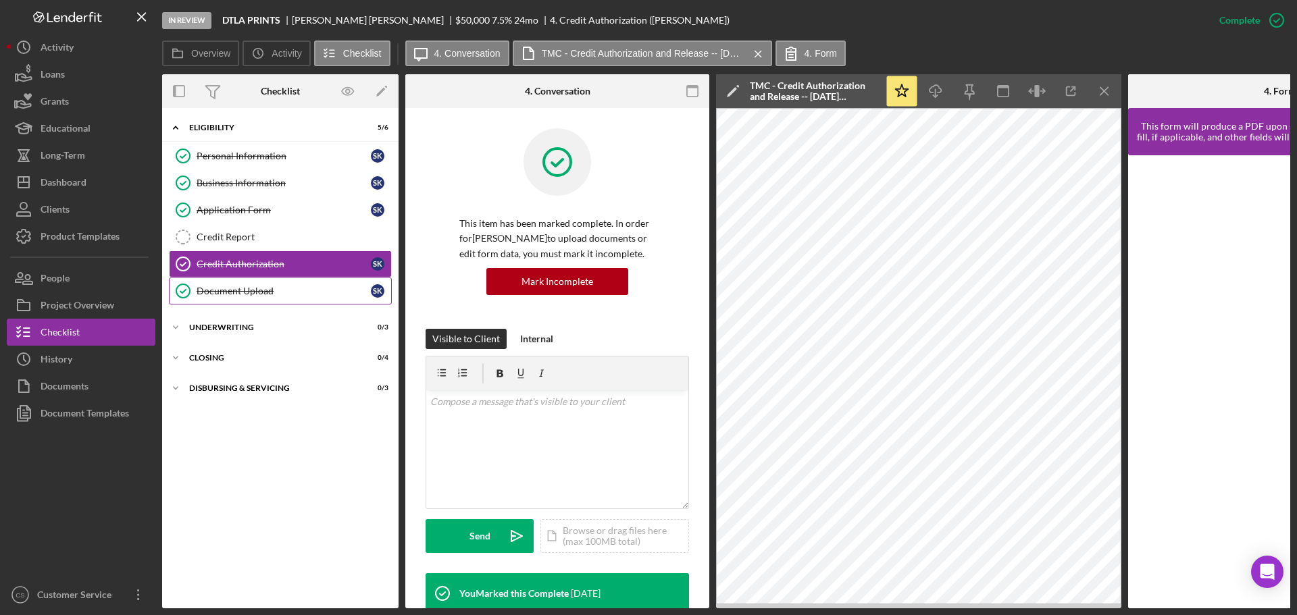
click at [274, 295] on div "Document Upload" at bounding box center [284, 291] width 174 height 11
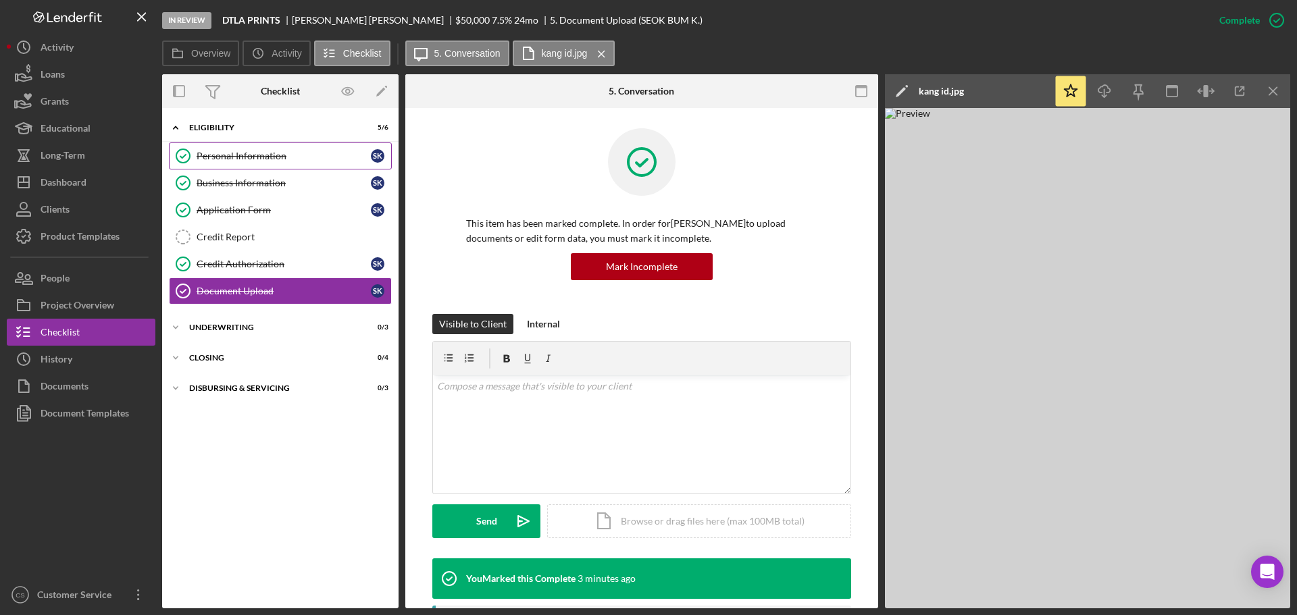
click at [259, 157] on div "Personal Information" at bounding box center [284, 156] width 174 height 11
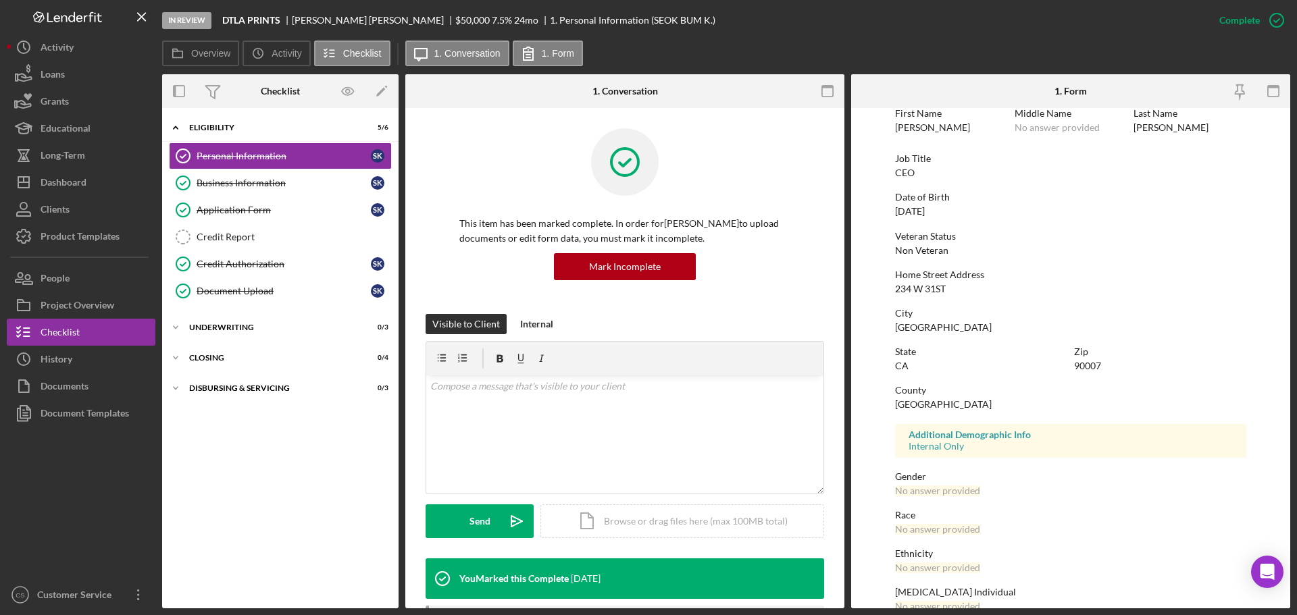
scroll to position [130, 0]
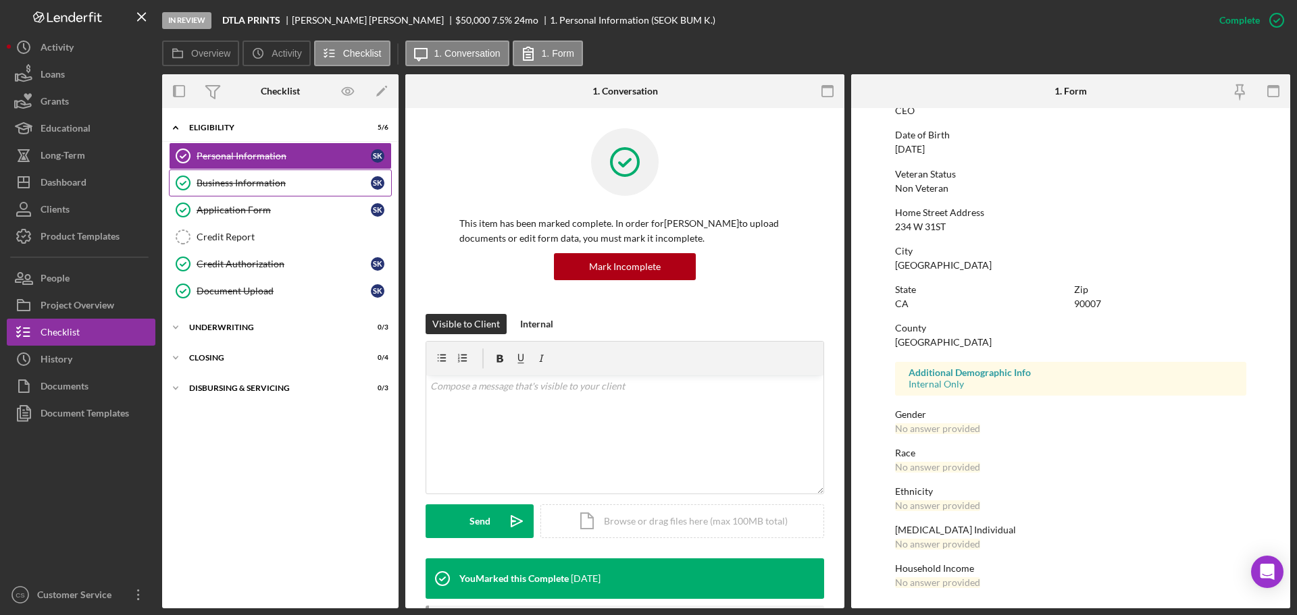
click at [295, 191] on link "Business Information Business Information S K" at bounding box center [280, 183] width 223 height 27
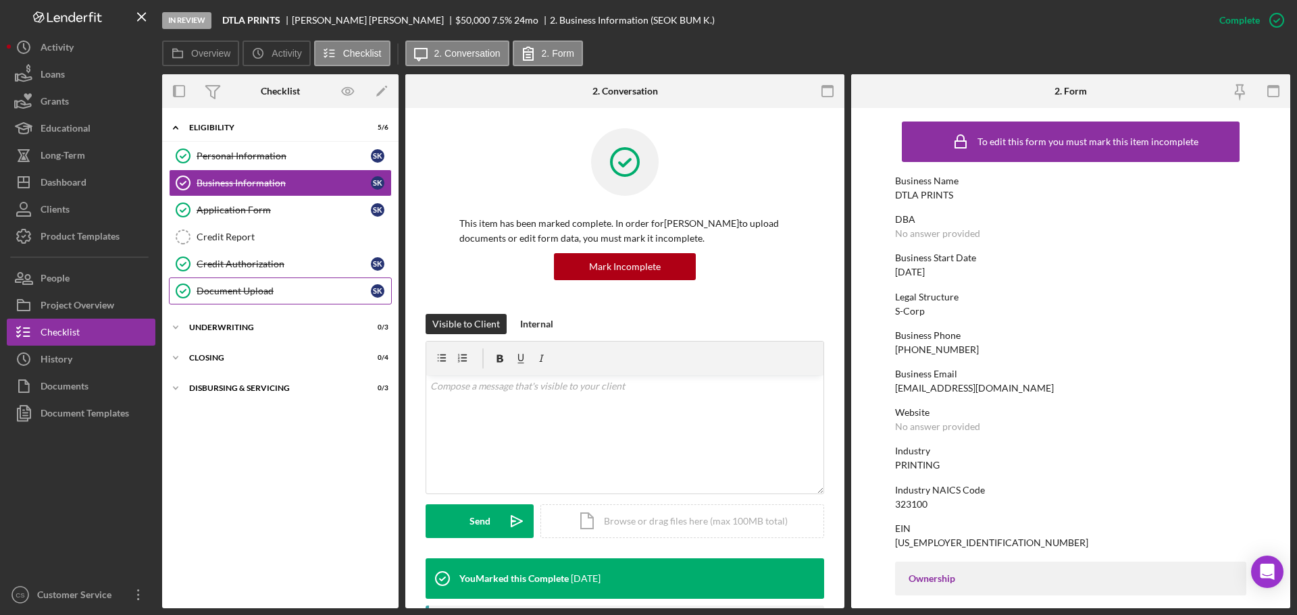
click at [253, 287] on div "Document Upload" at bounding box center [284, 291] width 174 height 11
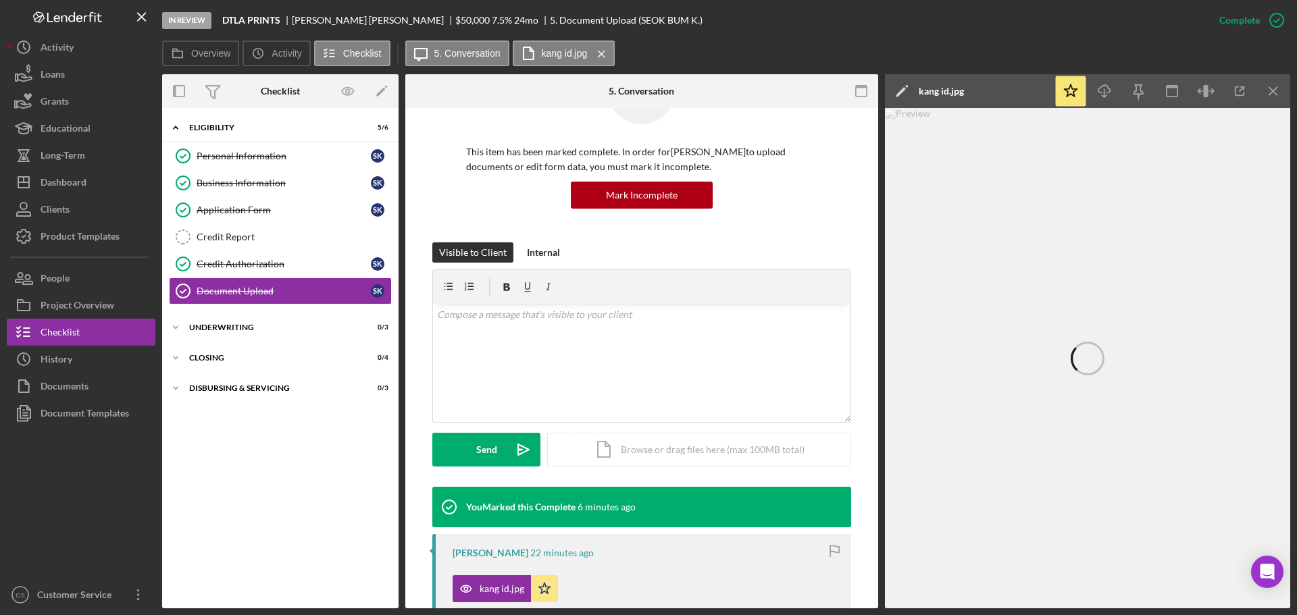
scroll to position [203, 0]
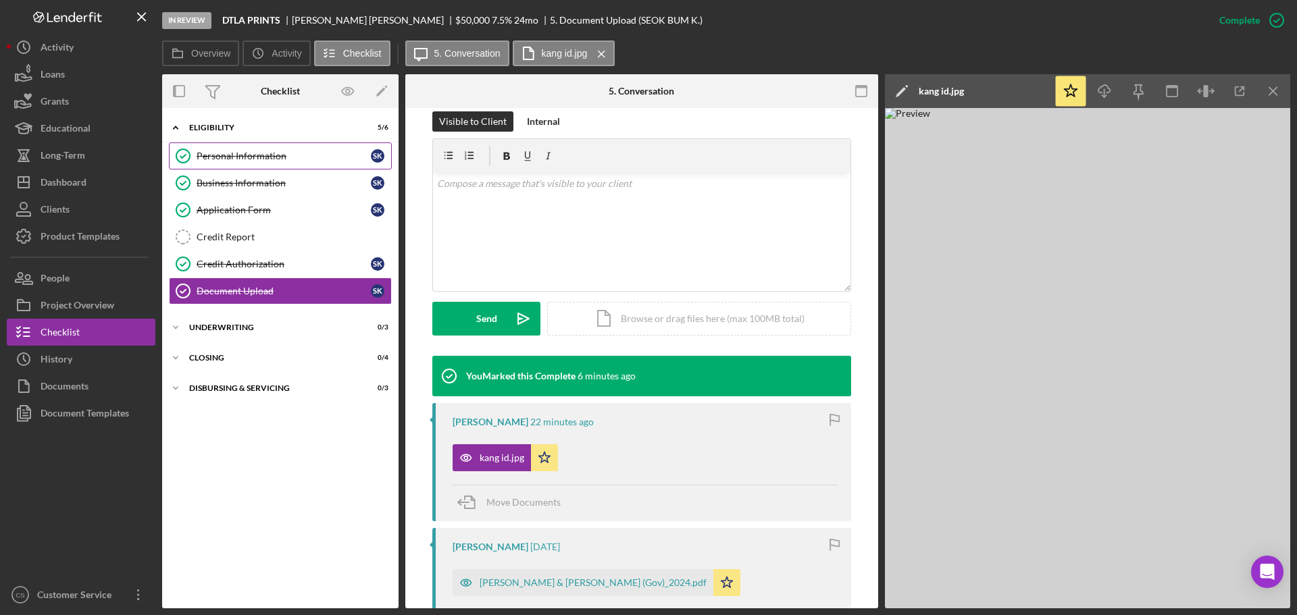
click at [290, 164] on link "Personal Information Personal Information S K" at bounding box center [280, 156] width 223 height 27
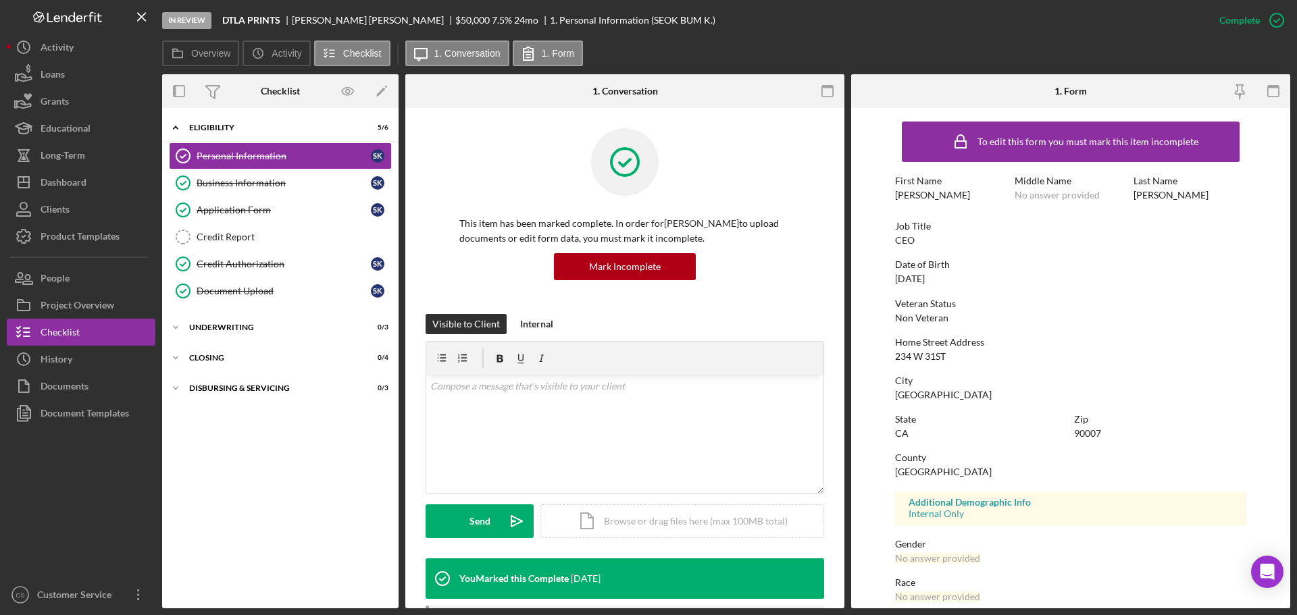
click at [1141, 196] on div "[PERSON_NAME]" at bounding box center [1171, 195] width 75 height 11
copy div "[PERSON_NAME]"
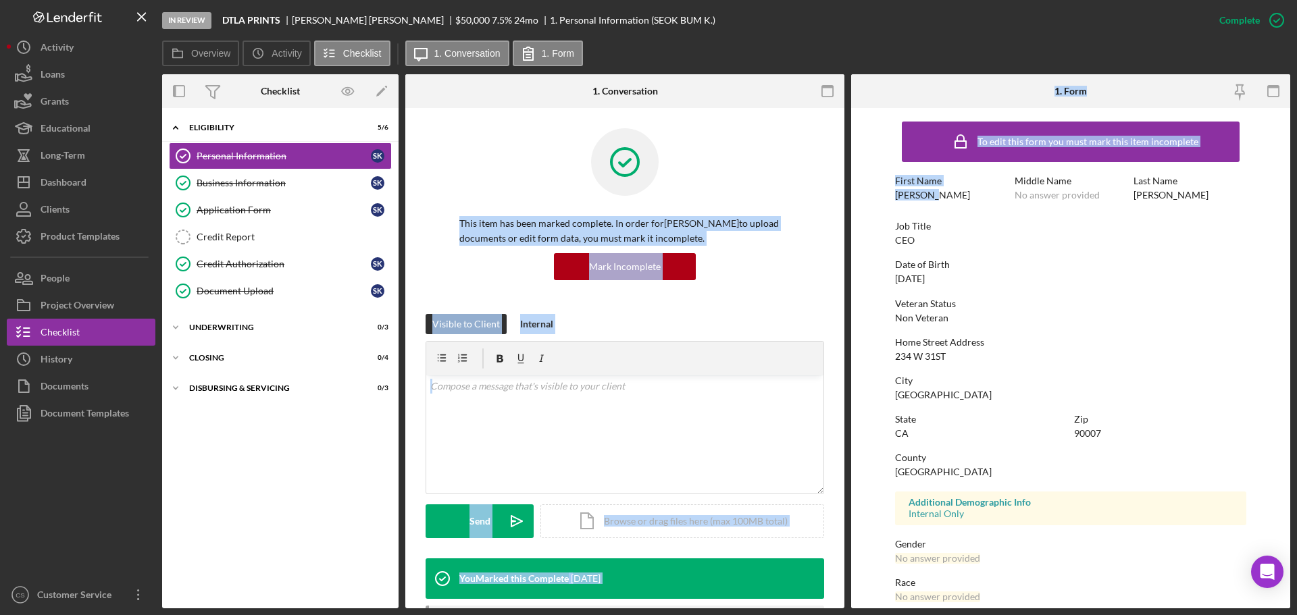
drag, startPoint x: 946, startPoint y: 194, endPoint x: 780, endPoint y: 202, distance: 167.1
click at [780, 202] on div "Overview Internal Workflow Stage In Review Icon/Dropdown Arrow Archive (can una…" at bounding box center [726, 341] width 1128 height 534
copy div "This item has been marked complete. In order for SEOK BUM KANG to upload docume…"
click at [963, 198] on div "First Name [PERSON_NAME]" at bounding box center [951, 188] width 113 height 25
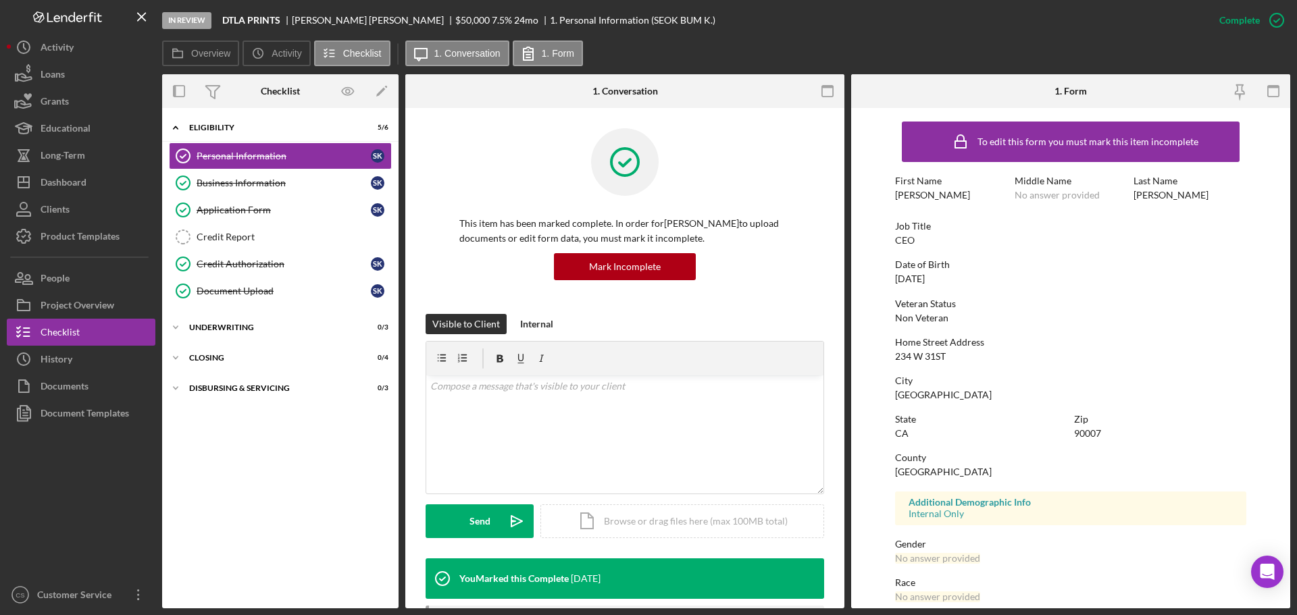
drag, startPoint x: 946, startPoint y: 193, endPoint x: 934, endPoint y: 193, distance: 12.2
click at [935, 193] on div "First Name [PERSON_NAME]" at bounding box center [951, 188] width 113 height 25
click at [934, 193] on div "[PERSON_NAME]" at bounding box center [932, 195] width 75 height 11
drag, startPoint x: 948, startPoint y: 193, endPoint x: 894, endPoint y: 199, distance: 54.3
click at [895, 199] on div "First Name [PERSON_NAME]" at bounding box center [951, 188] width 113 height 25
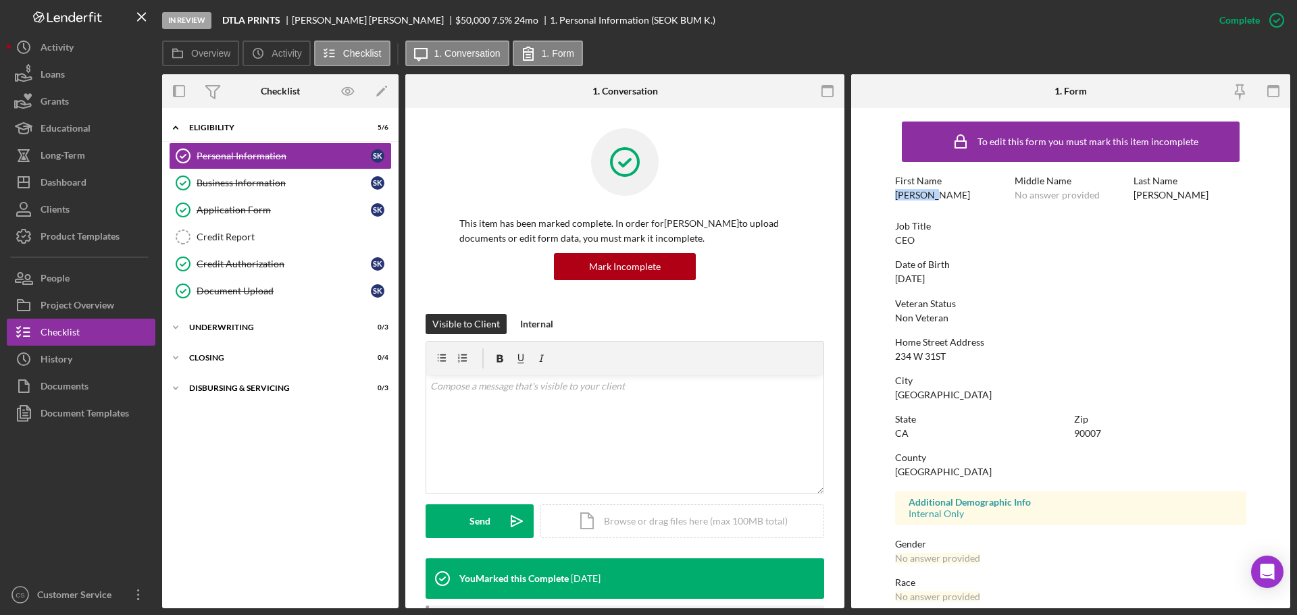
copy div "[PERSON_NAME]"
click at [264, 184] on div "Business Information" at bounding box center [284, 183] width 174 height 11
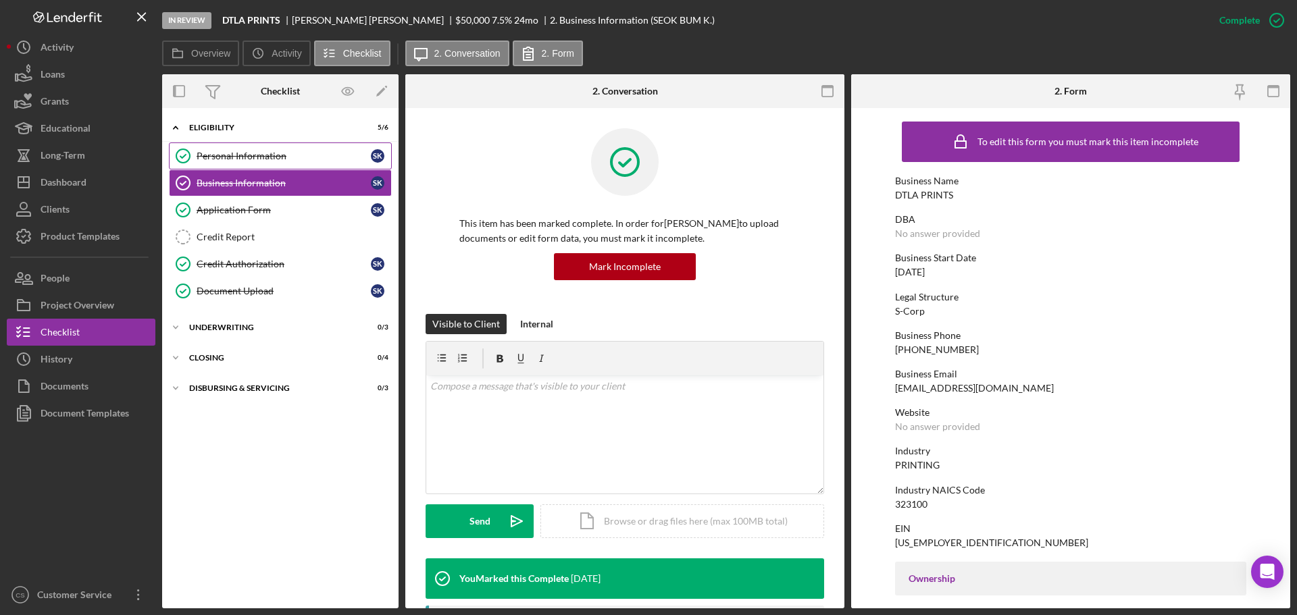
click at [311, 154] on div "Personal Information" at bounding box center [284, 156] width 174 height 11
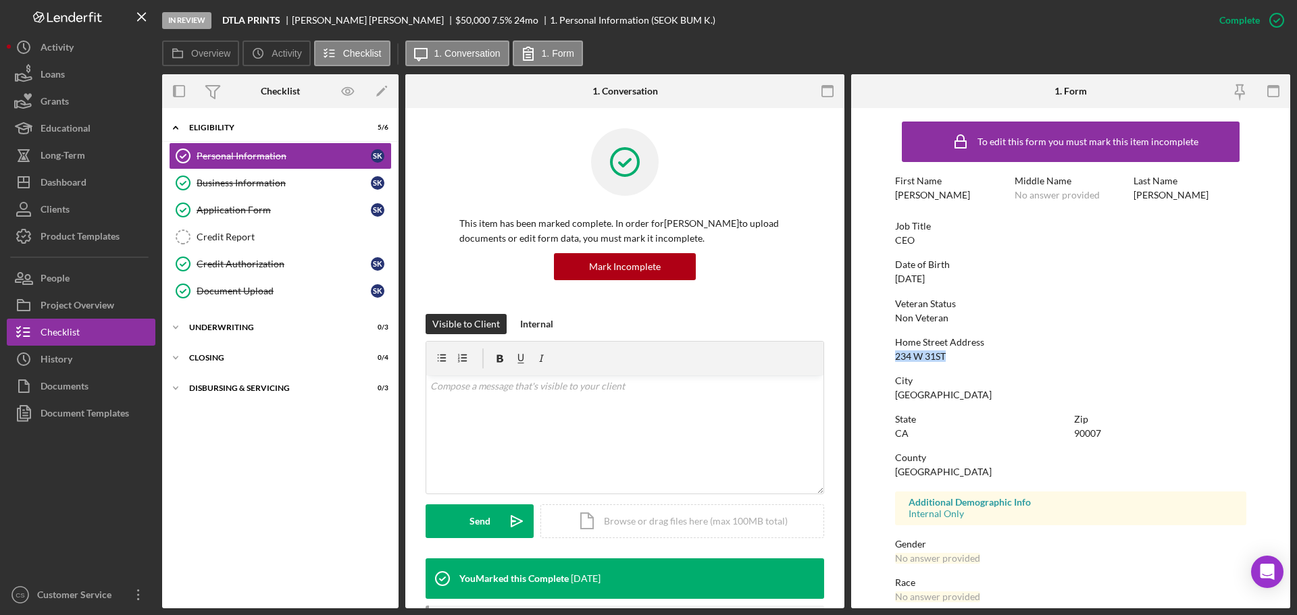
drag, startPoint x: 954, startPoint y: 353, endPoint x: 880, endPoint y: 353, distance: 73.6
click at [880, 353] on form "To edit this form you must mark this item incomplete First Name SEOK BUM Middle…" at bounding box center [1070, 358] width 439 height 501
drag, startPoint x: 961, startPoint y: 391, endPoint x: 894, endPoint y: 401, distance: 68.2
click at [894, 401] on form "To edit this form you must mark this item incomplete First Name SEOK BUM Middle…" at bounding box center [1070, 358] width 439 height 501
drag, startPoint x: 370, startPoint y: 21, endPoint x: 296, endPoint y: 20, distance: 74.3
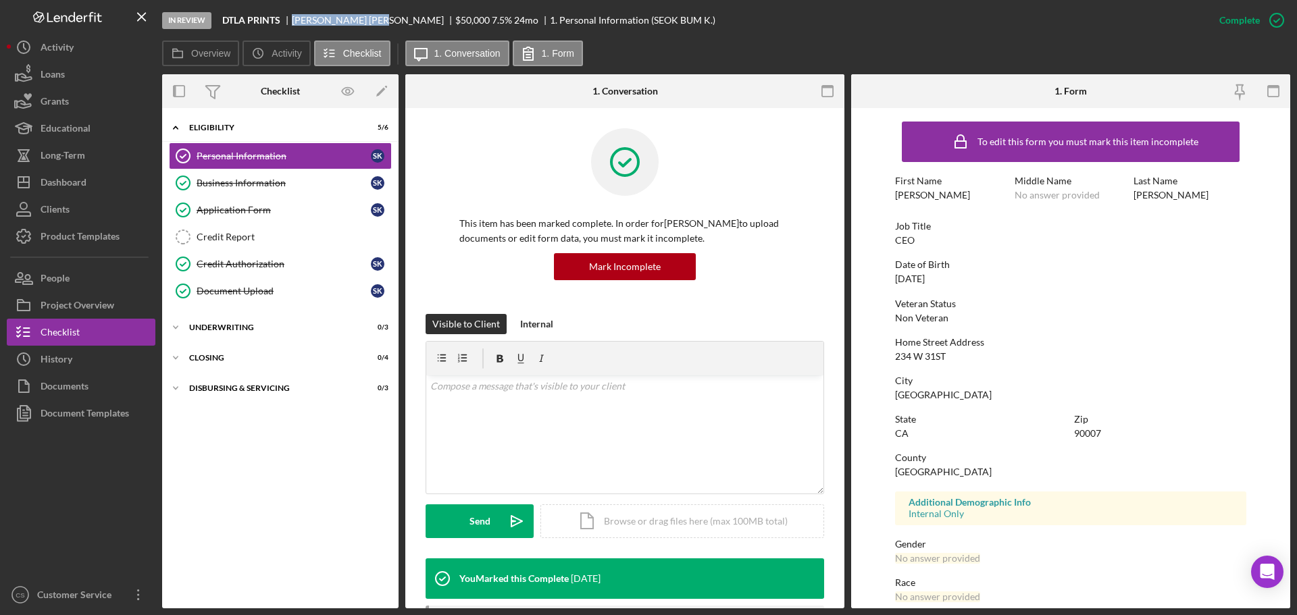
click at [296, 20] on div "[PERSON_NAME]" at bounding box center [373, 20] width 163 height 11
copy div "[PERSON_NAME]"
click at [247, 233] on div "Credit Report" at bounding box center [294, 237] width 195 height 11
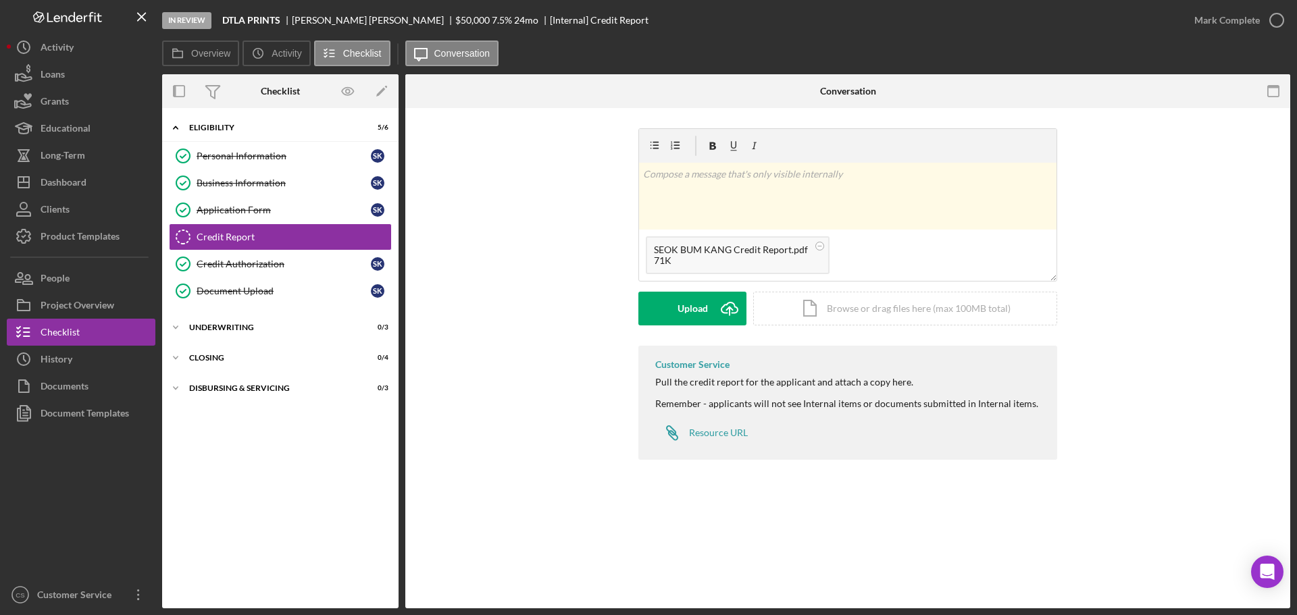
click at [602, 315] on div "v Color teal Color pink Remove color Add row above Add row below Add column bef…" at bounding box center [848, 237] width 844 height 218
click at [659, 311] on button "Upload Icon/Upload" at bounding box center [692, 309] width 108 height 34
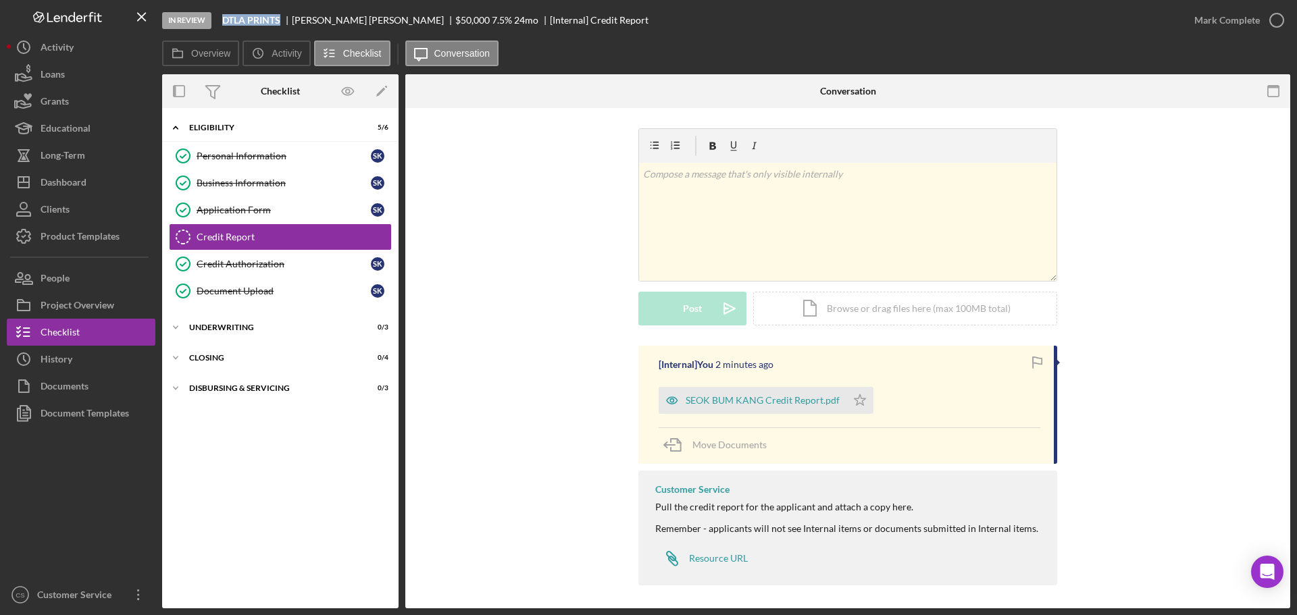
drag, startPoint x: 282, startPoint y: 18, endPoint x: 225, endPoint y: 22, distance: 56.9
click at [225, 22] on b "DTLA PRINTS" at bounding box center [251, 20] width 58 height 11
copy b "DTLA PRINTS"
click at [185, 238] on icon "Credit Report" at bounding box center [183, 237] width 34 height 34
click at [858, 401] on polygon "button" at bounding box center [860, 400] width 11 height 11
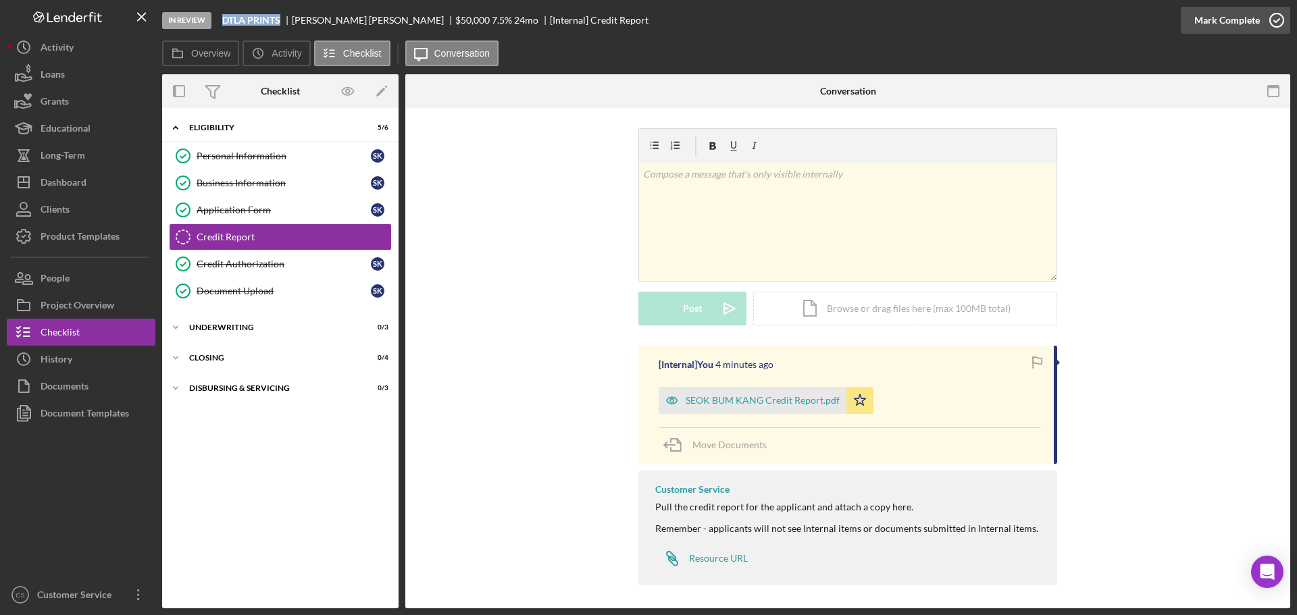
click at [1269, 20] on icon "button" at bounding box center [1277, 20] width 34 height 34
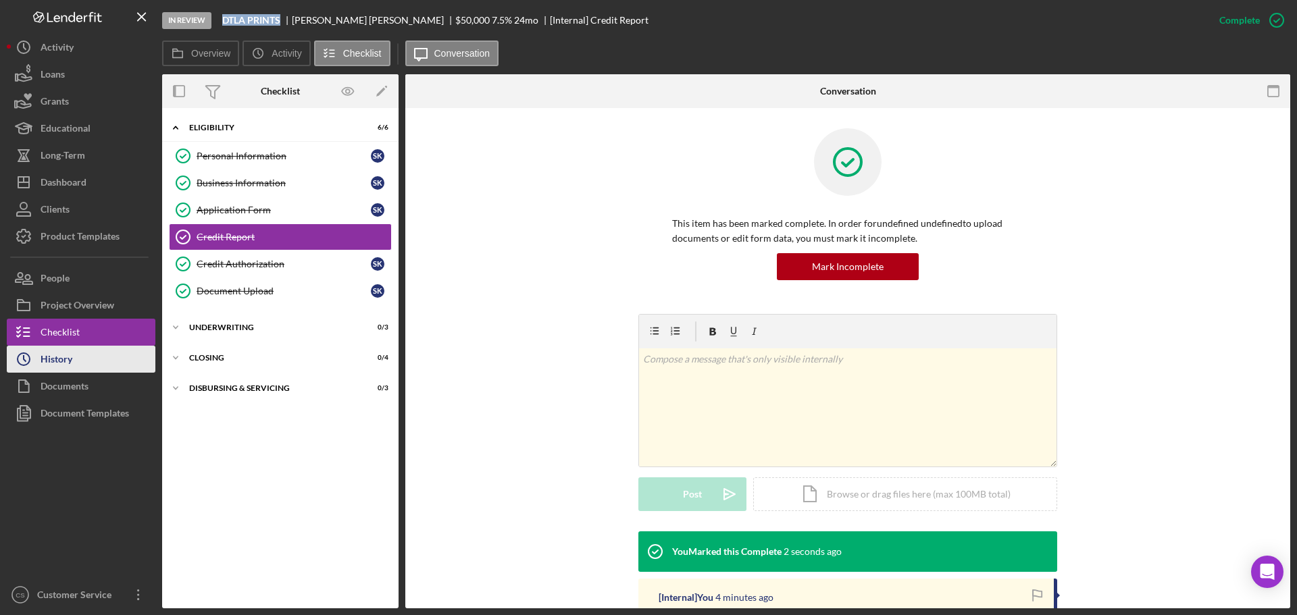
click at [97, 353] on button "Icon/History History" at bounding box center [81, 359] width 149 height 27
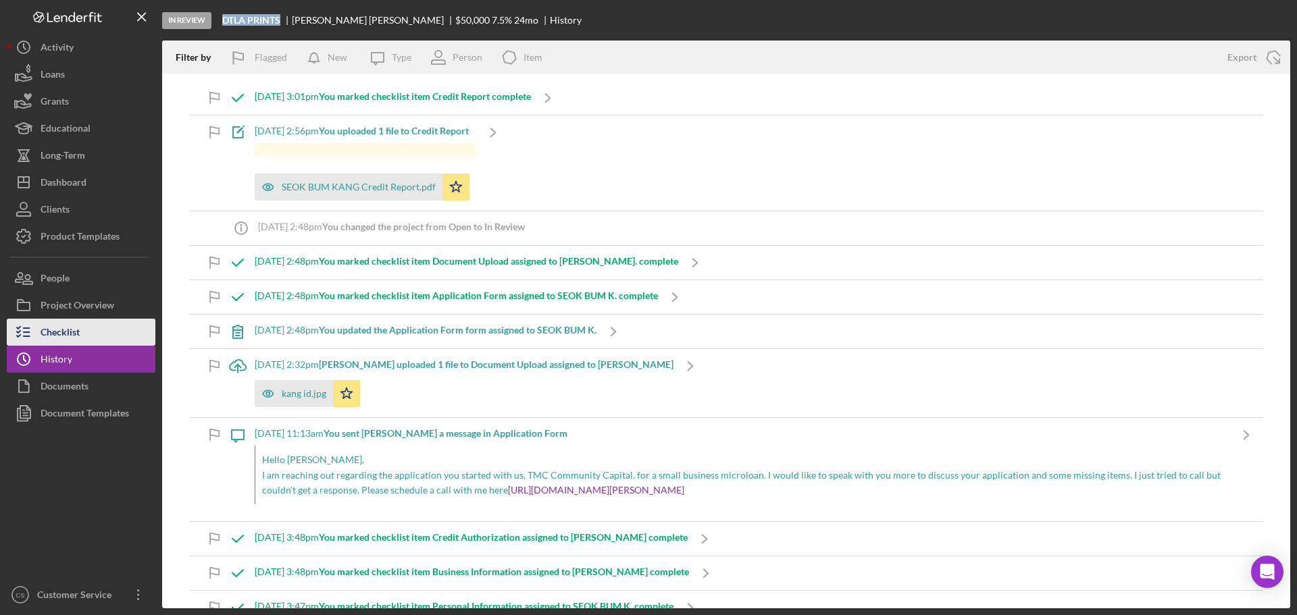
click at [103, 319] on button "Checklist" at bounding box center [81, 332] width 149 height 27
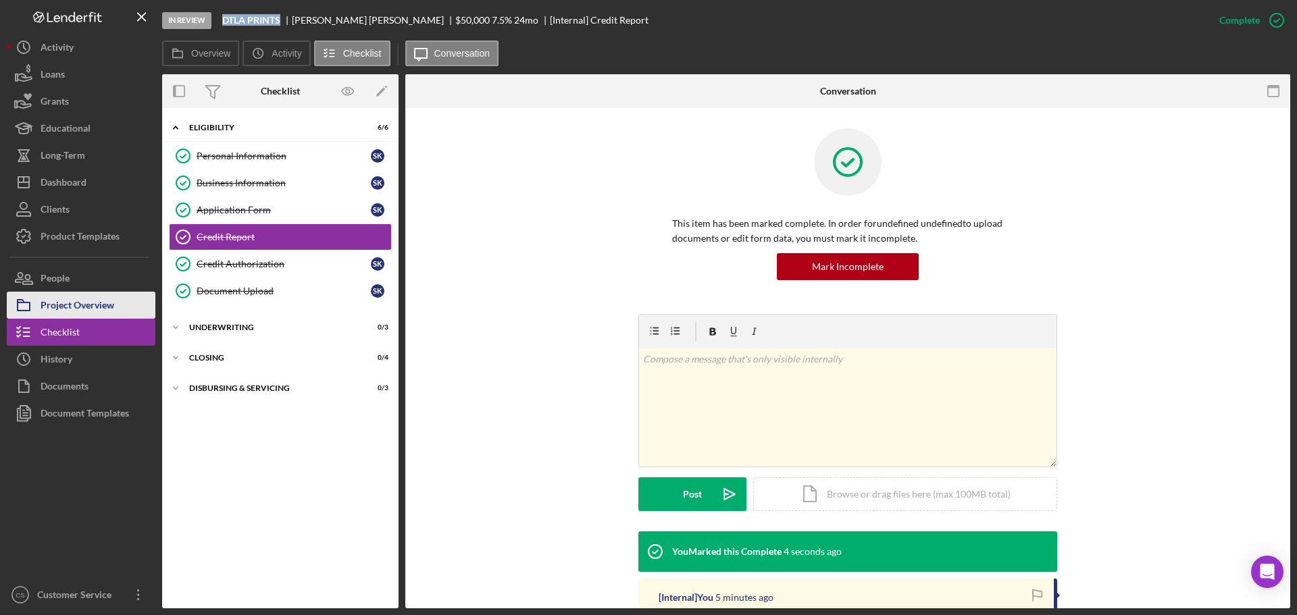
click at [105, 306] on div "Project Overview" at bounding box center [78, 307] width 74 height 30
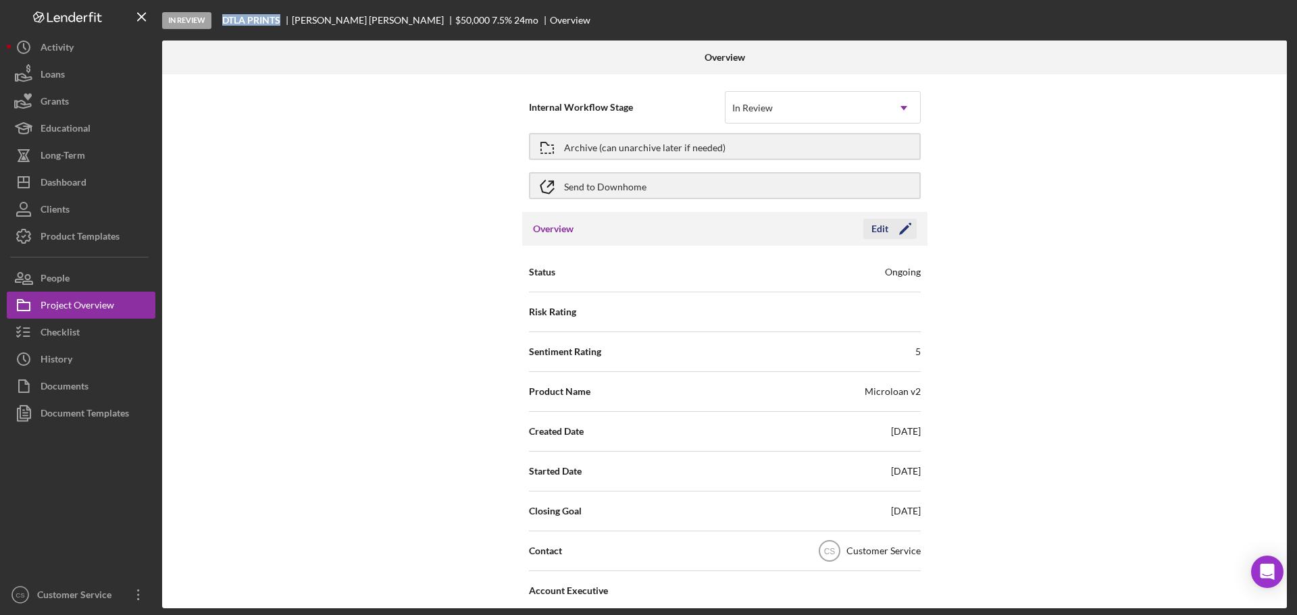
click at [880, 233] on div "Edit" at bounding box center [879, 229] width 17 height 20
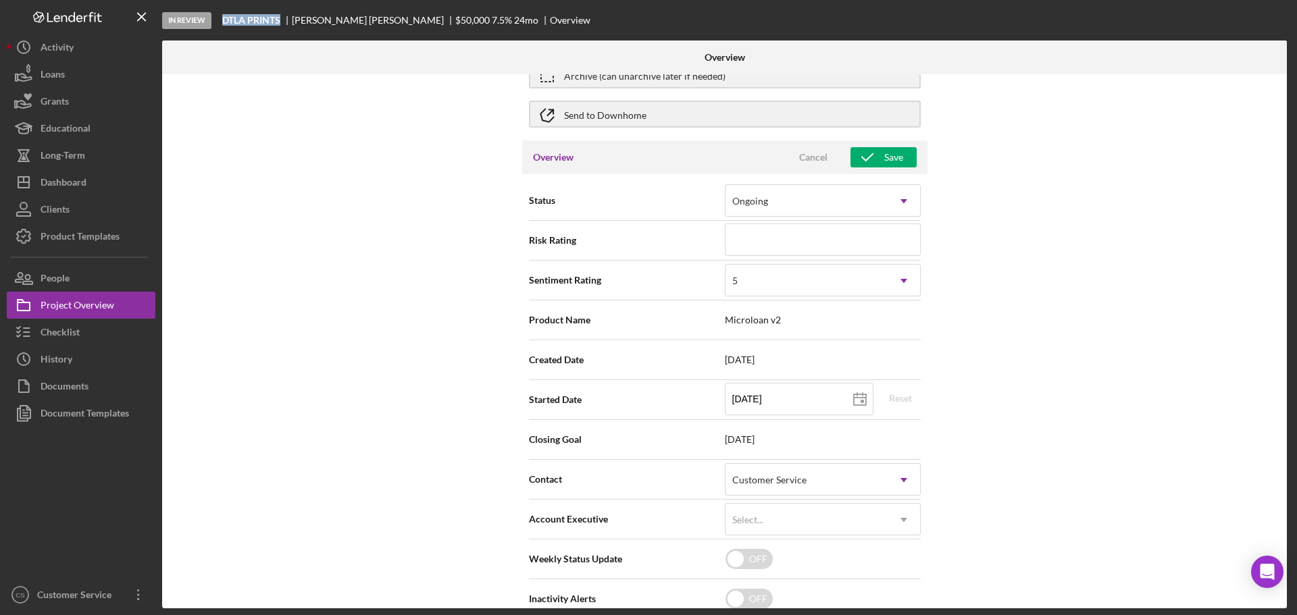
scroll to position [135, 0]
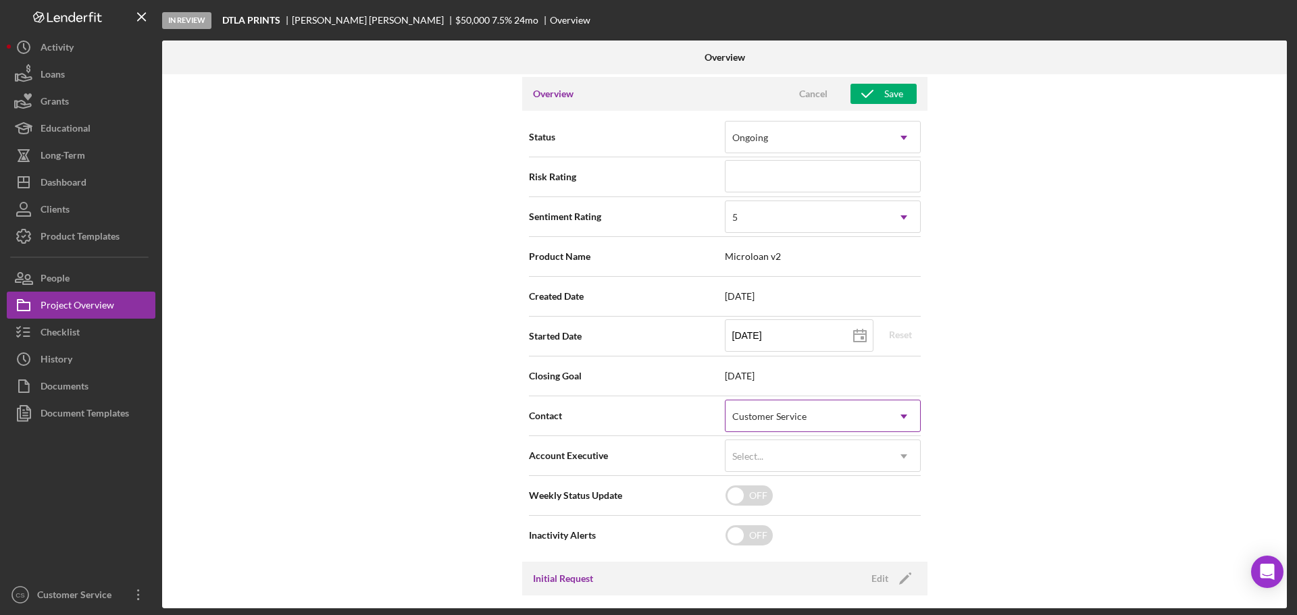
click at [793, 415] on div "Customer Service" at bounding box center [769, 416] width 74 height 11
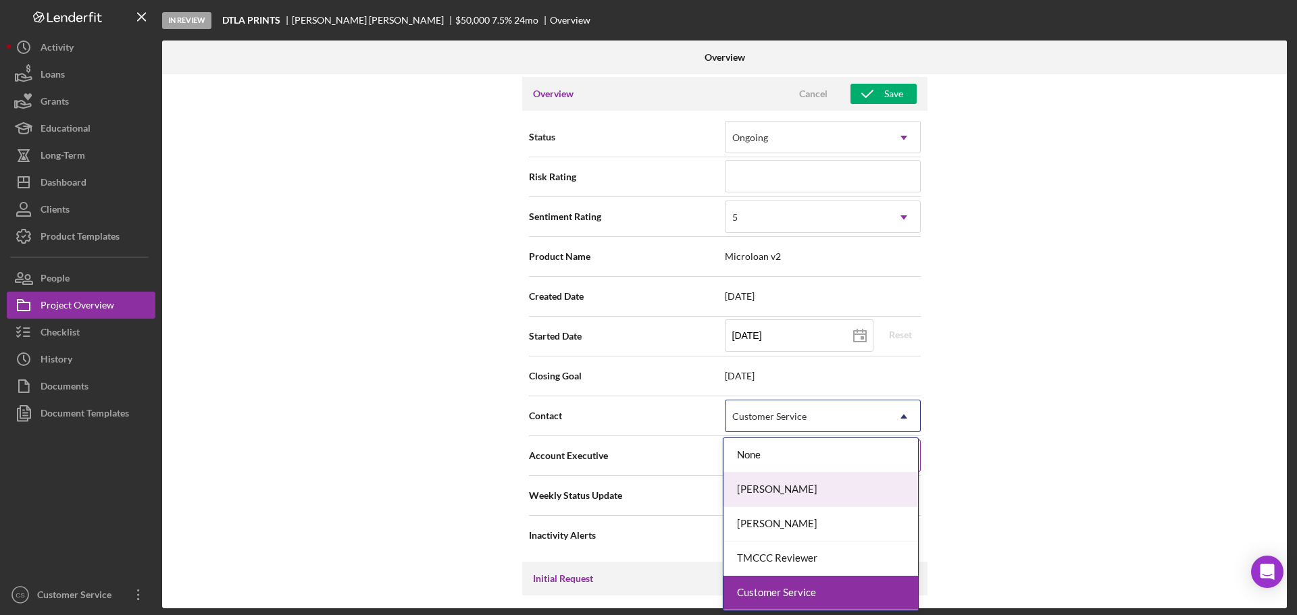
drag, startPoint x: 791, startPoint y: 495, endPoint x: 872, endPoint y: 464, distance: 86.8
click at [791, 495] on div "[PERSON_NAME]" at bounding box center [821, 490] width 195 height 34
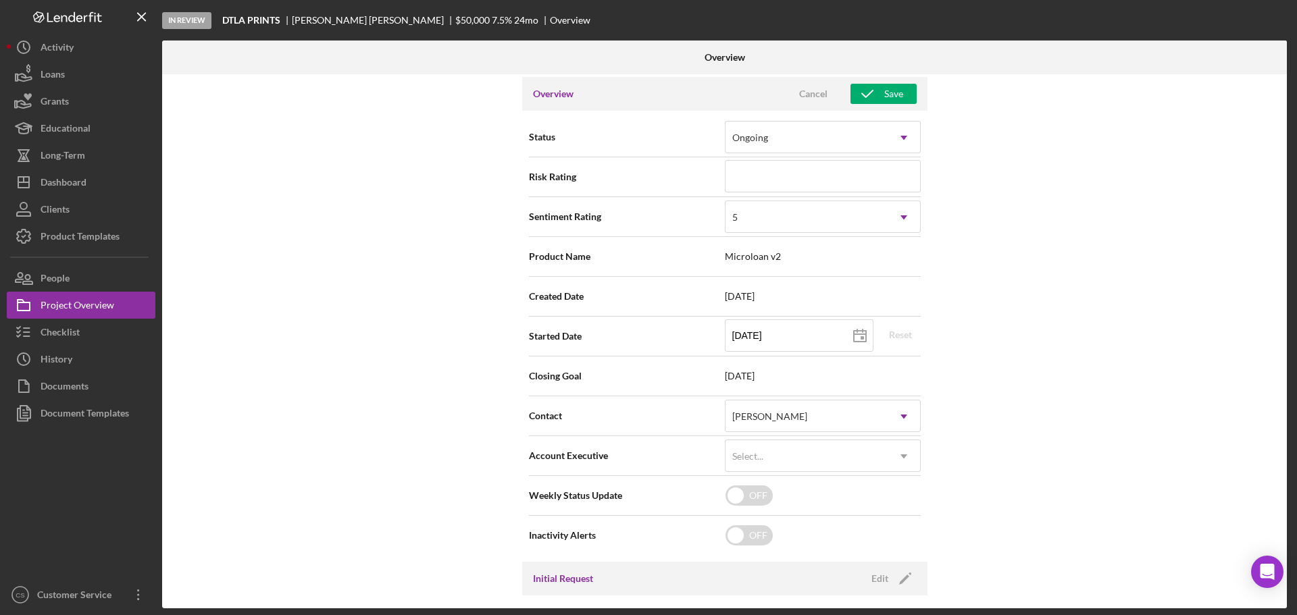
drag, startPoint x: 1037, startPoint y: 422, endPoint x: 1036, endPoint y: 412, distance: 10.2
click at [1037, 422] on div "Internal Workflow Stage In Review Icon/Dropdown Arrow Archive (can unarchive la…" at bounding box center [724, 341] width 1125 height 534
click at [890, 84] on div "Save" at bounding box center [893, 94] width 19 height 20
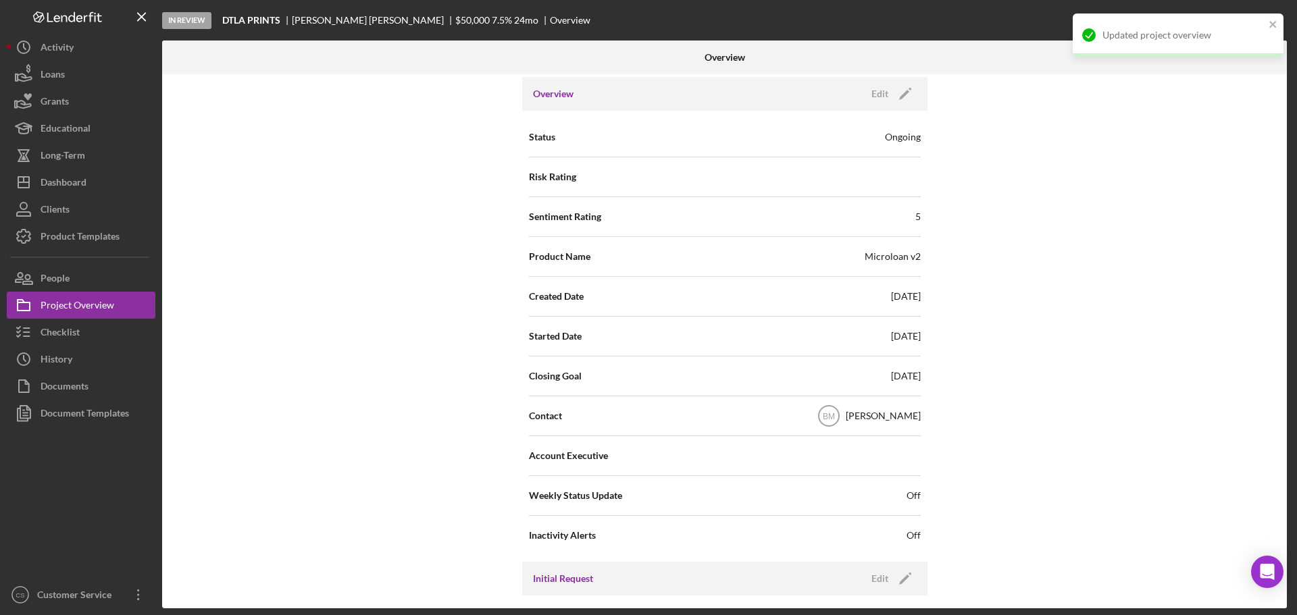
click at [411, 253] on div "Internal Workflow Stage In Review Icon/Dropdown Arrow Archive (can unarchive la…" at bounding box center [724, 341] width 1125 height 534
click at [66, 336] on div "Checklist" at bounding box center [60, 334] width 39 height 30
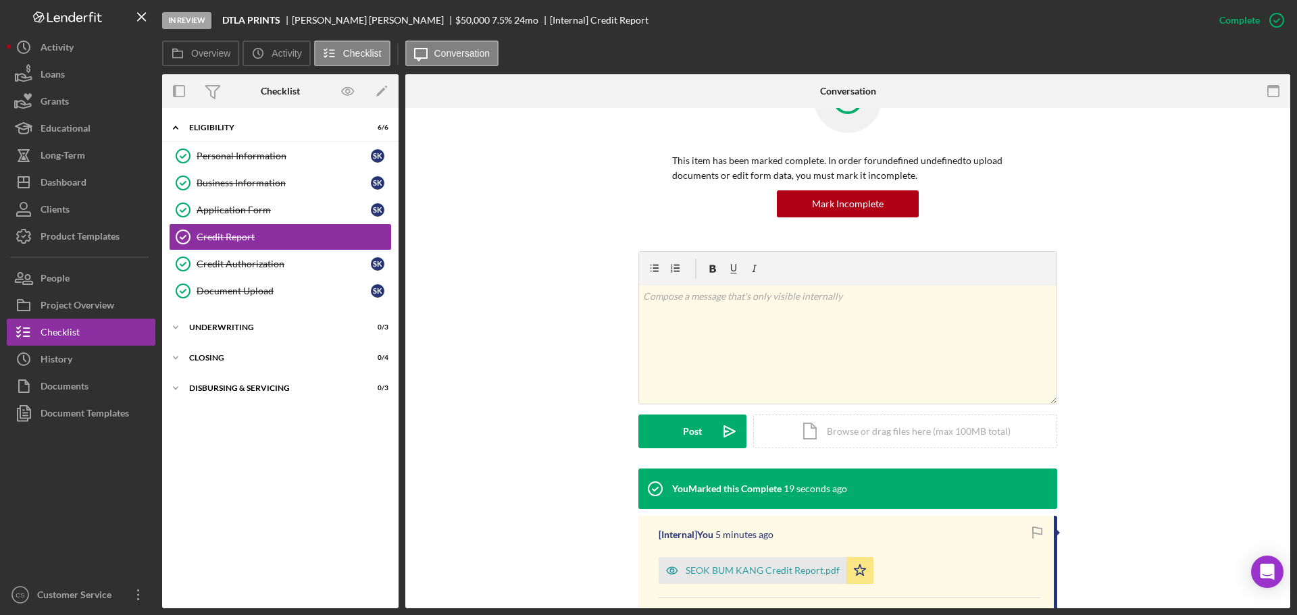
scroll to position [203, 0]
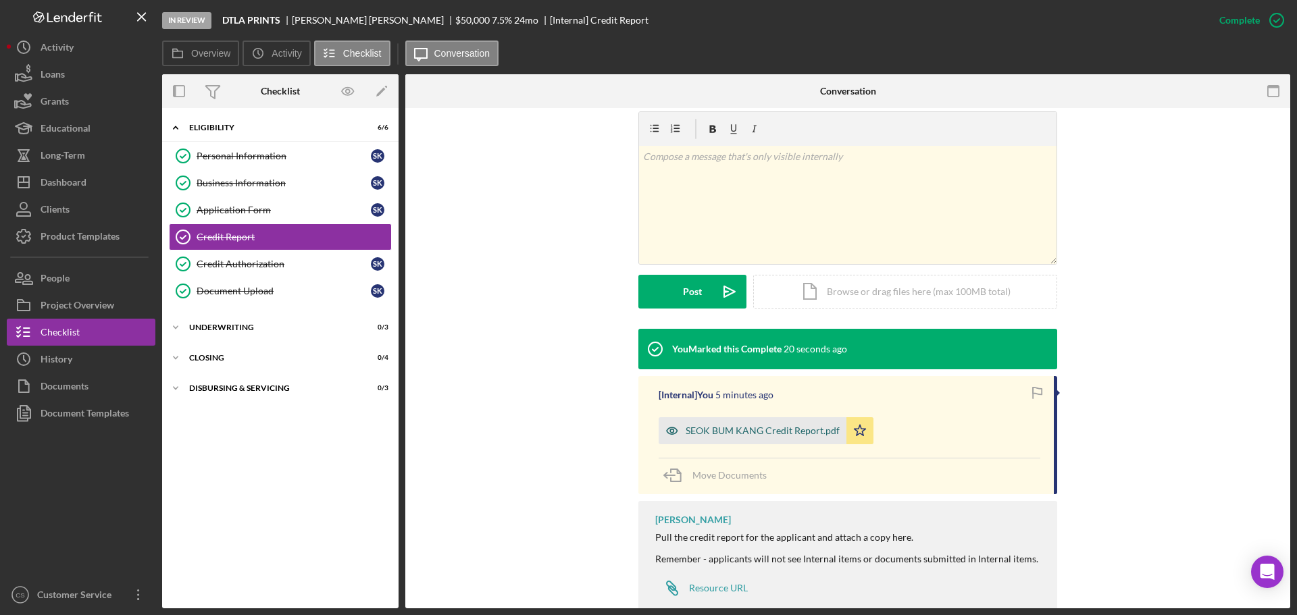
click at [767, 432] on div "SEOK BUM KANG Credit Report.pdf" at bounding box center [763, 431] width 154 height 11
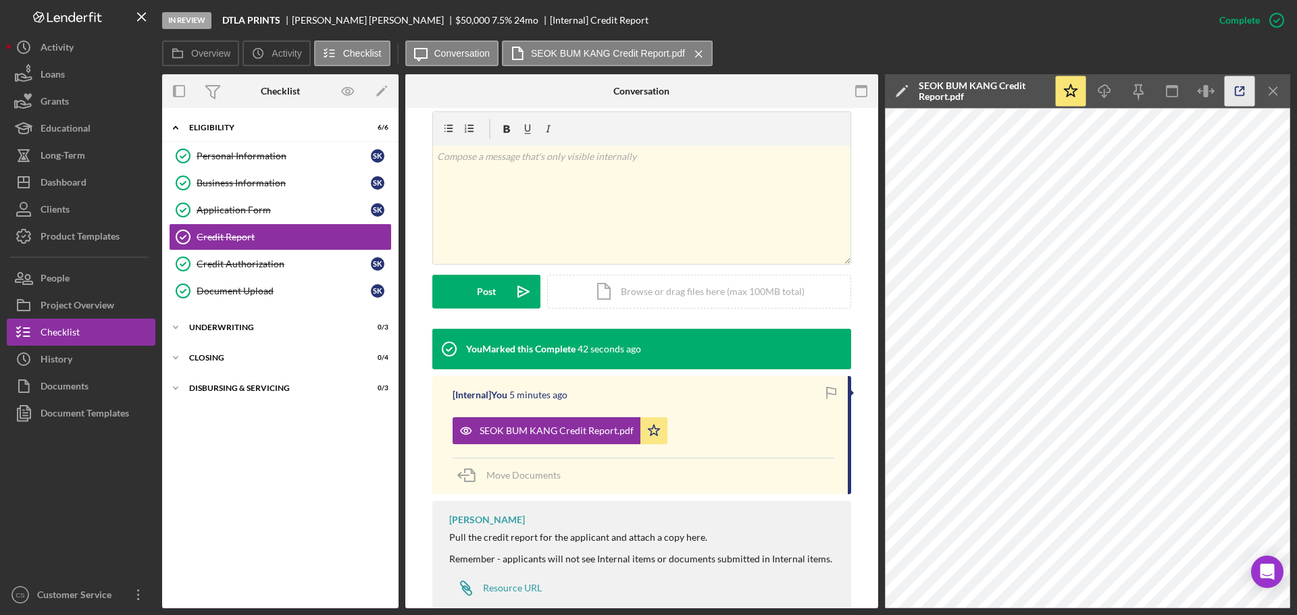
click at [1243, 95] on icon "button" at bounding box center [1240, 91] width 9 height 9
click at [238, 187] on div "Business Information" at bounding box center [284, 183] width 174 height 11
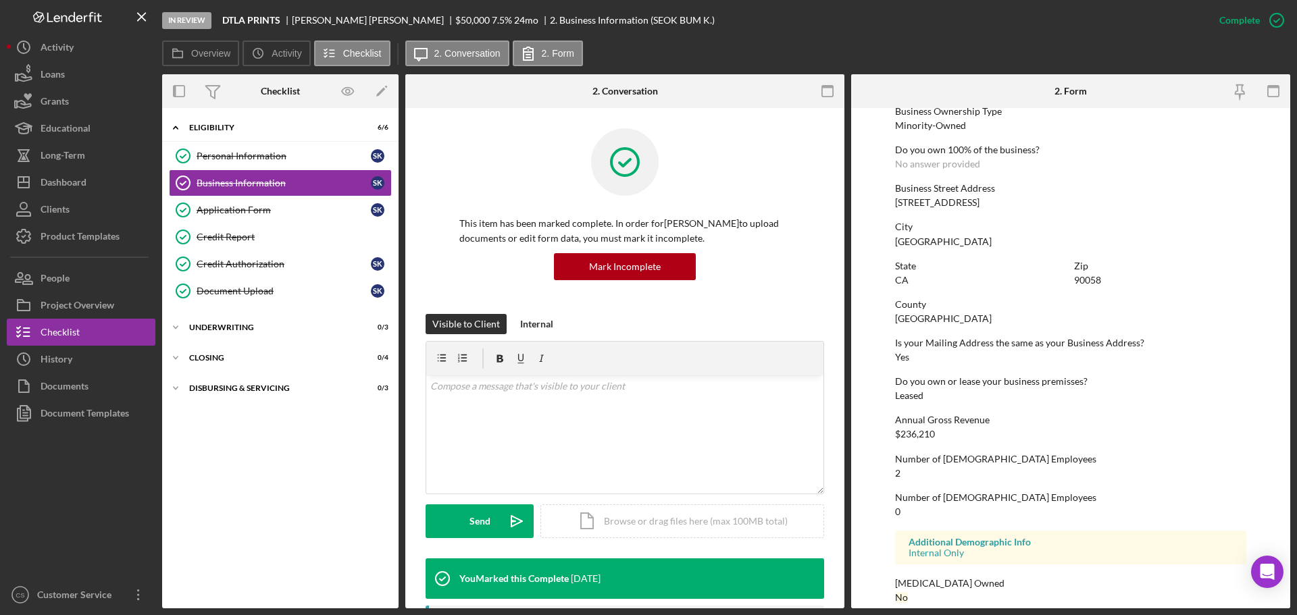
scroll to position [518, 0]
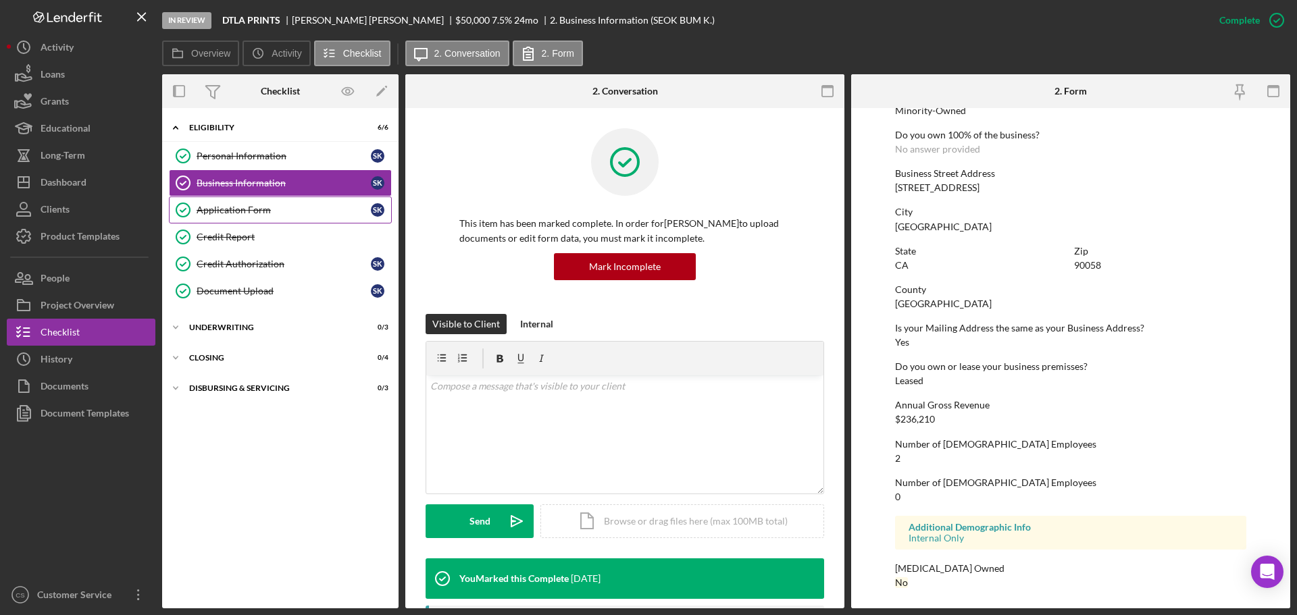
drag, startPoint x: 287, startPoint y: 208, endPoint x: 309, endPoint y: 214, distance: 23.1
click at [287, 208] on div "Application Form" at bounding box center [284, 210] width 174 height 11
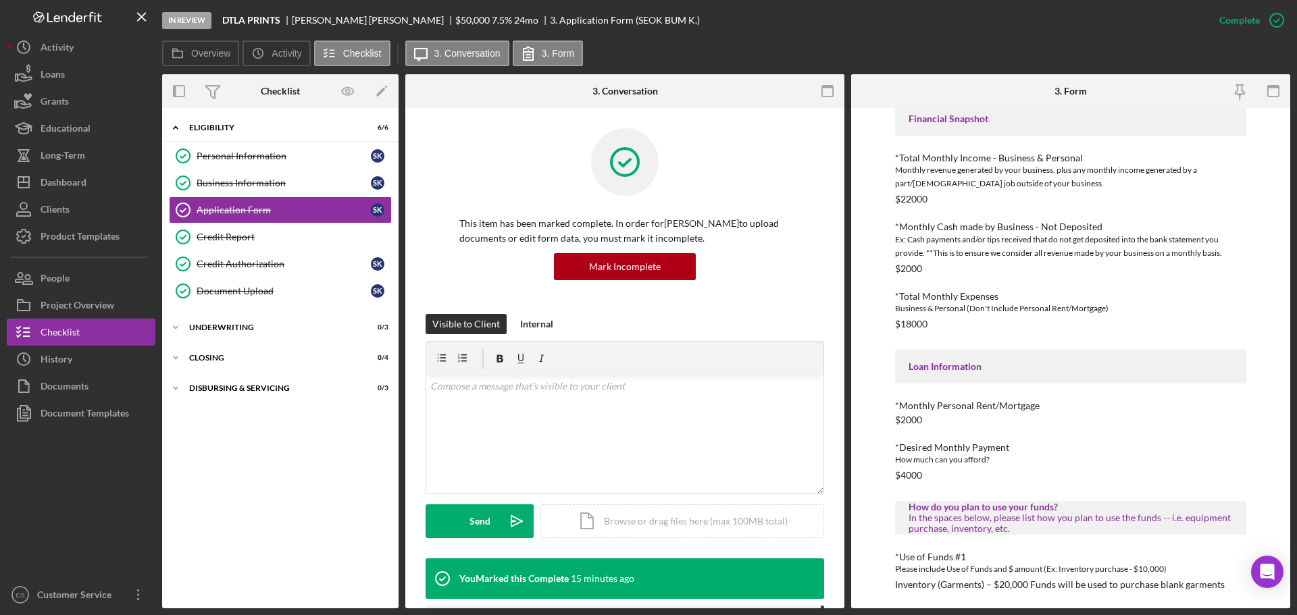
scroll to position [326, 0]
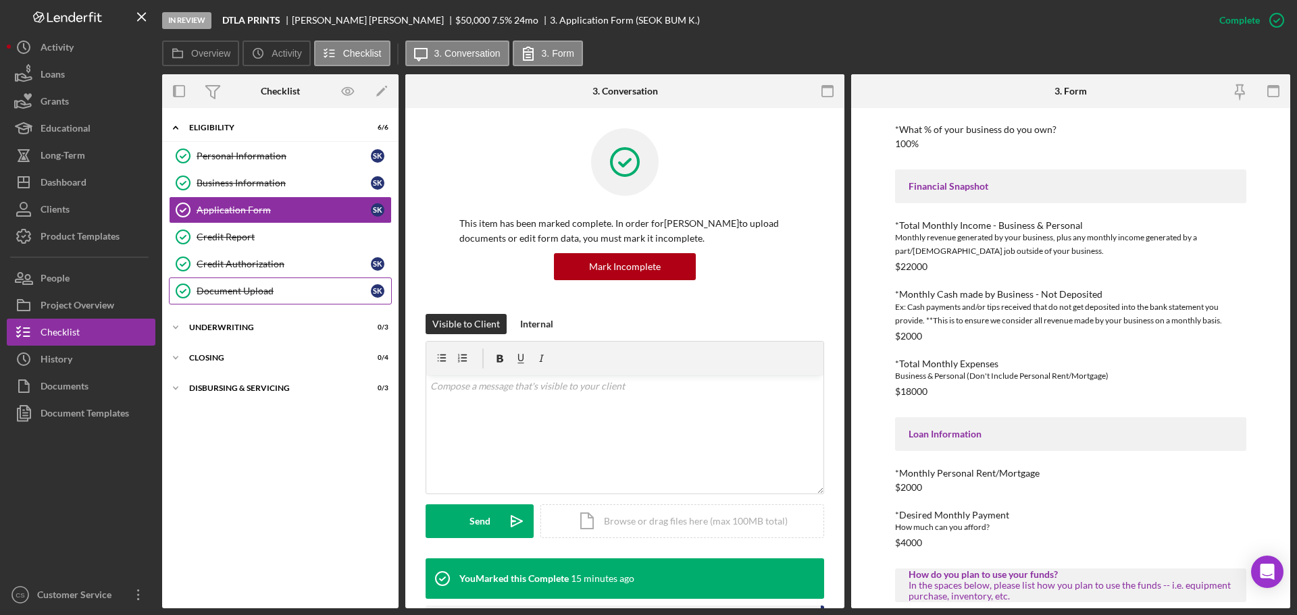
click at [301, 293] on div "Document Upload" at bounding box center [284, 291] width 174 height 11
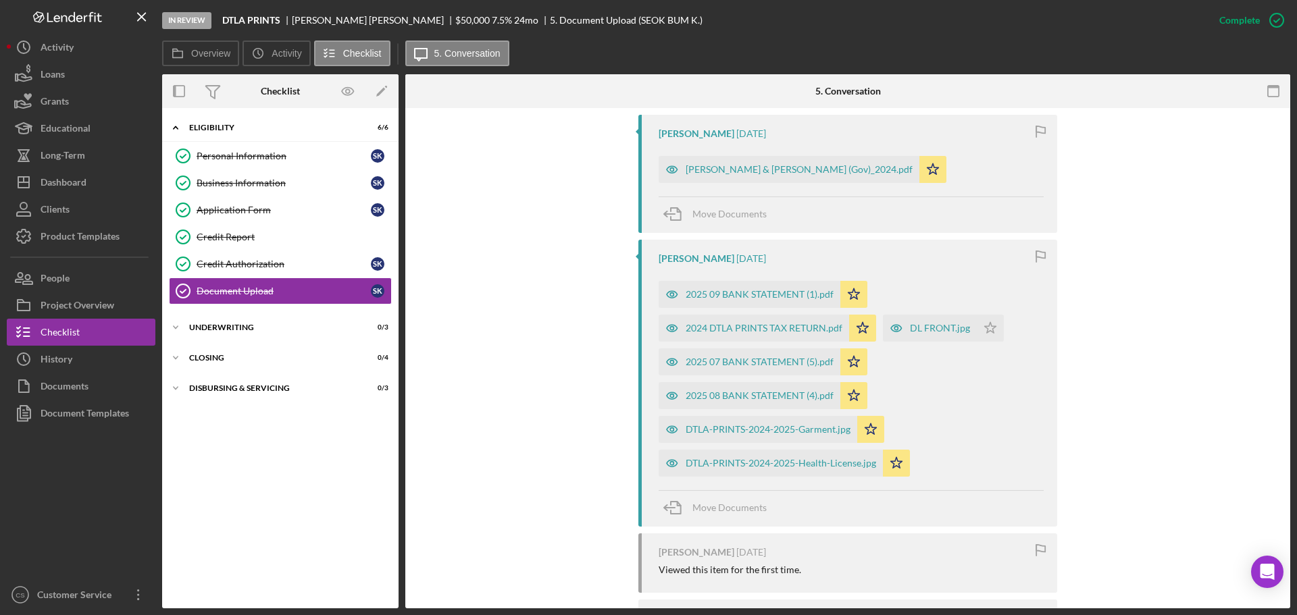
scroll to position [572, 0]
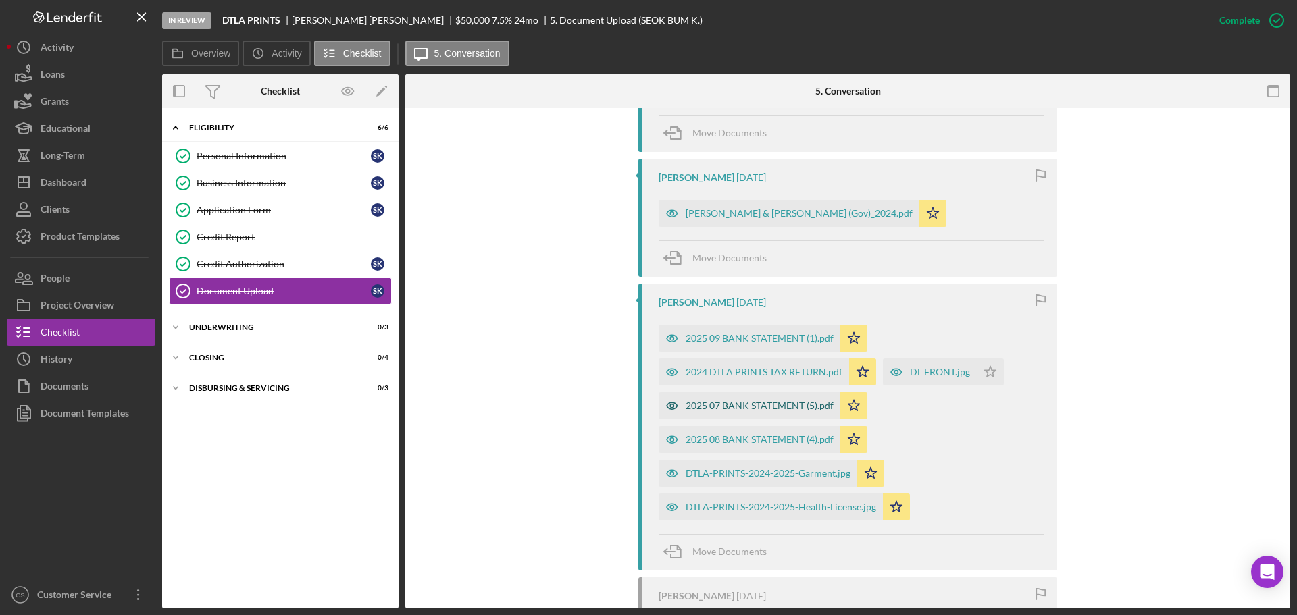
click at [773, 407] on div "2025 07 BANK STATEMENT (5).pdf" at bounding box center [760, 406] width 148 height 11
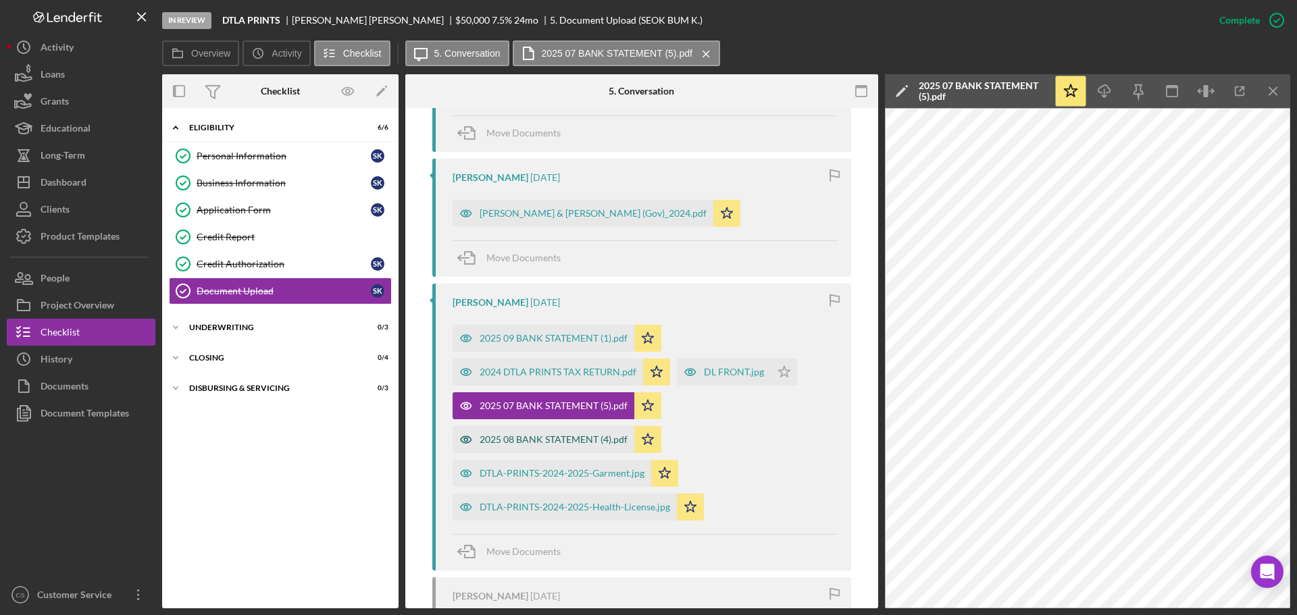
click at [510, 437] on div "2025 08 BANK STATEMENT (4).pdf" at bounding box center [554, 439] width 148 height 11
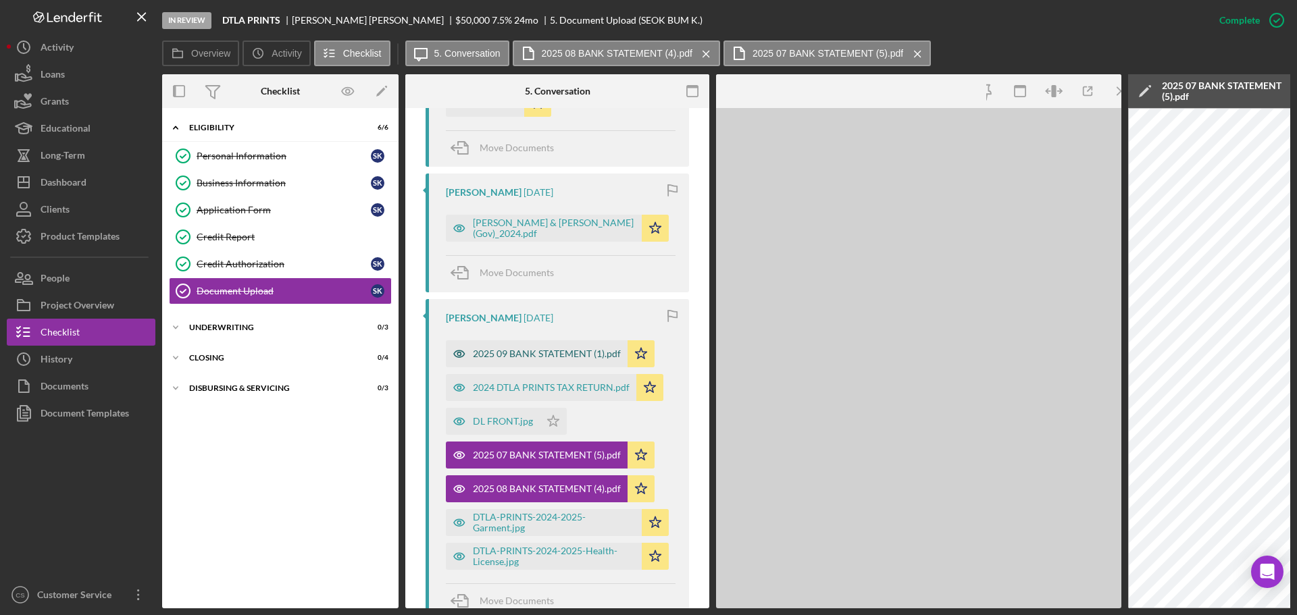
scroll to position [587, 0]
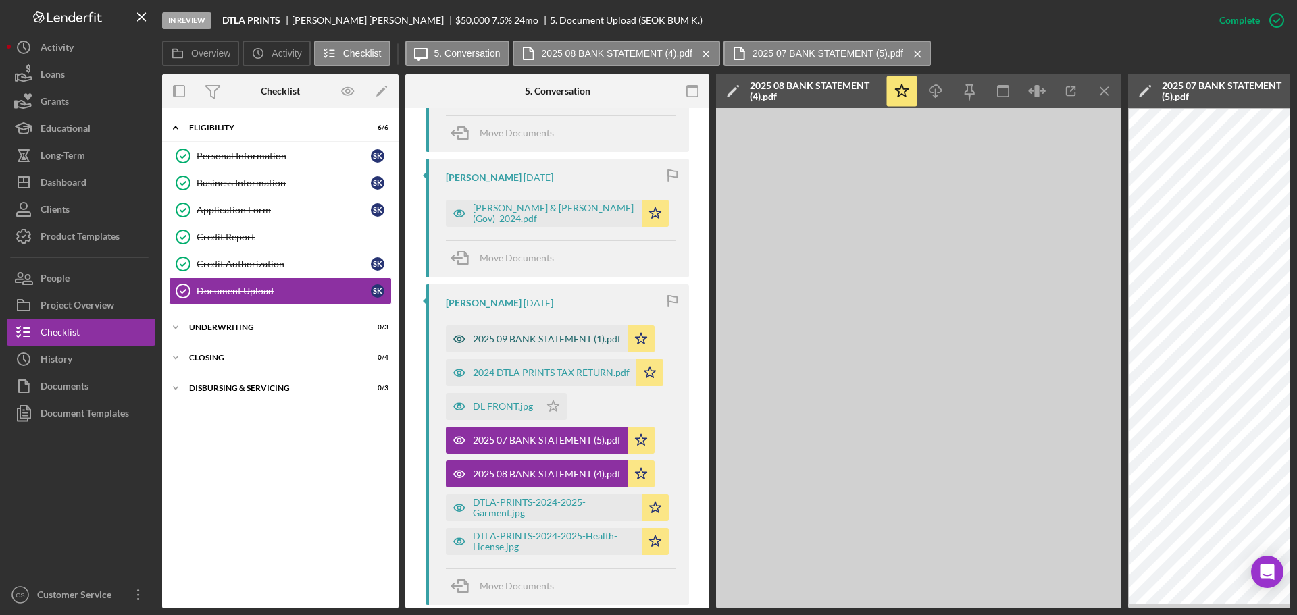
click at [523, 340] on div "2025 09 BANK STATEMENT (1).pdf" at bounding box center [547, 339] width 148 height 11
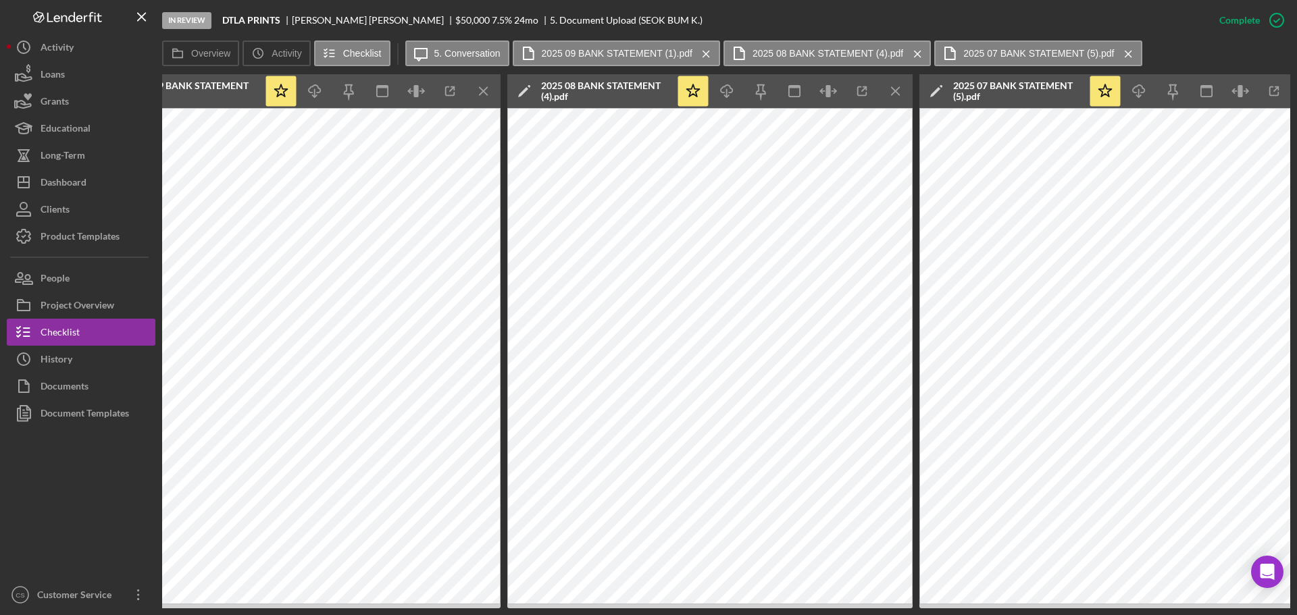
scroll to position [0, 655]
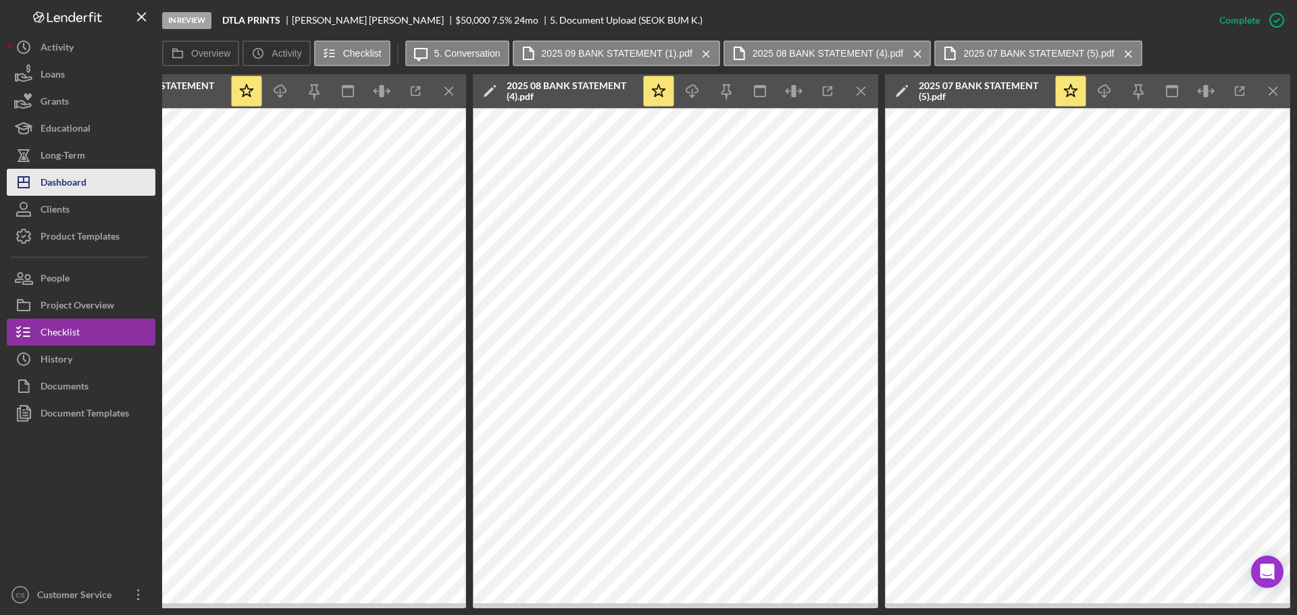
click at [82, 174] on div "Dashboard" at bounding box center [64, 184] width 46 height 30
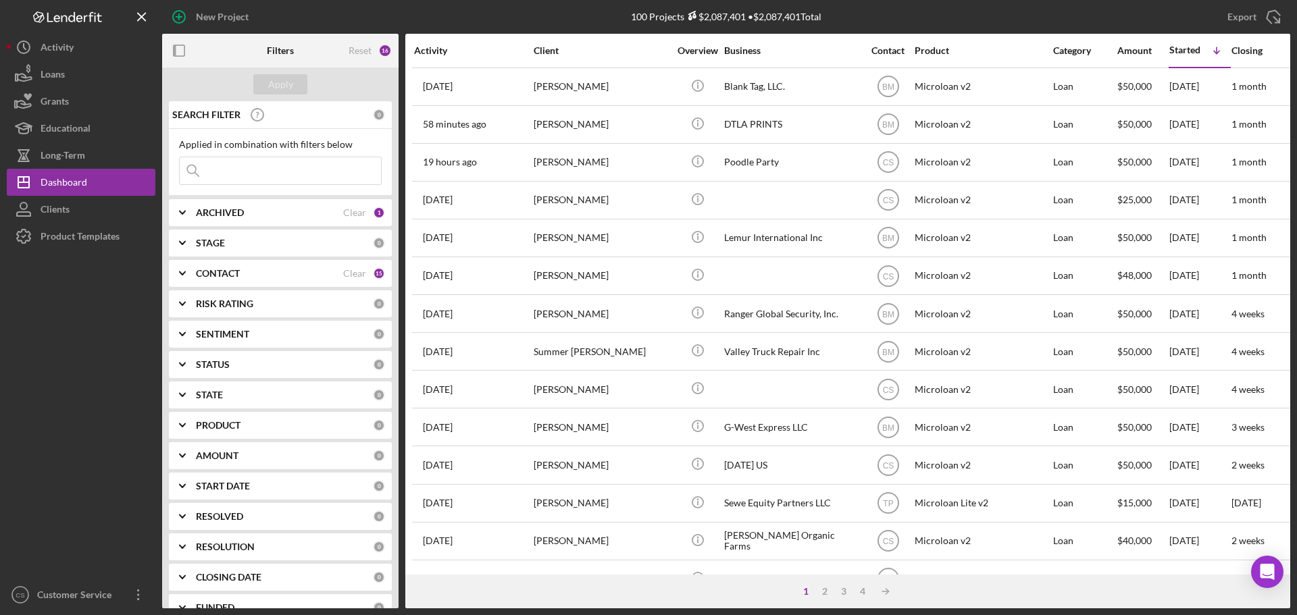
click at [44, 346] on div at bounding box center [81, 416] width 149 height 332
